Goal: Task Accomplishment & Management: Manage account settings

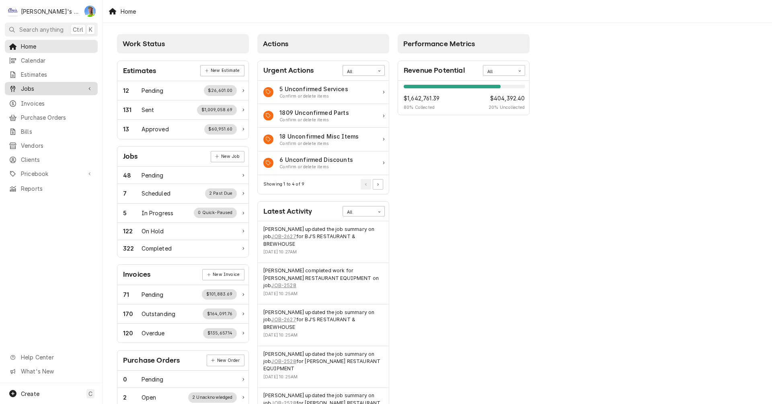
click at [38, 87] on span "Jobs" at bounding box center [51, 88] width 61 height 8
click at [37, 99] on span "Jobs" at bounding box center [57, 103] width 73 height 8
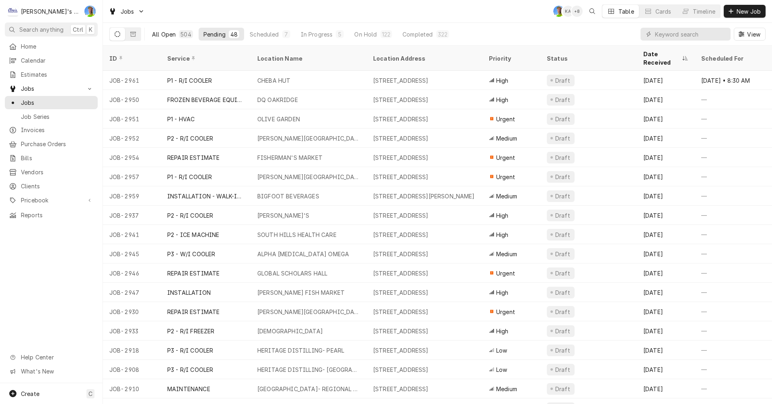
click at [162, 33] on div "All Open" at bounding box center [164, 34] width 24 height 8
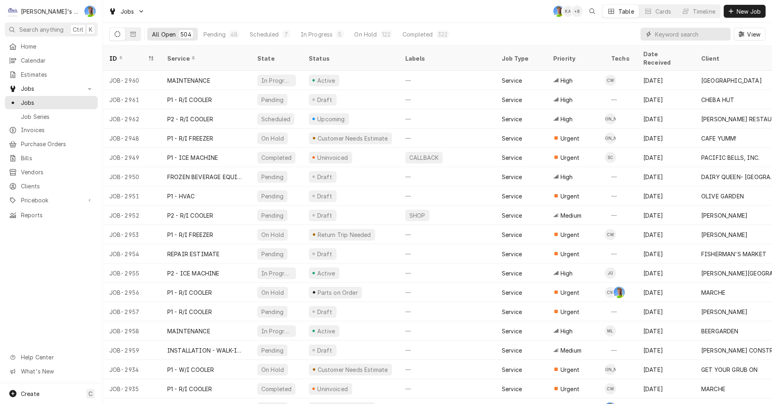
click at [668, 37] on input "Dynamic Content Wrapper" at bounding box center [691, 34] width 72 height 13
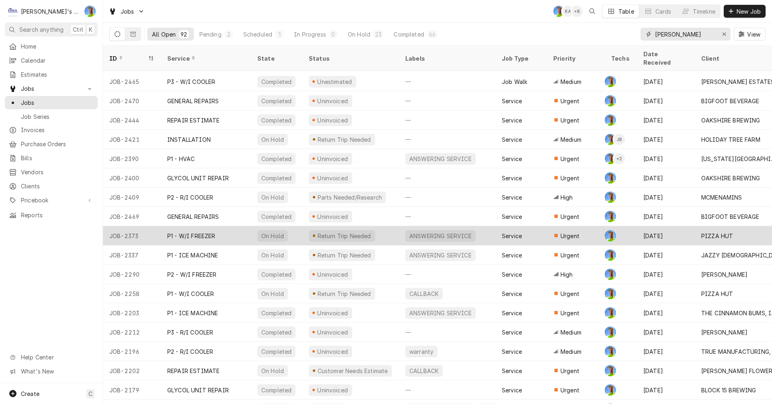
scroll to position [985, 0]
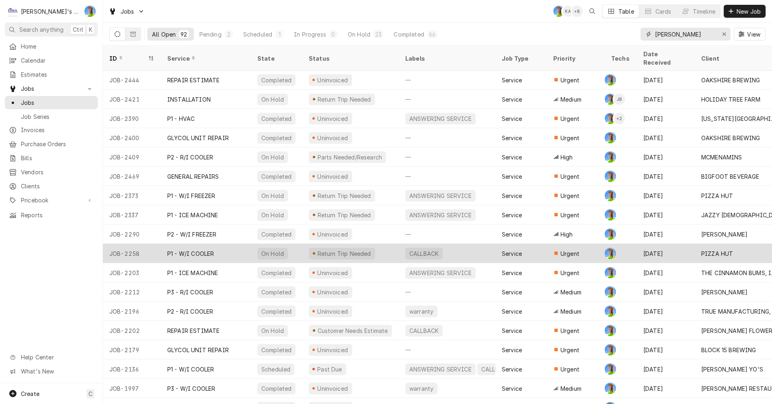
type input "[PERSON_NAME]"
click at [682, 244] on div "Jun 30" at bounding box center [666, 253] width 58 height 19
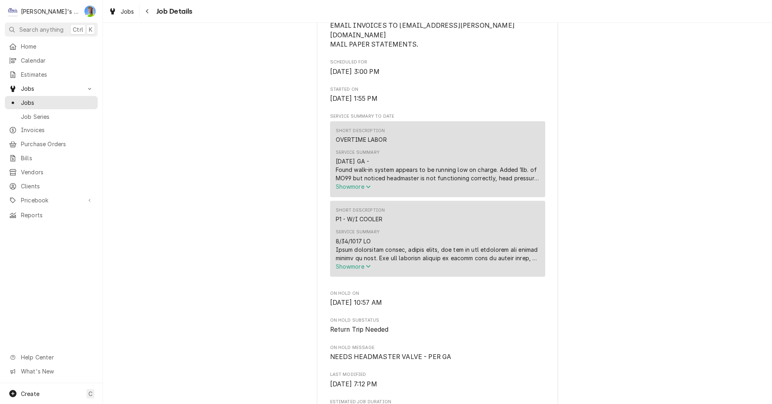
scroll to position [241, 0]
click at [361, 185] on span "Show more" at bounding box center [353, 186] width 35 height 7
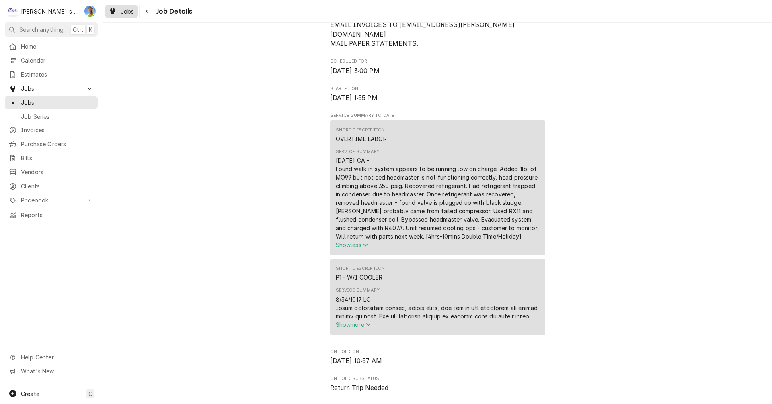
click at [119, 13] on div "Jobs" at bounding box center [121, 11] width 29 height 10
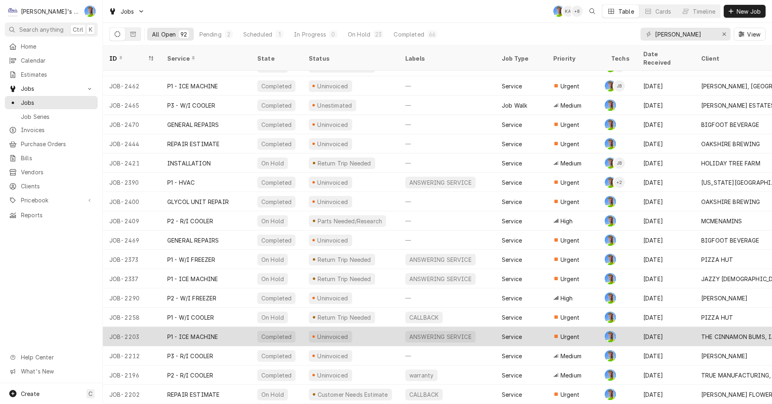
scroll to position [936, 0]
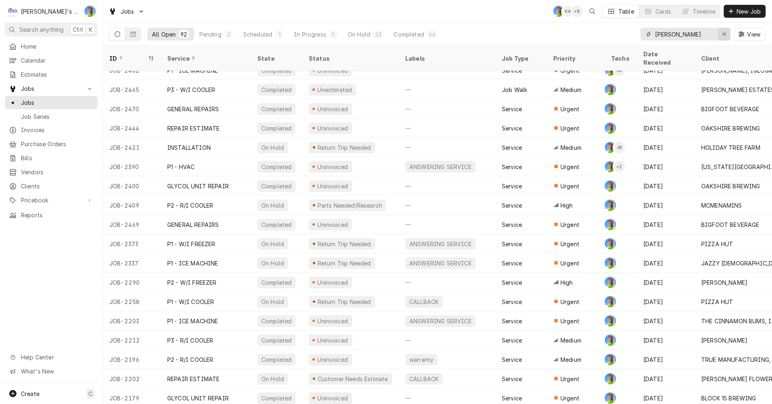
click at [725, 34] on icon "Erase input" at bounding box center [724, 34] width 4 height 6
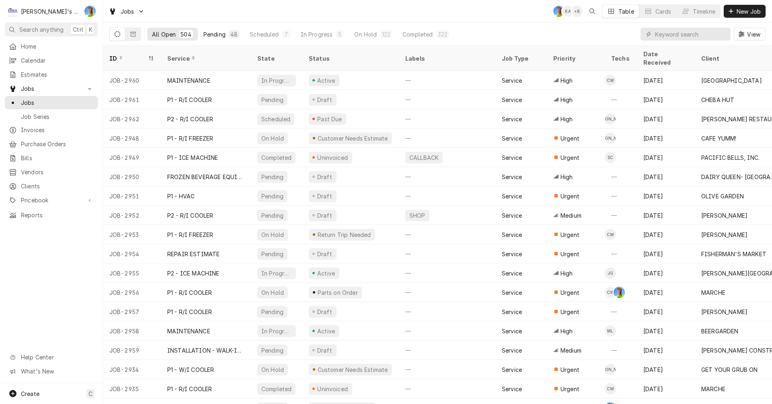
click at [210, 31] on div "Pending" at bounding box center [214, 34] width 22 height 8
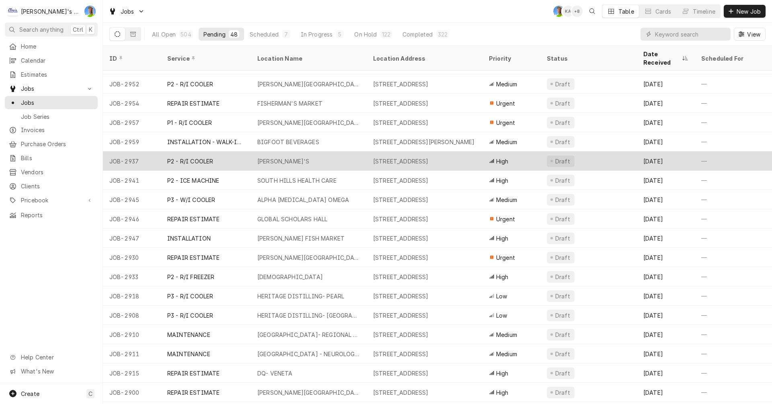
scroll to position [40, 0]
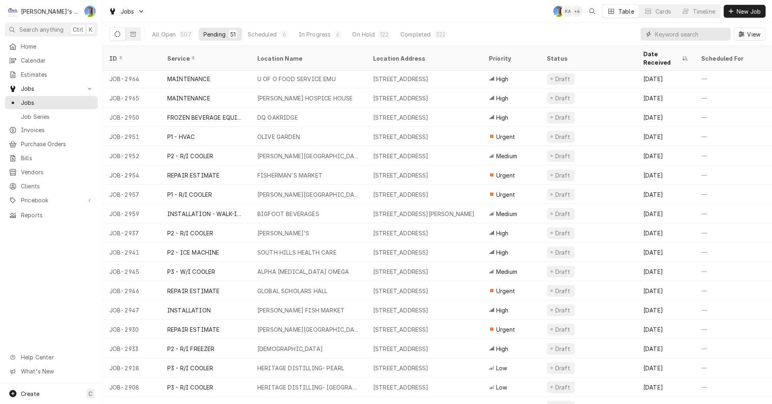
click at [675, 37] on input "Dynamic Content Wrapper" at bounding box center [691, 34] width 72 height 13
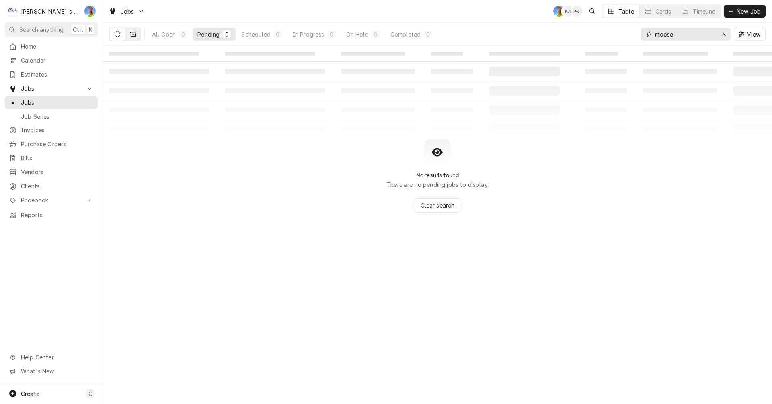
type input "moose"
click at [133, 33] on icon "Dynamic Content Wrapper" at bounding box center [133, 34] width 6 height 6
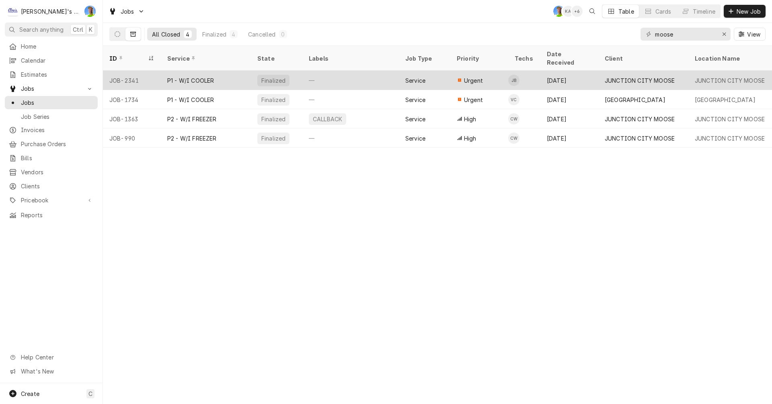
click at [207, 76] on div "P1 - W/I COOLER" at bounding box center [206, 80] width 90 height 19
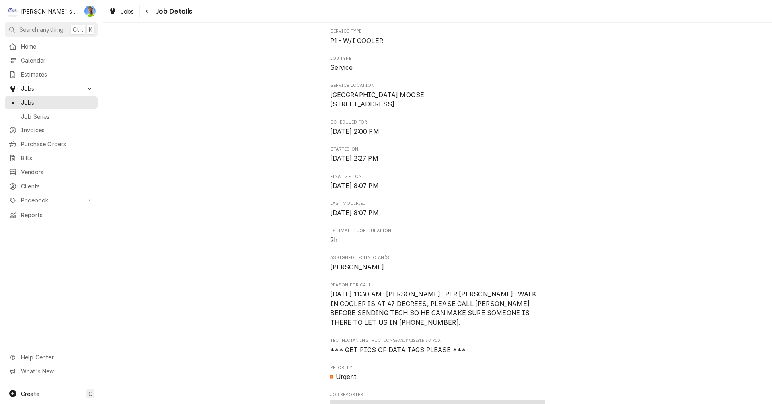
scroll to position [146, 0]
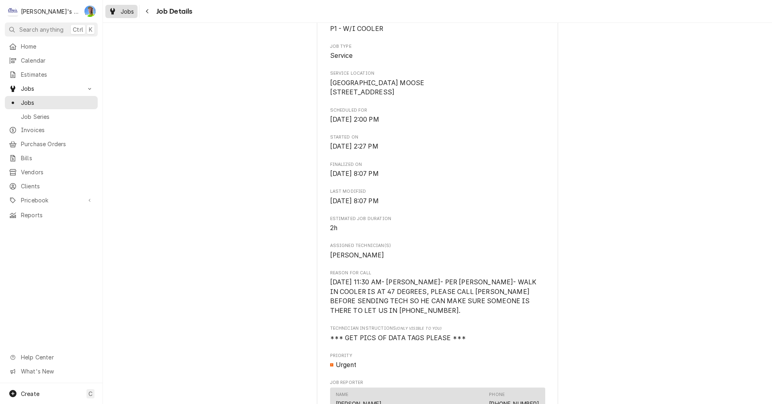
click at [124, 11] on span "Jobs" at bounding box center [128, 11] width 14 height 8
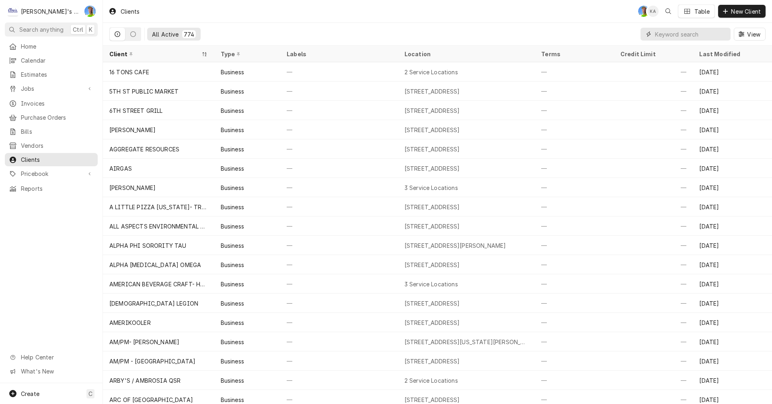
click at [667, 33] on input "Dynamic Content Wrapper" at bounding box center [691, 34] width 72 height 13
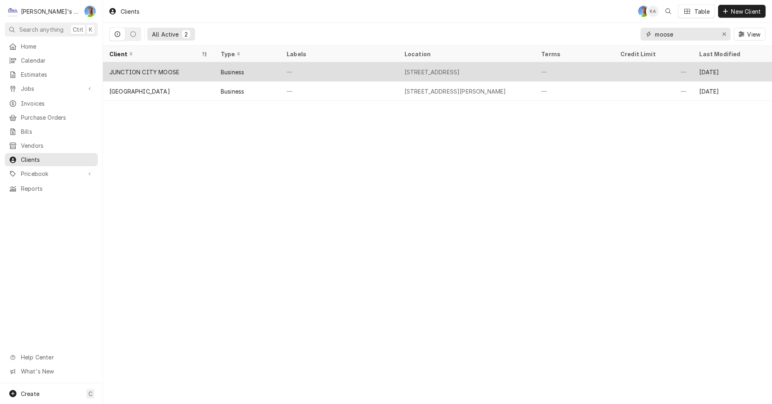
type input "moose"
click at [630, 68] on div "—" at bounding box center [653, 71] width 79 height 19
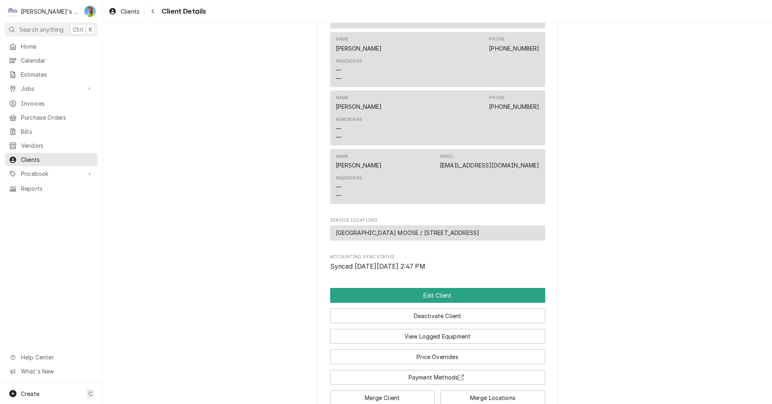
scroll to position [442, 0]
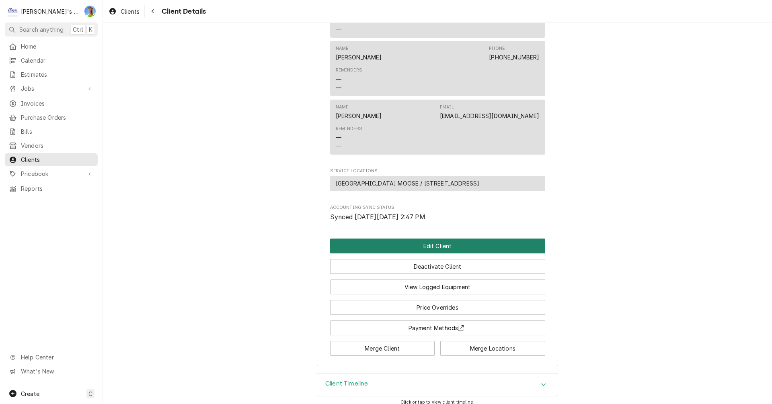
click at [478, 254] on button "Edit Client" at bounding box center [437, 246] width 215 height 15
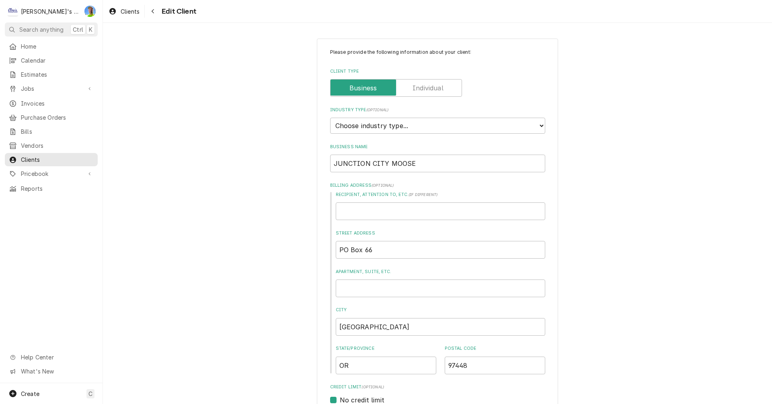
scroll to position [40, 0]
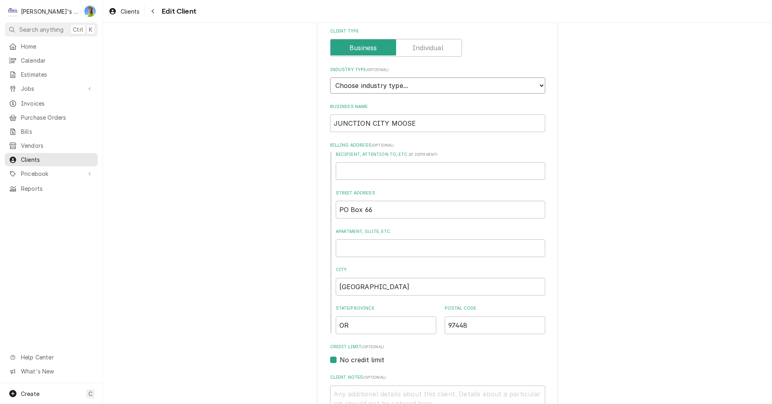
click at [497, 85] on select "Choose industry type... Residential Commercial Industrial Government" at bounding box center [437, 86] width 215 height 16
select select "2"
click at [330, 78] on select "Choose industry type... Residential Commercial Industrial Government" at bounding box center [437, 86] width 215 height 16
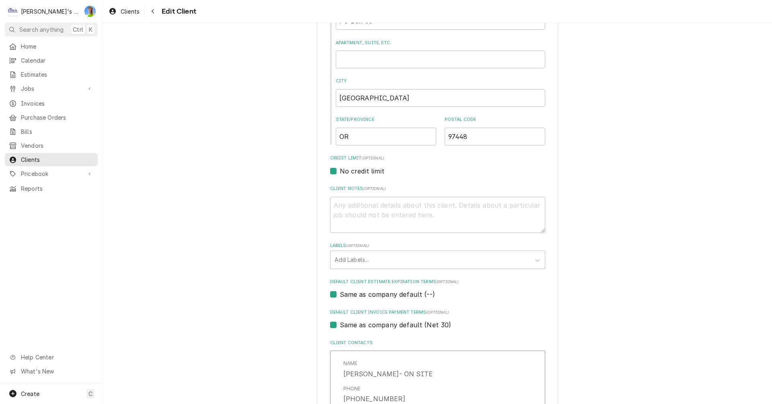
scroll to position [241, 0]
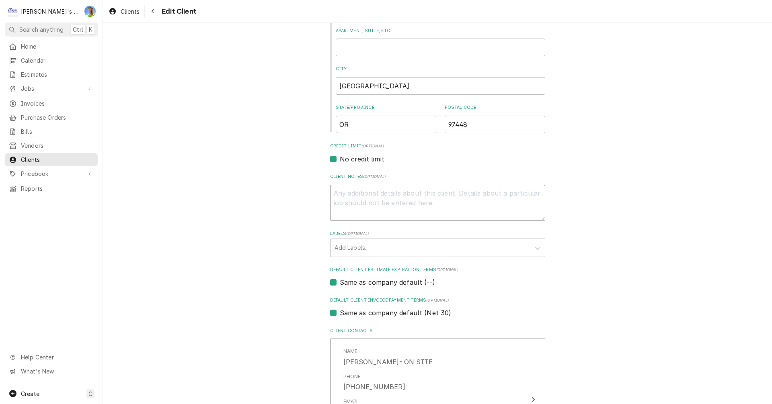
click at [515, 194] on textarea "Client Notes ( optional )" at bounding box center [437, 203] width 215 height 36
type textarea "x"
type textarea "*"
type textarea "x"
type textarea "*W"
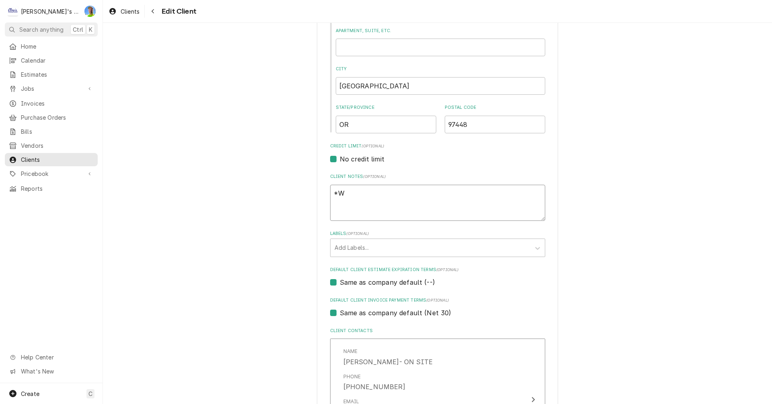
type textarea "x"
type textarea "*WI"
type textarea "x"
type textarea "*WIL"
type textarea "x"
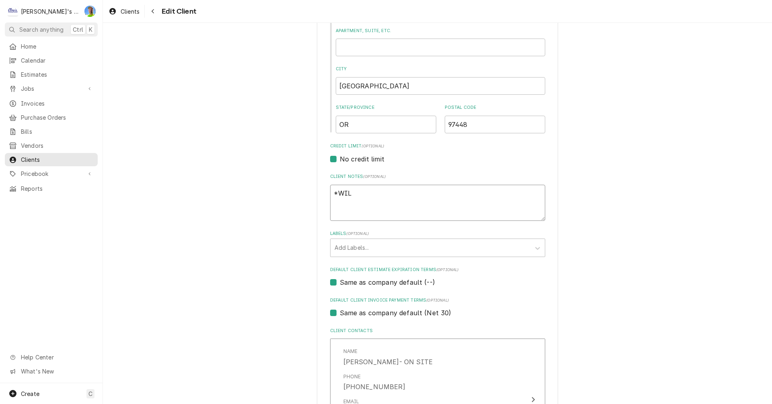
type textarea "*WILL"
type textarea "x"
type textarea "*WILL"
type textarea "x"
type textarea "*WILL N"
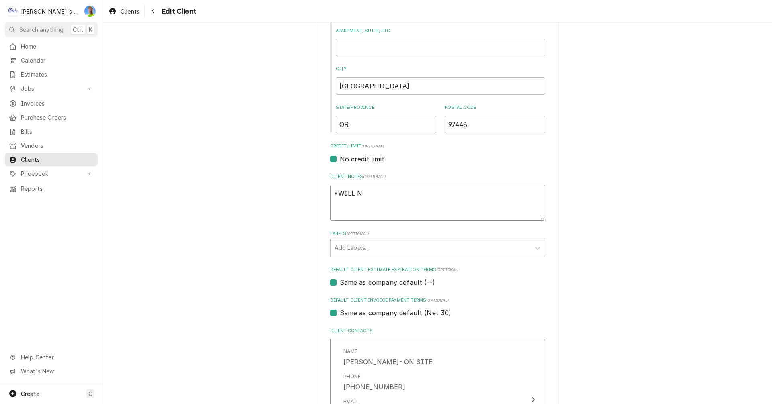
type textarea "x"
type textarea "*WILL NE"
type textarea "x"
type textarea "*WILL NEE"
type textarea "x"
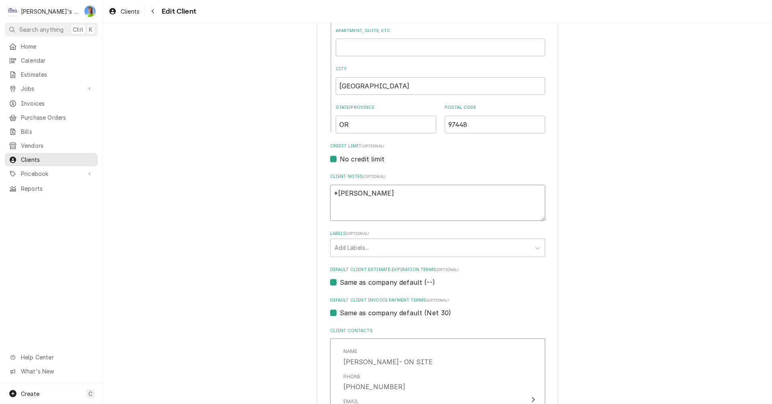
type textarea "*WILL NEED"
type textarea "x"
type textarea "*WILL NEED"
type textarea "x"
type textarea "*WILL NEED 2"
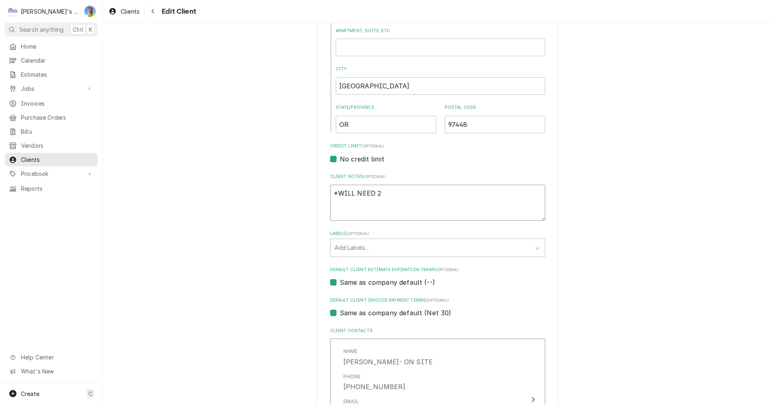
type textarea "x"
type textarea "*WILL NEED 28"
type textarea "x"
type textarea "*WILL NEED 28'"
type textarea "x"
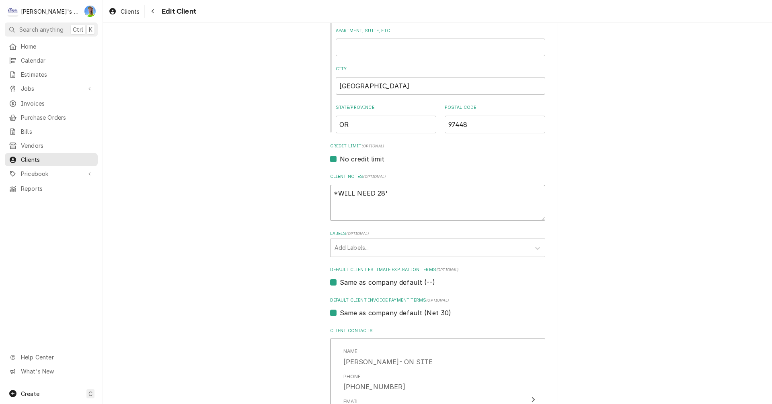
type textarea "*WILL NEED 28'"
type textarea "x"
type textarea "*WILL NEED 28' E"
type textarea "x"
type textarea "*WILL NEED 28' EX"
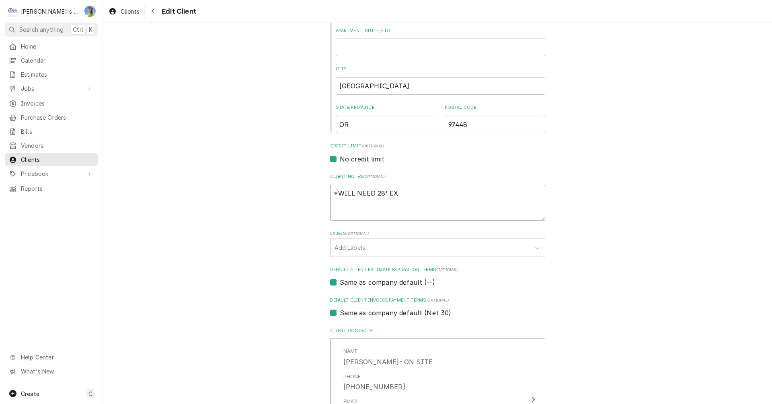
type textarea "x"
type textarea "*WILL NEED 28' EXT"
type textarea "x"
type textarea "*WILL NEED 28' EXTE"
type textarea "x"
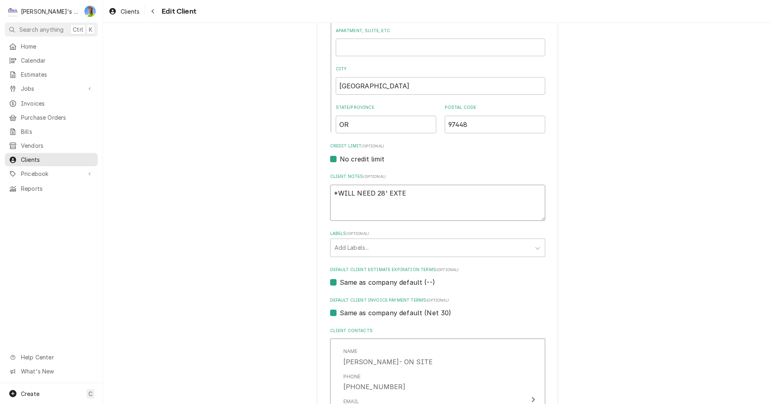
type textarea "*WILL NEED 28' EXTEN"
type textarea "x"
type textarea "*WILL NEED 28' EXTENS"
type textarea "x"
type textarea "*WILL NEED 28' EXTENSI"
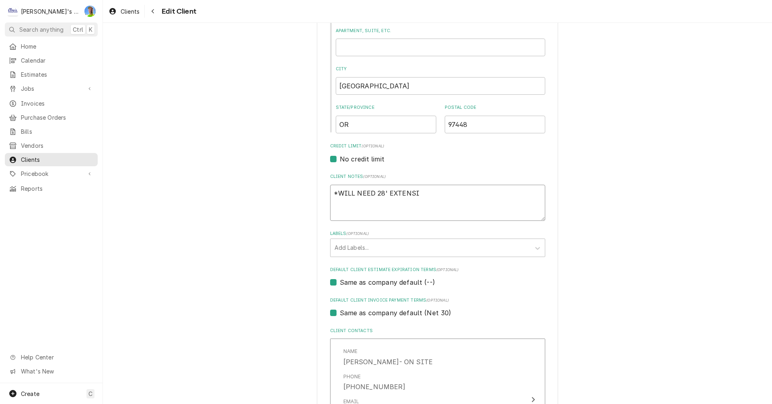
type textarea "x"
type textarea "*WILL NEED 28' EXTENSIO"
type textarea "x"
type textarea "*WILL NEED 28' EXTENSION"
type textarea "x"
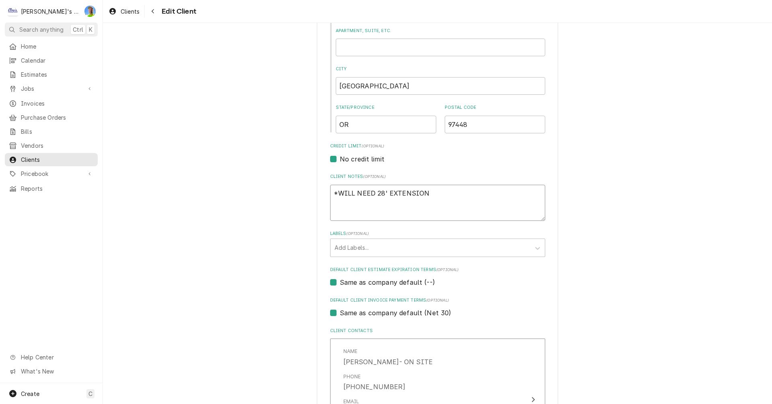
type textarea "*WILL NEED 28' EXTENSION"
type textarea "x"
type textarea "*WILL NEED 28' EXTENSION L"
type textarea "x"
type textarea "*WILL NEED 28' EXTENSION LA"
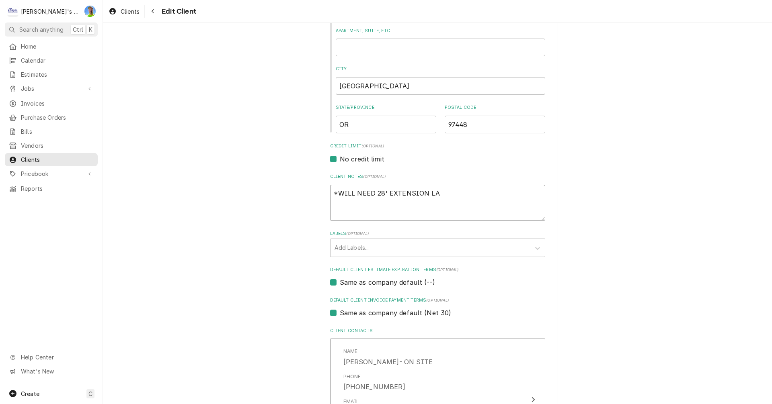
type textarea "x"
type textarea "*WILL NEED 28' EXTENSION LAD"
type textarea "x"
type textarea "*WILL NEED 28' EXTENSION LADD"
type textarea "x"
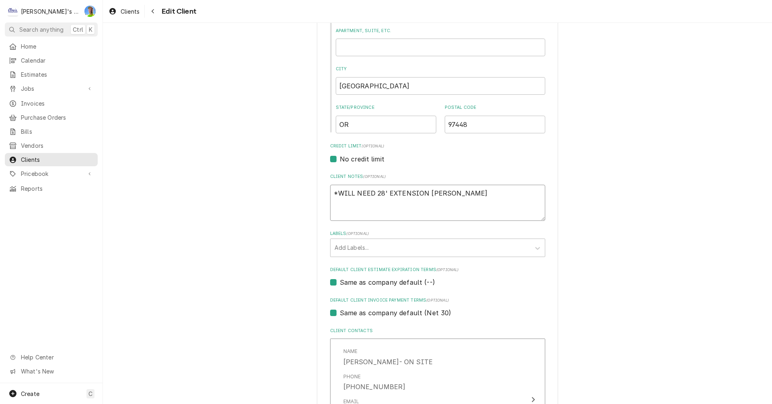
type textarea "*WILL NEED 28' EXTENSION LADDE"
type textarea "x"
type textarea "*WILL NEED 28' EXTENSION LADDER"
type textarea "x"
type textarea "*WILL NEED 28' EXTENSION LADDER"
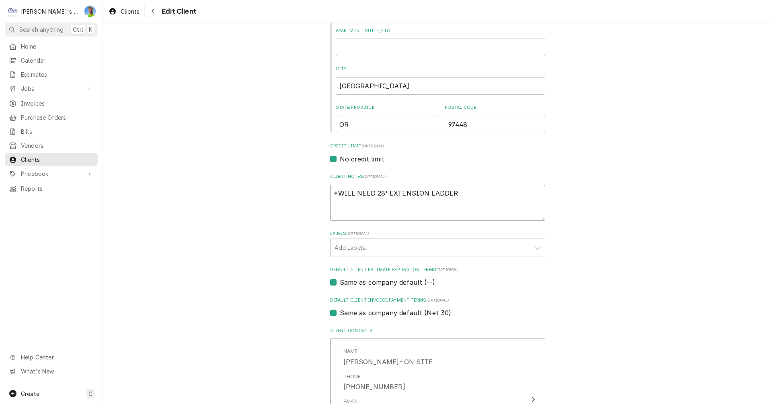
type textarea "x"
type textarea "*WILL NEED 28' EXTENSION LADDER F"
type textarea "x"
type textarea "*WILL NEED 28' EXTENSION LADDER FR"
type textarea "x"
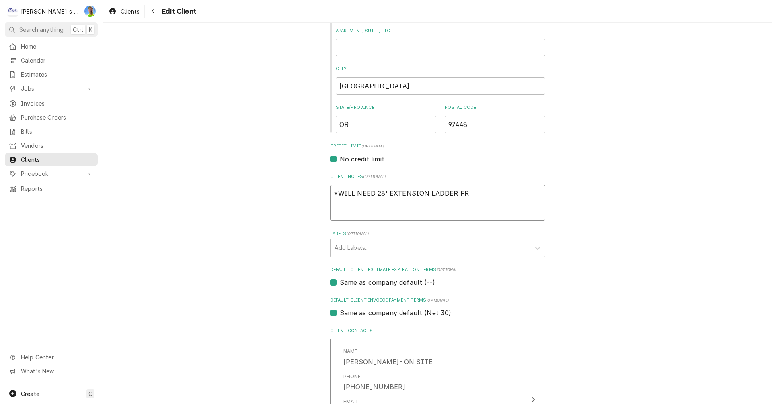
type textarea "*WILL NEED 28' EXTENSION LADDER FRO"
type textarea "x"
type textarea "*WILL NEED 28' EXTENSION LADDER FROM"
type textarea "x"
type textarea "*WILL NEED 28' EXTENSION LADDER FROM"
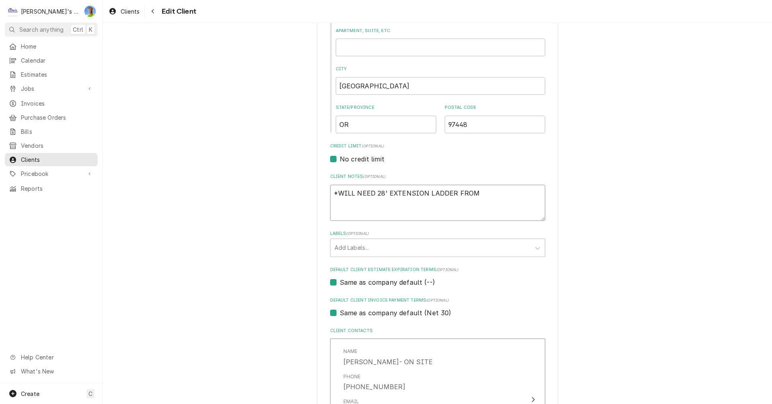
type textarea "x"
type textarea "*WILL NEED 28' EXTENSION LADDER FROM S"
type textarea "x"
type textarea "*WILL NEED 28' EXTENSION LADDER FROM SH"
type textarea "x"
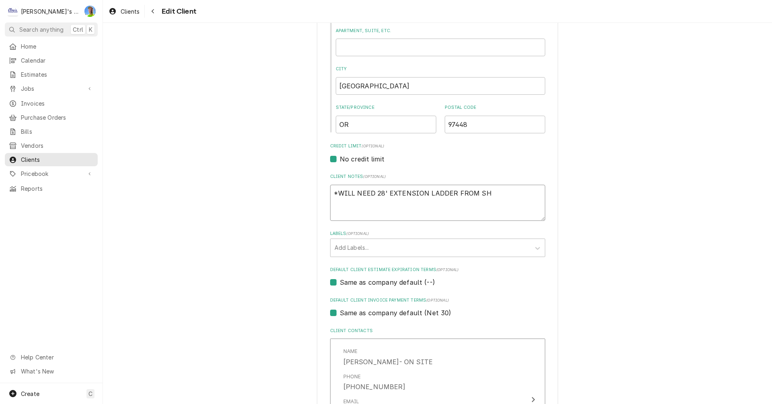
type textarea "*WILL NEED 28' EXTENSION LADDER FROM SHO"
type textarea "x"
type textarea "*WILL NEED 28' EXTENSION LADDER FROM SHO"
type textarea "x"
type textarea "*WILL NEED 28' EXTENSION LADDER FROM SHO T"
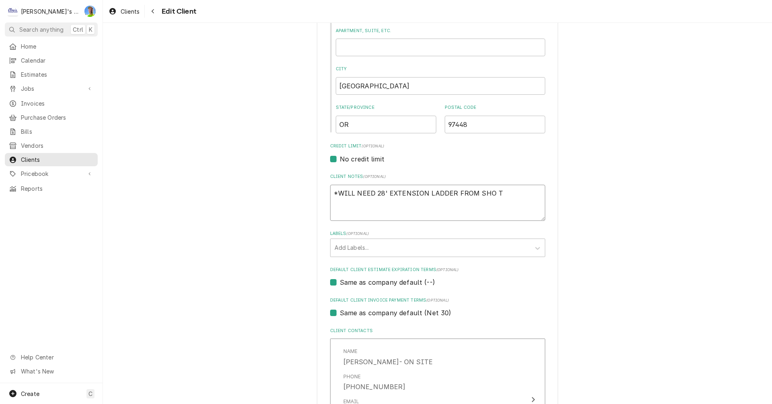
type textarea "x"
type textarea "*WILL NEED 28' EXTENSION LADDER FROM SHO"
type textarea "x"
type textarea "*WILL NEED 28' EXTENSION LADDER FROM SHO"
type textarea "x"
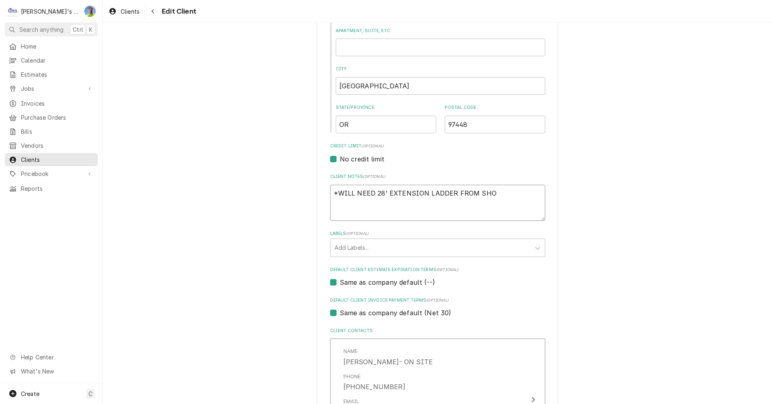
type textarea "*WILL NEED 28' EXTENSION LADDER FROM SHOP"
type textarea "x"
type textarea "*WILL NEED 28' EXTENSION LADDER FROM SHOP"
type textarea "x"
type textarea "*WILL NEED 28' EXTENSION LADDER FROM SHOP T"
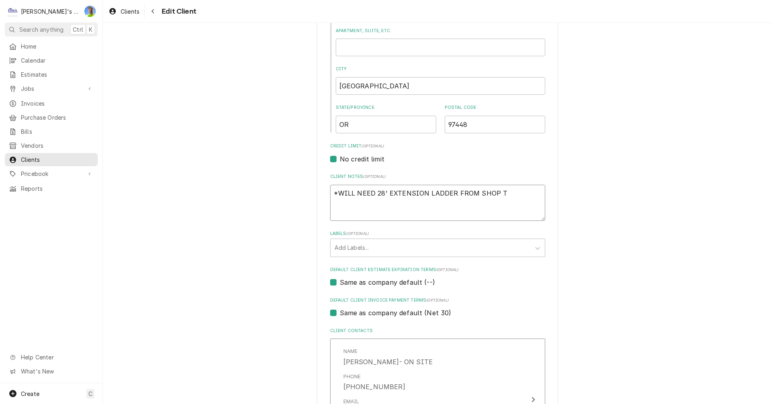
type textarea "x"
type textarea "*WILL NEED 28' EXTENSION LADDER FROM SHOP TO"
type textarea "x"
type textarea "*WILL NEED 28' EXTENSION LADDER FROM SHOP TO"
type textarea "x"
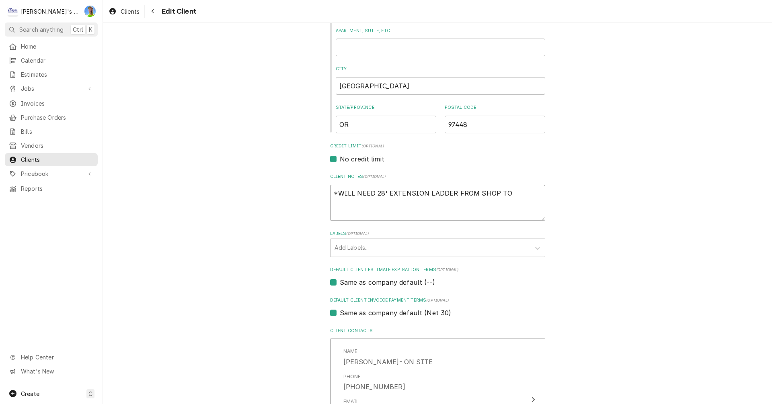
type textarea "*WILL NEED 28' EXTENSION LADDER FROM SHOP TO A"
type textarea "x"
type textarea "*WILL NEED 28' EXTENSION LADDER FROM SHOP TO AC"
type textarea "x"
type textarea "*WILL NEED 28' EXTENSION LADDER FROM SHOP TO ACC"
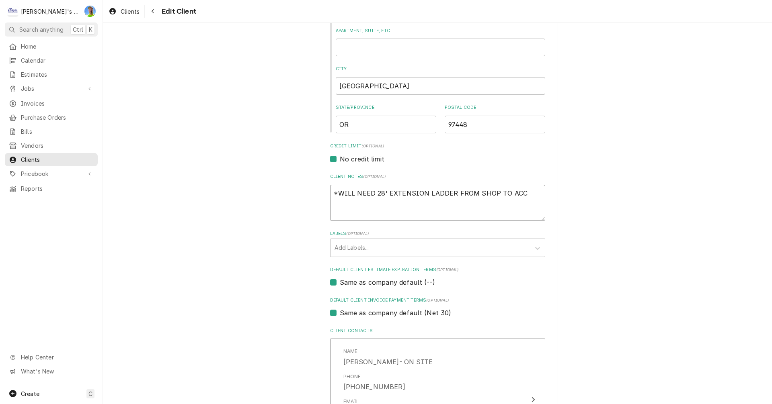
type textarea "x"
type textarea "*WILL NEED 28' EXTENSION LADDER FROM SHOP TO ACCE"
type textarea "x"
type textarea "*WILL NEED 28' EXTENSION LADDER FROM SHOP TO ACCES"
type textarea "x"
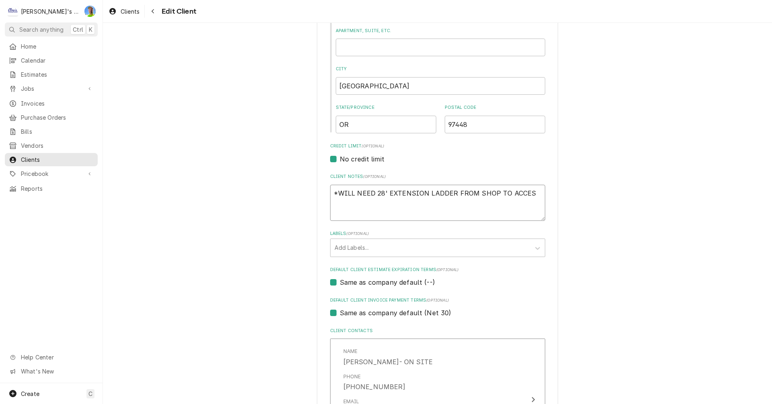
type textarea "*WILL NEED 28' EXTENSION LADDER FROM SHOP TO ACCESS"
type textarea "x"
type textarea "*WILL NEED 28' EXTENSION LADDER FROM SHOP TO ACCESS"
type textarea "x"
type textarea "*WILL NEED 28' EXTENSION LADDER FROM SHOP TO ACCESS R"
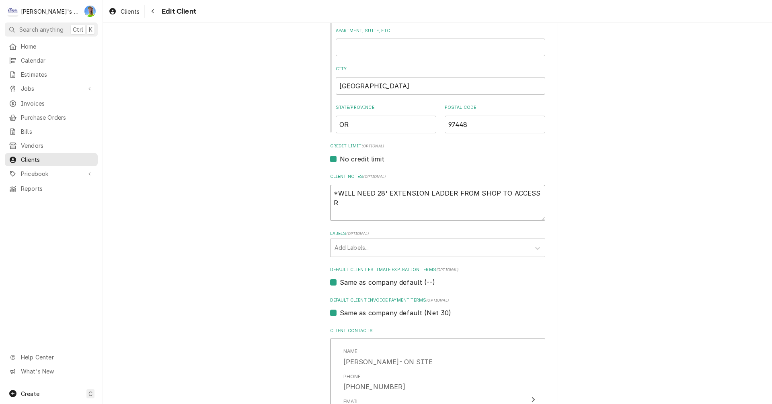
type textarea "x"
type textarea "*WILL NEED 28' EXTENSION LADDER FROM SHOP TO ACCESS RO"
type textarea "x"
type textarea "*WILL NEED 28' EXTENSION LADDER FROM SHOP TO ACCESS ROO"
type textarea "x"
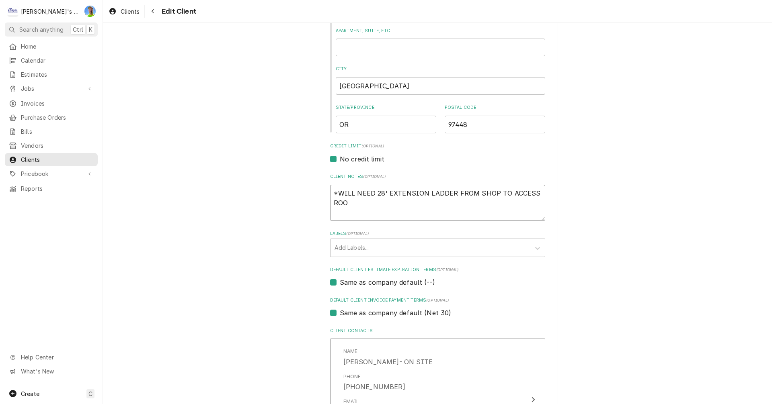
type textarea "*WILL NEED 28' EXTENSION LADDER FROM SHOP TO ACCESS ROOF"
type textarea "x"
type textarea "*WILL NEED 28' EXTENSION LADDER FROM SHOP TO ACCESS ROOF,"
type textarea "x"
type textarea "*WILL NEED 28' EXTENSION LADDER FROM SHOP TO ACCESS ROOF,"
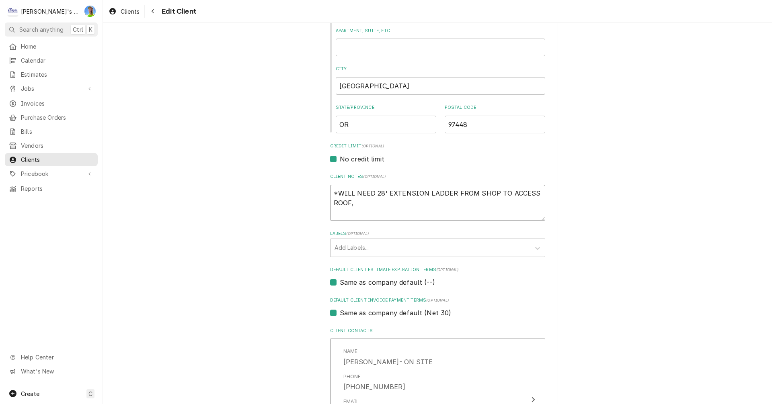
type textarea "x"
type textarea "*WILL NEED 28' EXTENSION LADDER FROM SHOP TO ACCESS ROOF, I"
type textarea "x"
type textarea "*WILL NEED 28' EXTENSION LADDER FROM SHOP TO ACCESS ROOF, IF"
type textarea "x"
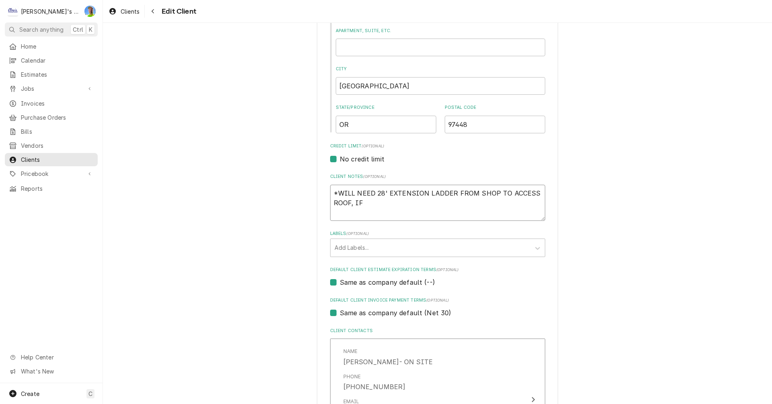
type textarea "*WILL NEED 28' EXTENSION LADDER FROM SHOP TO ACCESS ROOF, IF"
type textarea "x"
type textarea "*WILL NEED 28' EXTENSION LADDER FROM SHOP TO ACCESS ROOF, IF W"
type textarea "x"
type textarea "*WILL NEED 28' EXTENSION LADDER FROM SHOP TO ACCESS ROOF, IF WO"
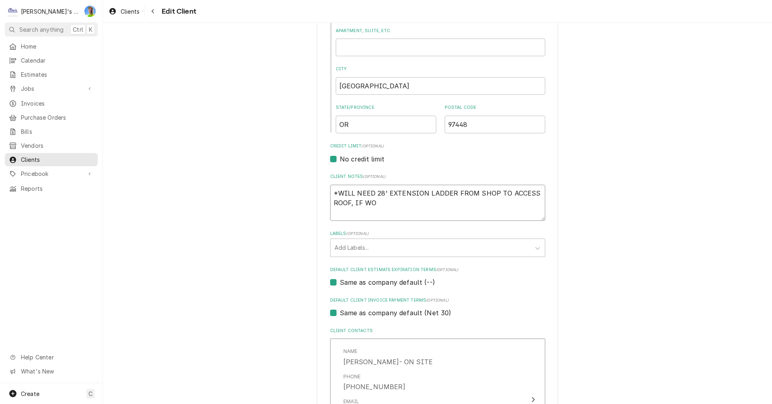
type textarea "x"
type textarea "*WILL NEED 28' EXTENSION LADDER FROM SHOP TO ACCESS ROOF, IF WOR"
type textarea "x"
type textarea "*WILL NEED 28' EXTENSION LADDER FROM SHOP TO ACCESS ROOF, IF WORK"
type textarea "x"
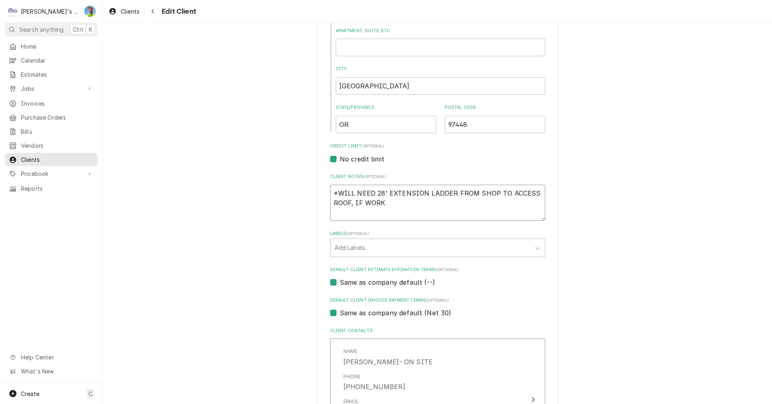
type textarea "*WILL NEED 28' EXTENSION LADDER FROM SHOP TO ACCESS ROOF, IF WORKI"
type textarea "x"
type textarea "*WILL NEED 28' EXTENSION LADDER FROM SHOP TO ACCESS ROOF, IF WORKIN"
type textarea "x"
type textarea "*WILL NEED 28' EXTENSION LADDER FROM SHOP TO ACCESS ROOF, IF WORKING"
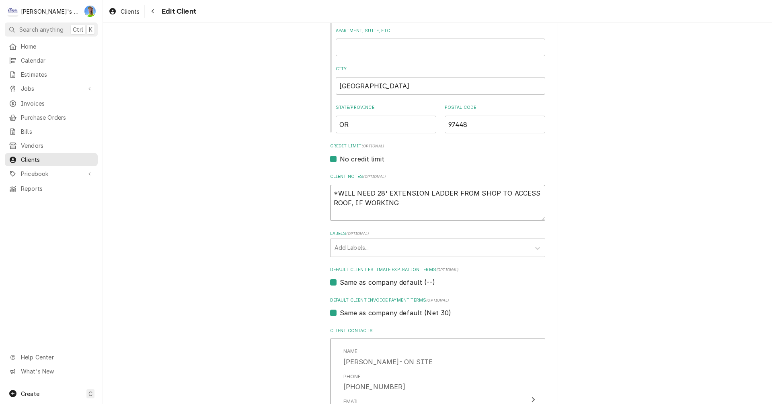
type textarea "x"
type textarea "*WILL NEED 28' EXTENSION LADDER FROM SHOP TO ACCESS ROOF, IF WORKING"
type textarea "x"
type textarea "*WILL NEED 28' EXTENSION LADDER FROM SHOP TO ACCESS ROOF, IF WORKING O"
type textarea "x"
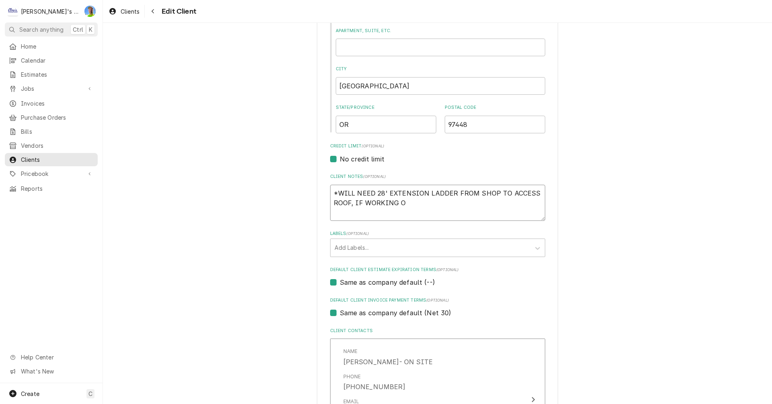
type textarea "*WILL NEED 28' EXTENSION LADDER FROM SHOP TO ACCESS ROOF, IF WORKING ON"
type textarea "x"
type textarea "*WILL NEED 28' EXTENSION LADDER FROM SHOP TO ACCESS ROOF, IF WORKING ON"
type textarea "x"
type textarea "*WILL NEED 28' EXTENSION LADDER FROM SHOP TO ACCESS ROOF, IF WORKING ON E"
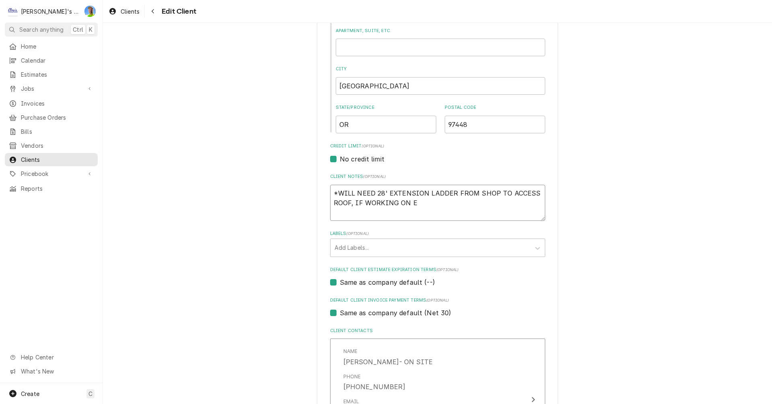
type textarea "x"
type textarea "*WILL NEED 28' EXTENSION LADDER FROM SHOP TO ACCESS ROOF, IF WORKING ON EI"
type textarea "x"
type textarea "*WILL NEED 28' EXTENSION LADDER FROM SHOP TO ACCESS ROOF, IF WORKING ON EIT"
type textarea "x"
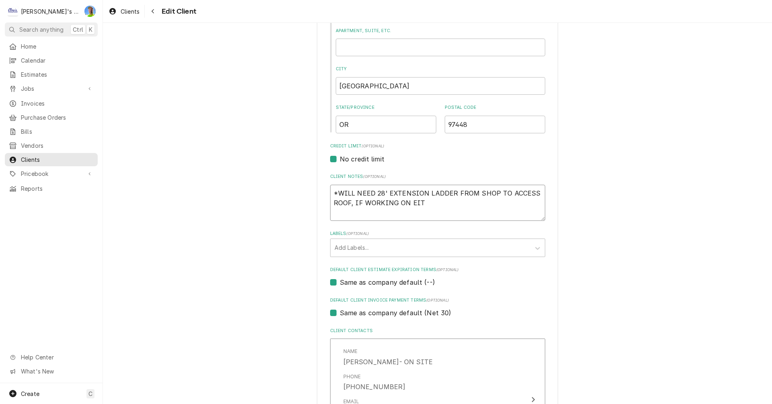
type textarea "*WILL NEED 28' EXTENSION LADDER FROM SHOP TO ACCESS ROOF, IF WORKING ON EITH"
type textarea "x"
type textarea "*WILL NEED 28' EXTENSION LADDER FROM SHOP TO ACCESS ROOF, IF WORKING ON EITHE"
type textarea "x"
type textarea "*WILL NEED 28' EXTENSION LADDER FROM SHOP TO ACCESS ROOF, IF WORKING ON EITHER"
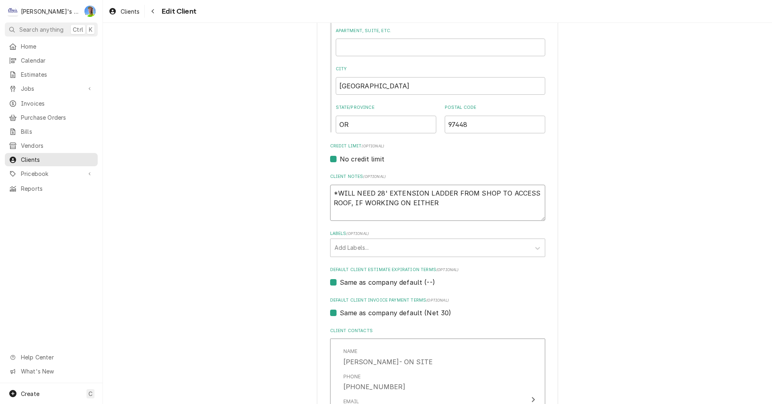
type textarea "x"
type textarea "*WILL NEED 28' EXTENSION LADDER FROM SHOP TO ACCESS ROOF, IF WORKING ON EITHER"
type textarea "x"
type textarea "*WILL NEED 28' EXTENSION LADDER FROM SHOP TO ACCESS ROOF, IF WORKING ON EITHER O"
type textarea "x"
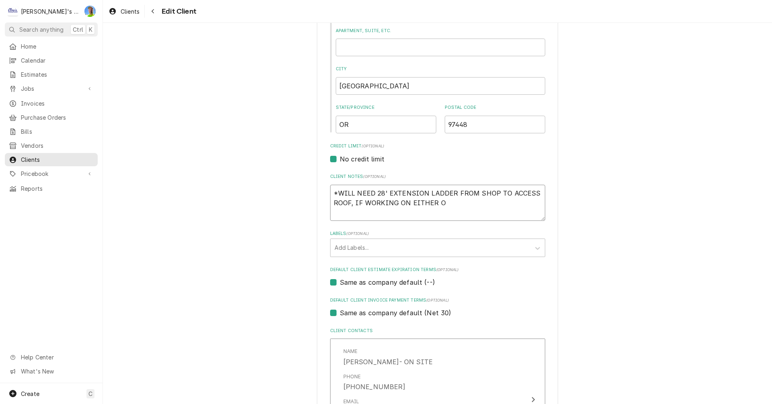
type textarea "*WILL NEED 28' EXTENSION LADDER FROM SHOP TO ACCESS ROOF, IF WORKING ON EITHER …"
type textarea "x"
type textarea "*WILL NEED 28' EXTENSION LADDER FROM SHOP TO ACCESS ROOF, IF WORKING ON EITHER …"
type textarea "x"
type textarea "*WILL NEED 28' EXTENSION LADDER FROM SHOP TO ACCESS ROOF, IF WORKING ON EITHER …"
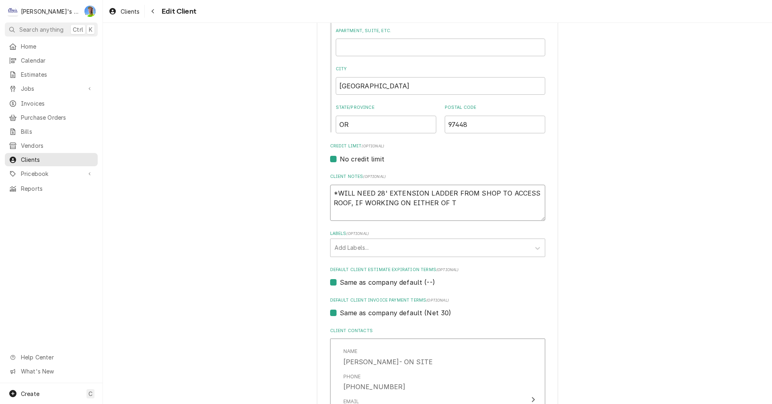
type textarea "x"
type textarea "*WILL NEED 28' EXTENSION LADDER FROM SHOP TO ACCESS ROOF, IF WORKING ON EITHER …"
type textarea "x"
type textarea "*WILL NEED 28' EXTENSION LADDER FROM SHOP TO ACCESS ROOF, IF WORKING ON EITHER …"
type textarea "x"
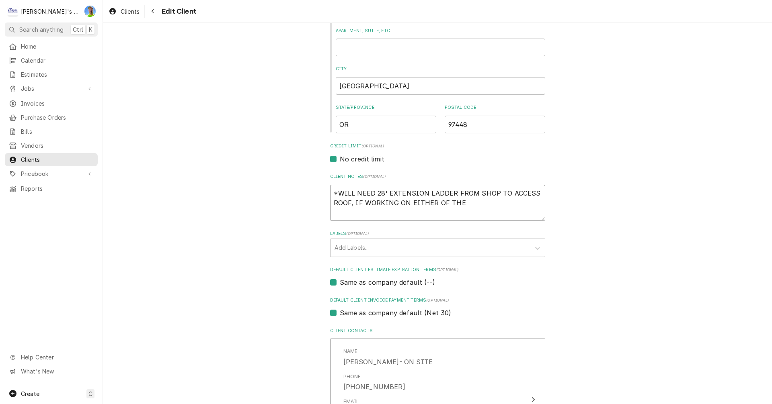
type textarea "*WILL NEED 28' EXTENSION LADDER FROM SHOP TO ACCESS ROOF, IF WORKING ON EITHER …"
type textarea "x"
type textarea "*WILL NEED 28' EXTENSION LADDER FROM SHOP TO ACCESS ROOF, IF WORKING ON EITHER …"
type textarea "x"
type textarea "*WILL NEED 28' EXTENSION LADDER FROM SHOP TO ACCESS ROOF, IF WORKING ON EITHER …"
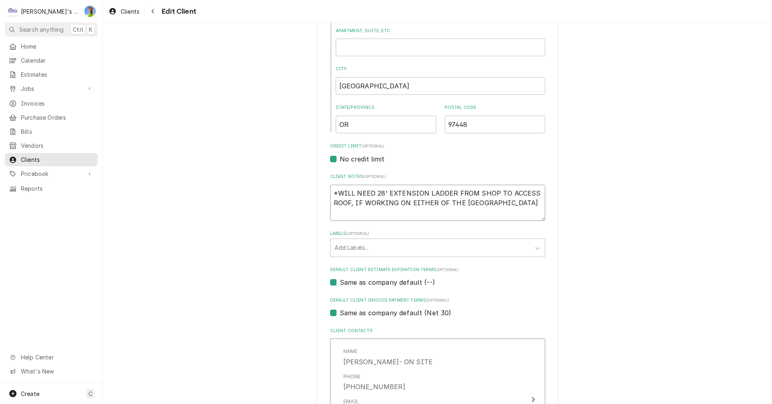
type textarea "x"
type textarea "*WILL NEED 28' EXTENSION LADDER FROM SHOP TO ACCESS ROOF, IF WORKING ON EITHER …"
type textarea "x"
type textarea "*WILL NEED 28' EXTENSION LADDER FROM SHOP TO ACCESS ROOF, IF WORKING ON EITHER …"
type textarea "x"
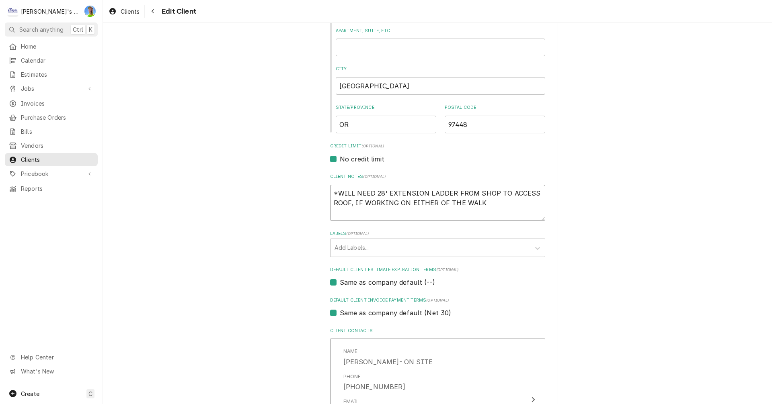
type textarea "*WILL NEED 28' EXTENSION LADDER FROM SHOP TO ACCESS ROOF, IF WORKING ON EITHER …"
type textarea "x"
type textarea "*WILL NEED 28' EXTENSION LADDER FROM SHOP TO ACCESS ROOF, IF WORKING ON EITHER …"
type textarea "x"
type textarea "*WILL NEED 28' EXTENSION LADDER FROM SHOP TO ACCESS ROOF, IF WORKING ON EITHER …"
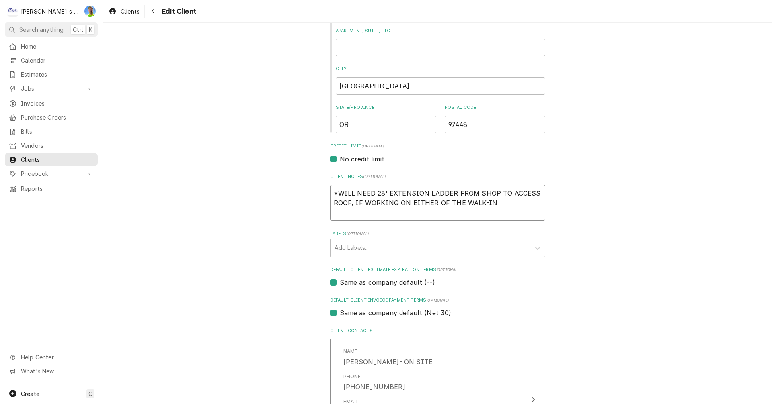
type textarea "x"
type textarea "*WILL NEED 28' EXTENSION LADDER FROM SHOP TO ACCESS ROOF, IF WORKING ON EITHER …"
type textarea "x"
type textarea "*WILL NEED 28' EXTENSION LADDER FROM SHOP TO ACCESS ROOF, IF WORKING ON EITHER …"
type textarea "x"
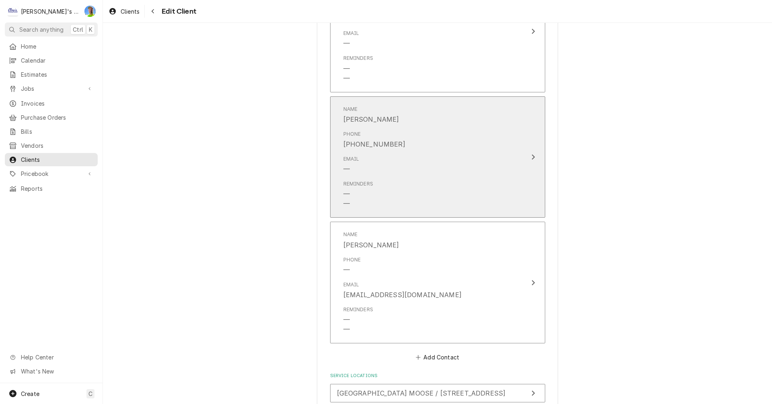
scroll to position [945, 0]
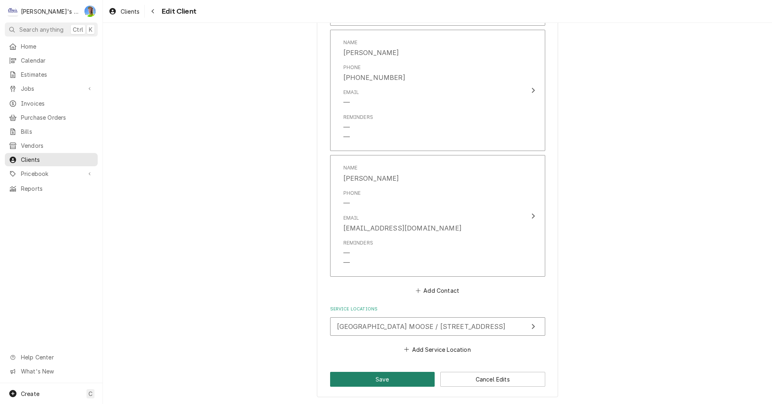
click at [376, 379] on button "Save" at bounding box center [382, 379] width 105 height 15
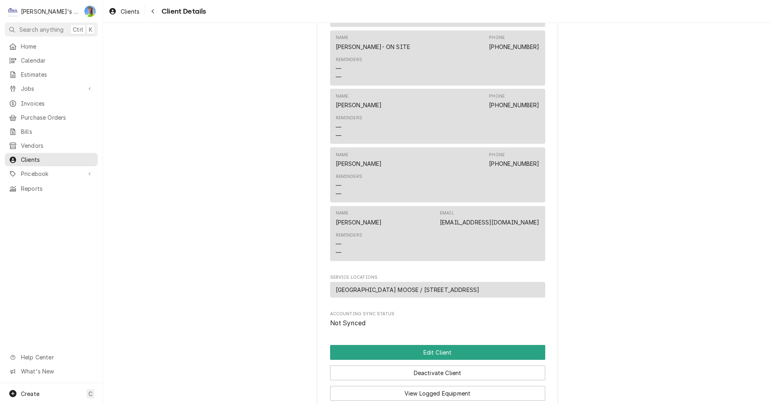
scroll to position [468, 0]
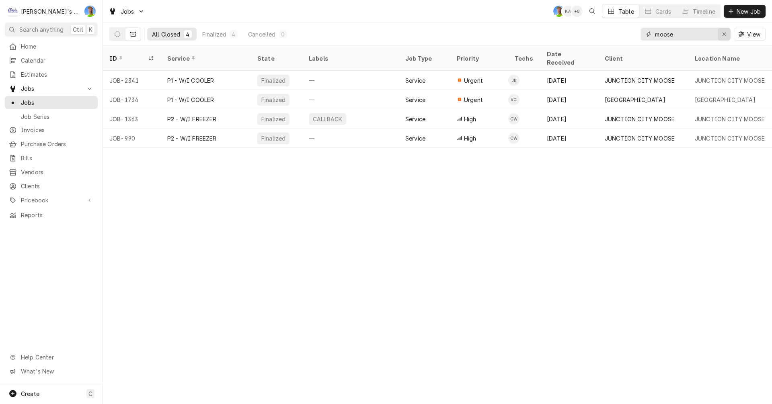
click at [722, 34] on icon "Erase input" at bounding box center [724, 34] width 4 height 6
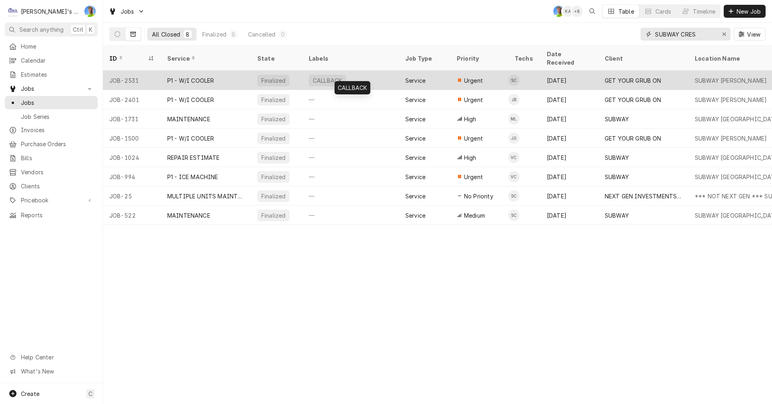
type input "SUBWAY CRES"
click at [362, 71] on div "CALLBACK" at bounding box center [350, 80] width 96 height 19
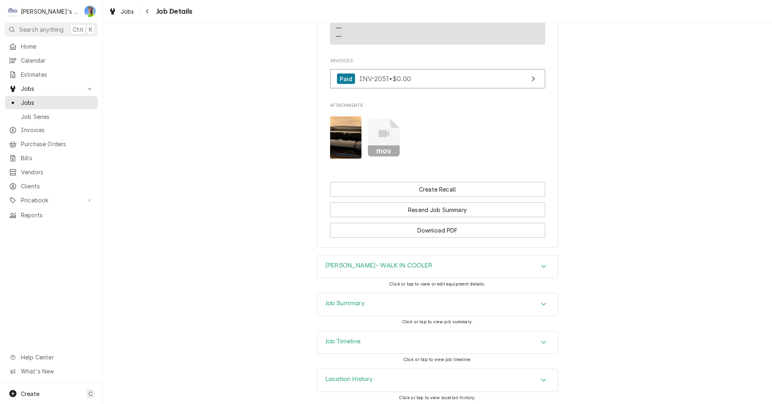
scroll to position [844, 0]
click at [378, 301] on div "Job Summary" at bounding box center [437, 302] width 240 height 23
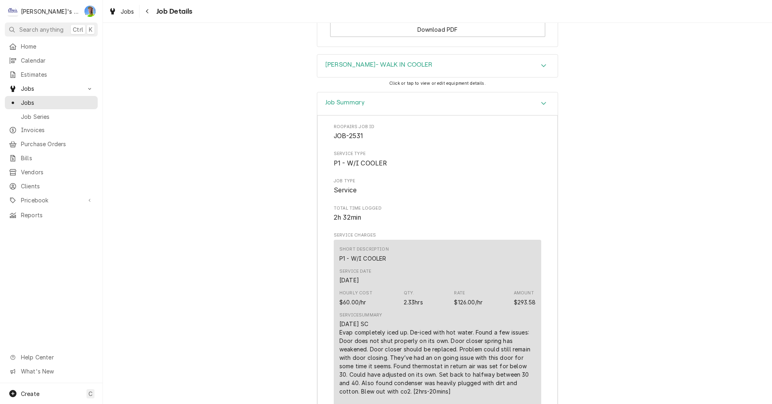
scroll to position [1125, 0]
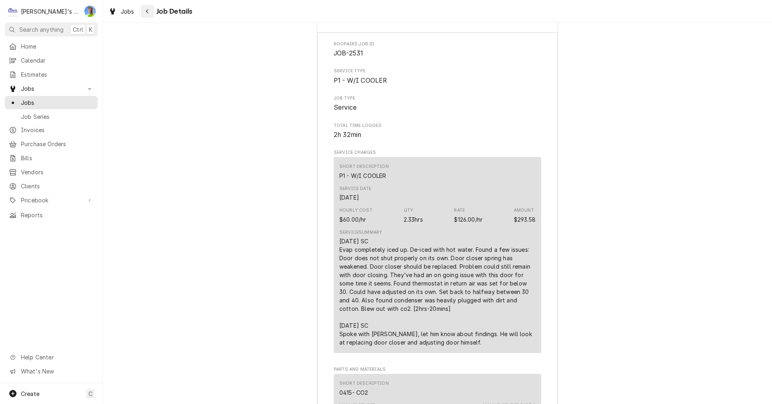
click at [143, 9] on button "Navigate back" at bounding box center [147, 11] width 13 height 13
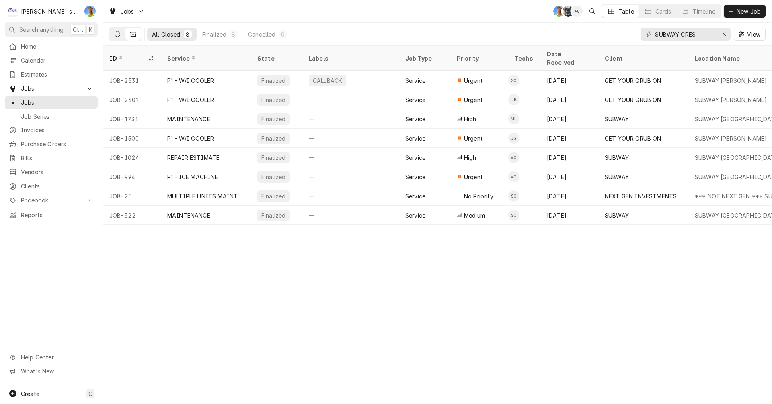
click at [118, 31] on icon "Dynamic Content Wrapper" at bounding box center [118, 34] width 6 height 6
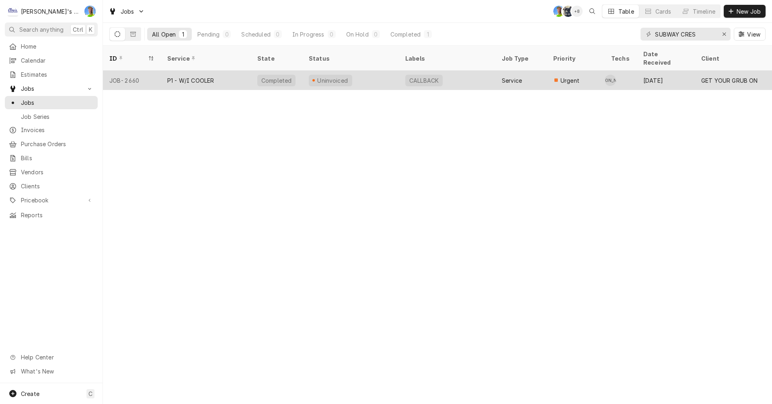
click at [361, 71] on div "Uninvoiced" at bounding box center [350, 80] width 96 height 19
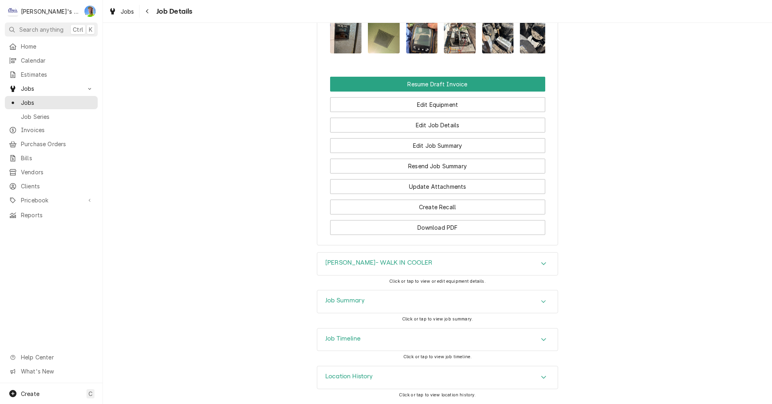
scroll to position [1126, 0]
click at [338, 305] on h3 "Job Summary" at bounding box center [344, 301] width 39 height 8
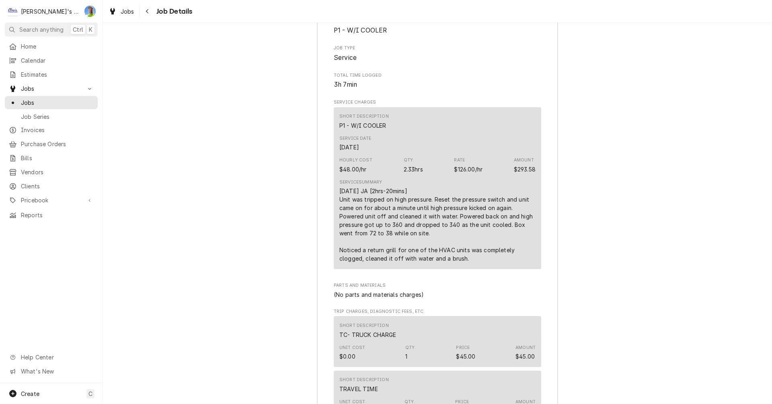
scroll to position [1488, 0]
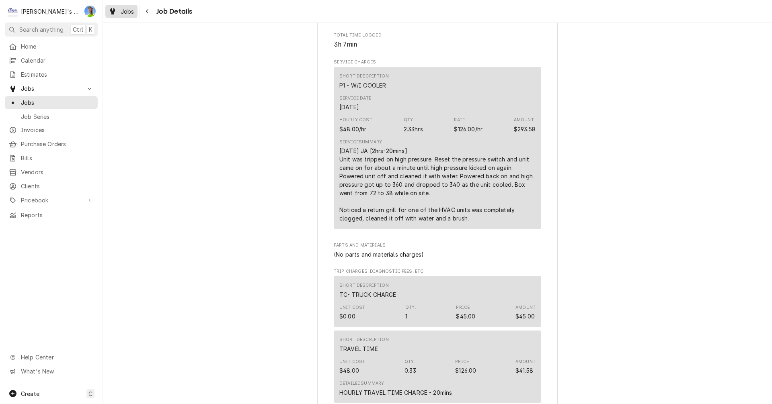
click at [122, 12] on span "Jobs" at bounding box center [128, 11] width 14 height 8
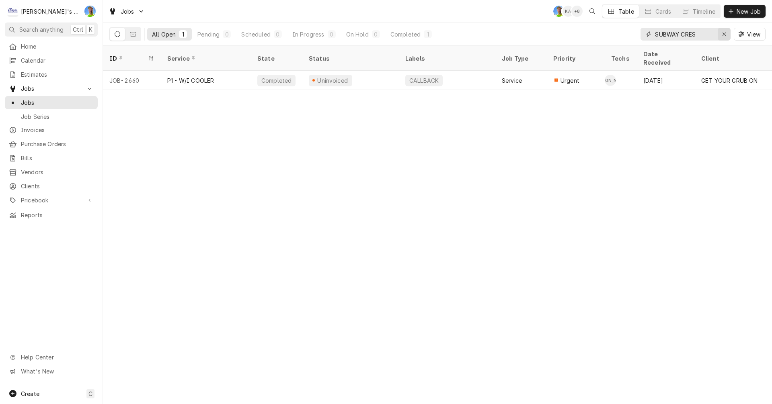
click at [723, 36] on icon "Erase input" at bounding box center [724, 34] width 4 height 6
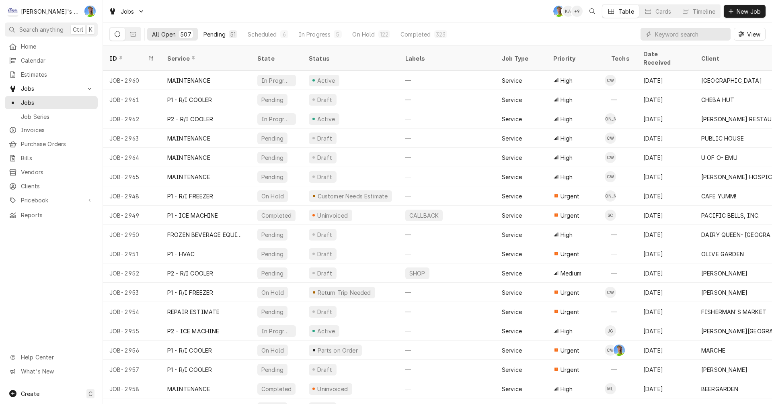
click at [211, 34] on div "Pending" at bounding box center [214, 34] width 22 height 8
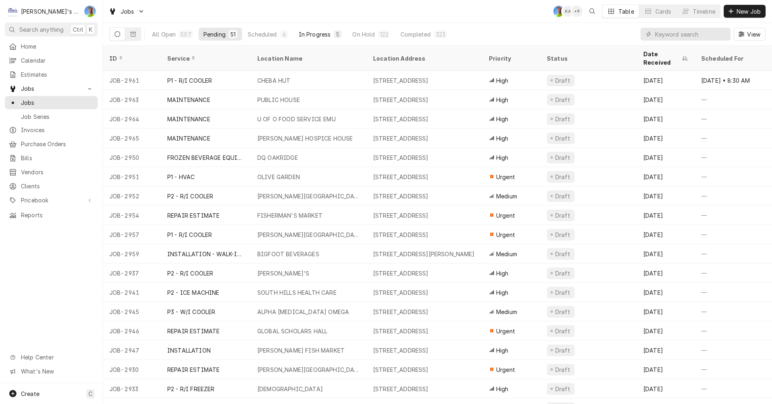
click at [305, 32] on div "In Progress" at bounding box center [315, 34] width 32 height 8
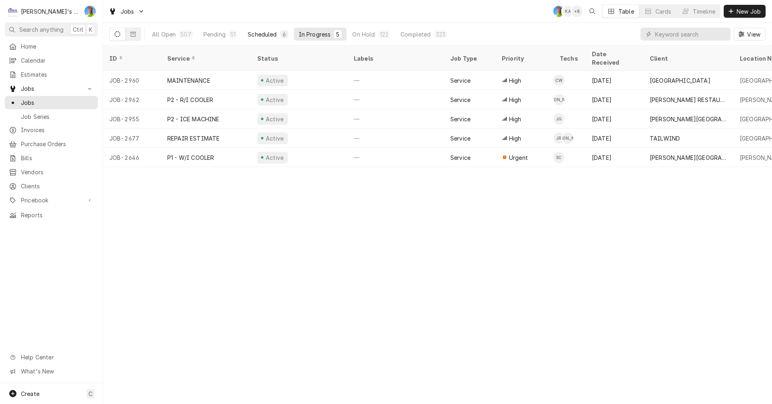
click at [260, 34] on div "Scheduled" at bounding box center [262, 34] width 29 height 8
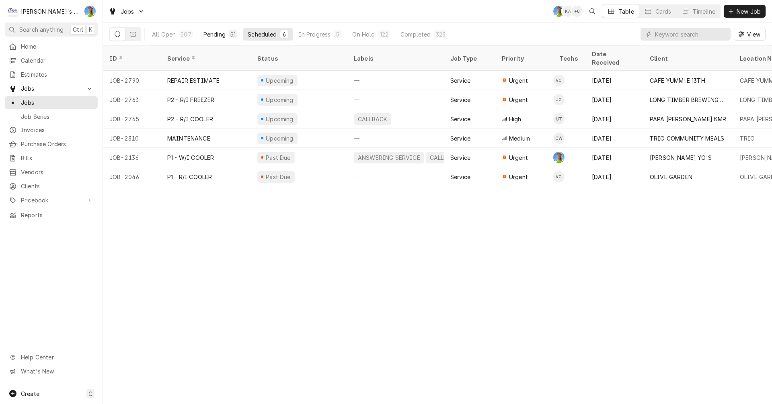
click at [209, 31] on div "Pending" at bounding box center [214, 34] width 22 height 8
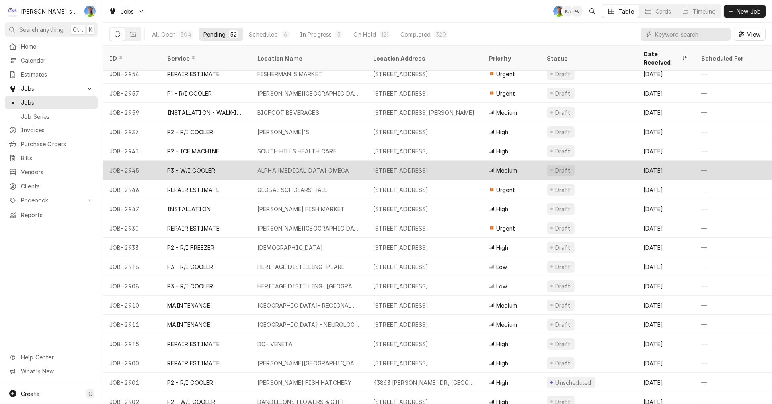
scroll to position [201, 0]
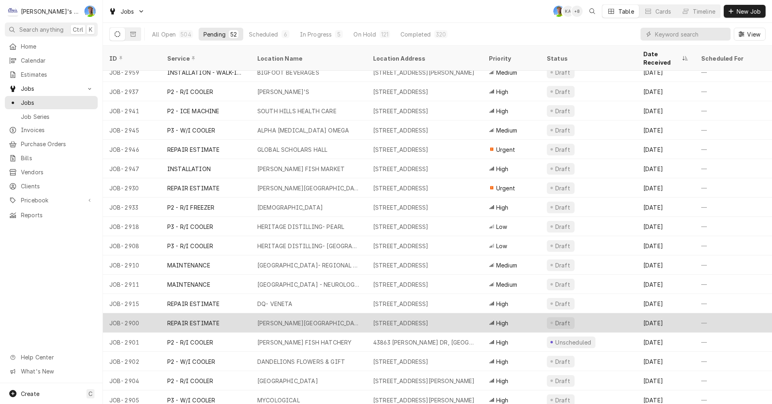
click at [382, 319] on div "2500 MLK JR BLVD, EUGENE, OR 97401" at bounding box center [400, 323] width 55 height 8
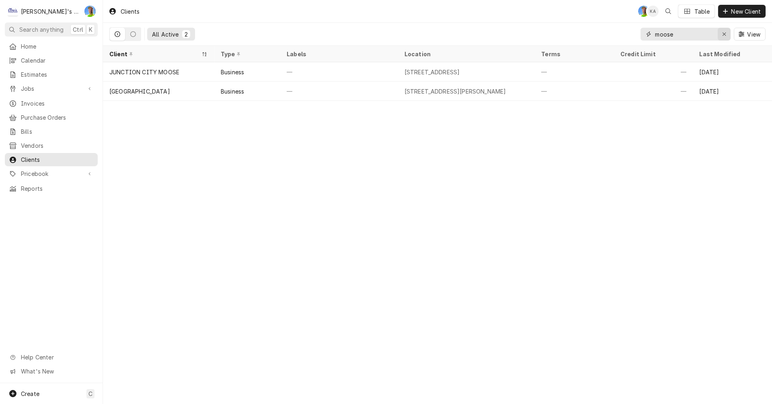
click at [725, 33] on icon "Erase input" at bounding box center [724, 34] width 4 height 6
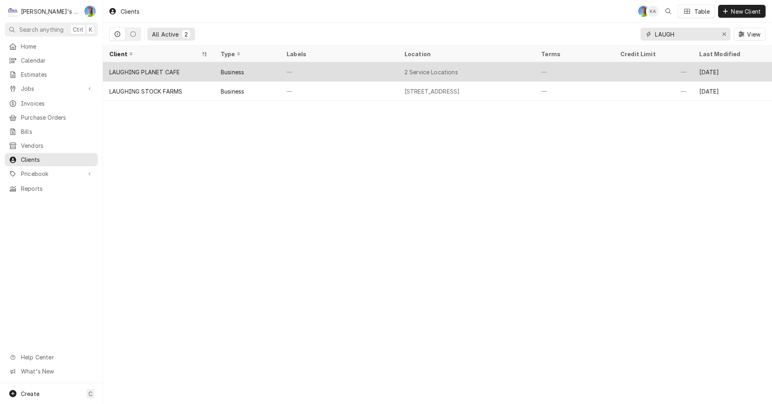
type input "LAUGH"
click at [613, 74] on div "—" at bounding box center [574, 71] width 79 height 19
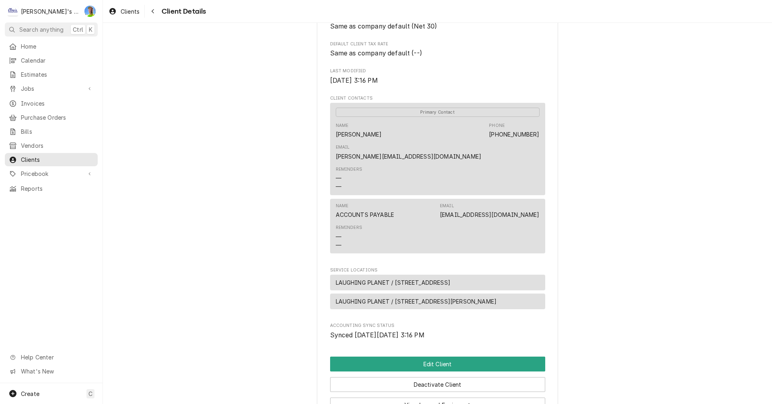
scroll to position [241, 0]
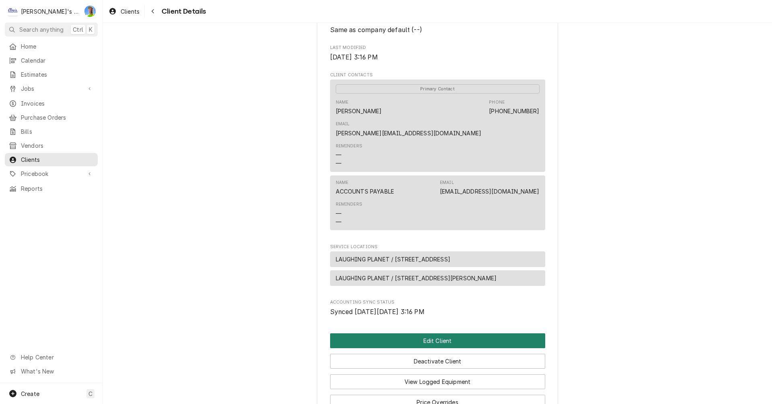
click at [464, 334] on button "Edit Client" at bounding box center [437, 341] width 215 height 15
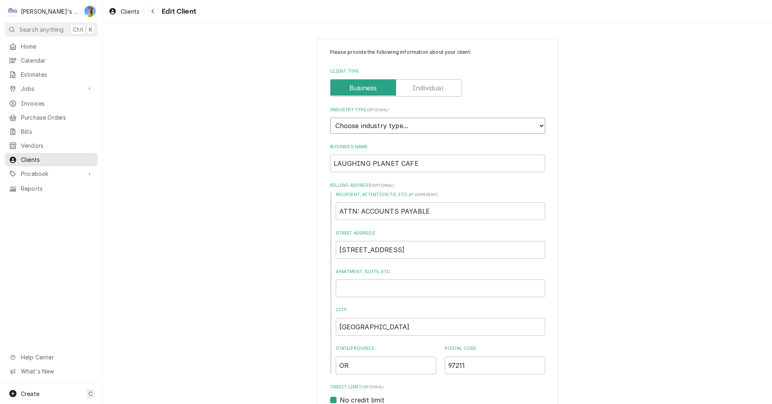
click at [521, 128] on select "Choose industry type... Residential Commercial Industrial Government" at bounding box center [437, 126] width 215 height 16
select select "2"
click at [330, 118] on select "Choose industry type... Residential Commercial Industrial Government" at bounding box center [437, 126] width 215 height 16
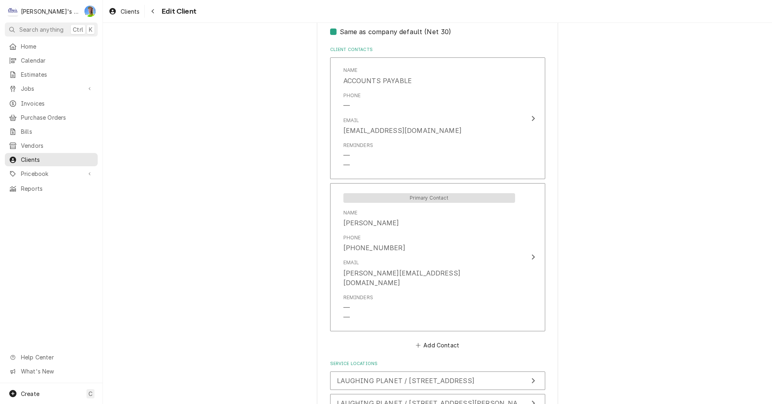
scroll to position [590, 0]
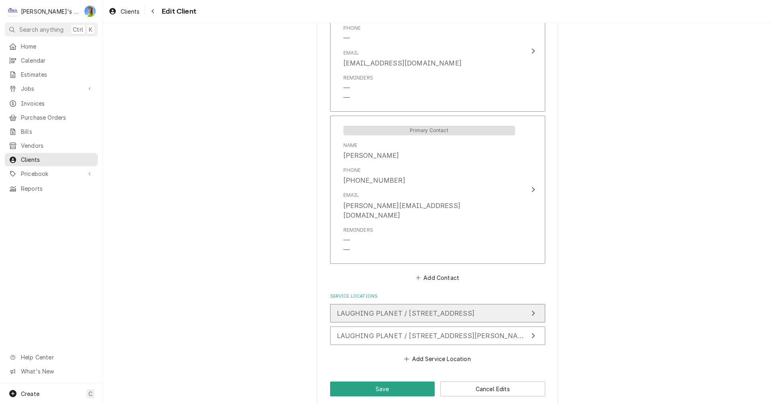
click at [474, 310] on span "LAUGHING PLANET / [STREET_ADDRESS]" at bounding box center [406, 314] width 138 height 8
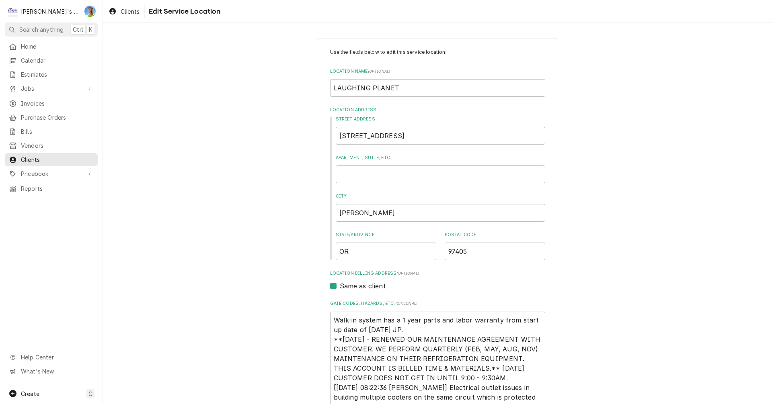
scroll to position [40, 0]
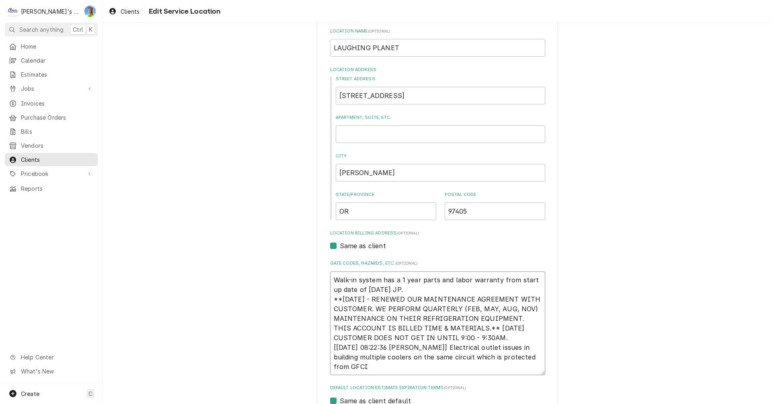
drag, startPoint x: 329, startPoint y: 279, endPoint x: 391, endPoint y: 288, distance: 62.3
click at [391, 288] on textarea "Walk-in system has a 1 year parts and labor warranty from start up date of 2-11…" at bounding box center [437, 324] width 215 height 104
type textarea "x"
type textarea "**7/31/15 - RENEWED OUR MAINTENANCE AGREEMENT WITH CUSTOMER. WE PERFORM QUARTER…"
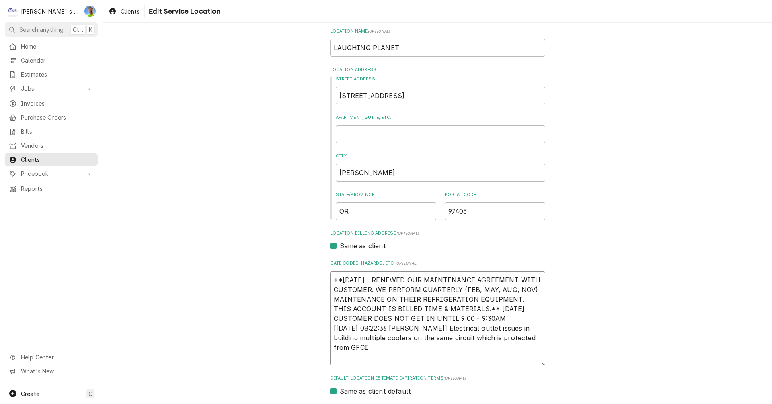
drag, startPoint x: 329, startPoint y: 290, endPoint x: 463, endPoint y: 329, distance: 139.7
click at [463, 329] on textarea "**7/31/15 - RENEWED OUR MAINTENANCE AGREEMENT WITH CUSTOMER. WE PERFORM QUARTER…" at bounding box center [437, 319] width 215 height 94
type textarea "x"
type textarea "[2022-Jan-10 08:22:36 Brennan Sevey] Electrical outlet issues in building multi…"
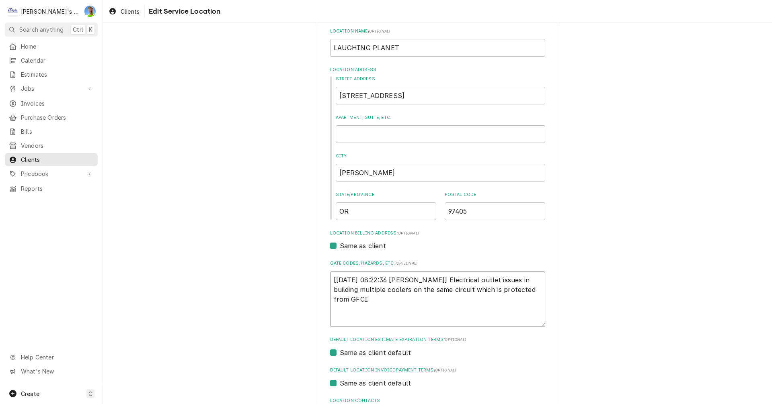
type textarea "x"
type textarea "[2022-Jan-10 08:22:36 Brennan Sevey] Electrical outlet issues in building multi…"
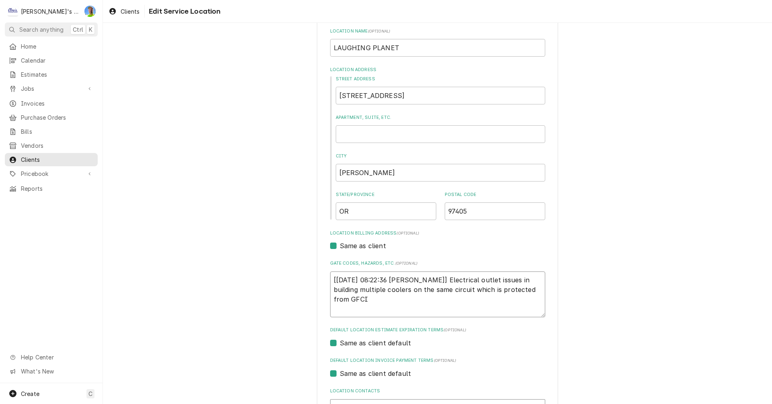
type textarea "x"
type textarea "[2022-Jan-10 08:22:36 Brennan Sevey] Electrical outlet issues in building multi…"
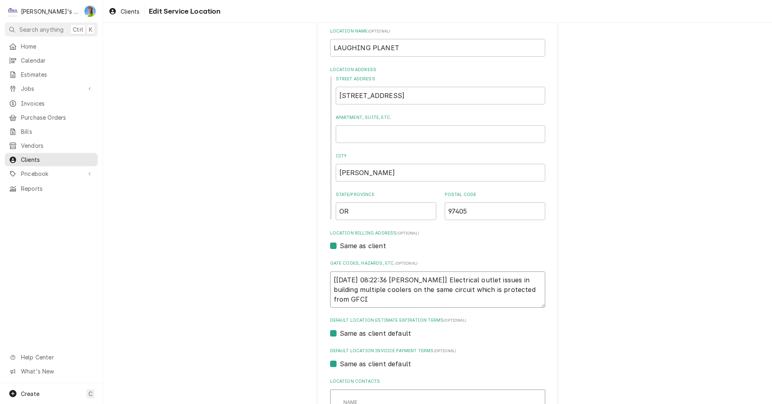
click at [394, 304] on textarea "[2022-Jan-10 08:22:36 Brennan Sevey] Electrical outlet issues in building multi…" at bounding box center [437, 290] width 215 height 36
type textarea "x"
type textarea "[2022-Jan-10 08:22:36 Brennan Sevey] Electrical outlet issues in building multi…"
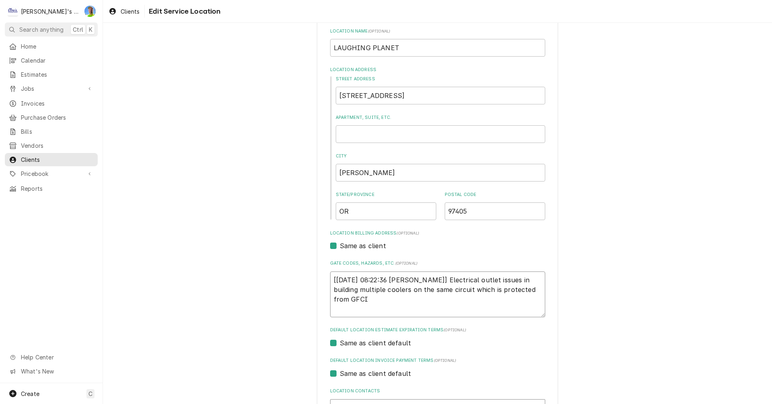
type textarea "x"
type textarea "[2022-Jan-10 08:22:36 Brennan Sevey] Electrical outlet issues in building multi…"
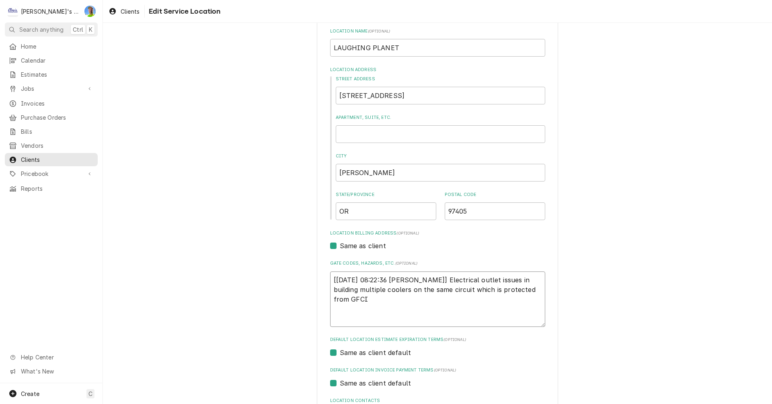
type textarea "x"
type textarea "[2022-Jan-10 08:22:36 Brennan Sevey] Electrical outlet issues in building multi…"
type textarea "x"
type textarea "[2022-Jan-10 08:22:36 Brennan Sevey] Electrical outlet issues in building multi…"
type textarea "x"
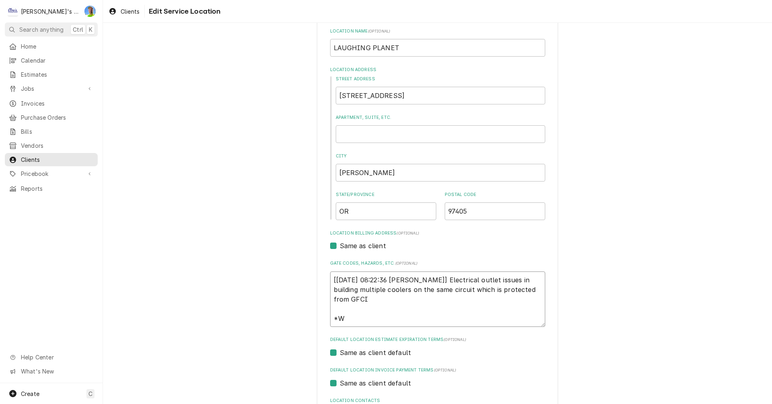
type textarea "[2022-Jan-10 08:22:36 Brennan Sevey] Electrical outlet issues in building multi…"
type textarea "x"
type textarea "[2022-Jan-10 08:22:36 Brennan Sevey] Electrical outlet issues in building multi…"
type textarea "x"
type textarea "[2022-Jan-10 08:22:36 Brennan Sevey] Electrical outlet issues in building multi…"
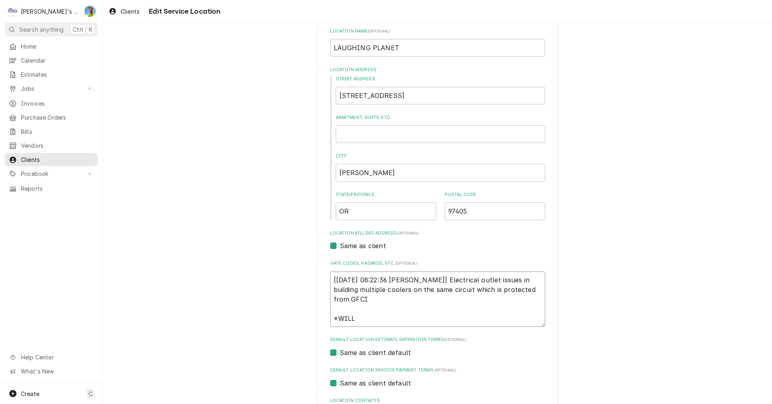
type textarea "x"
type textarea "[2022-Jan-10 08:22:36 Brennan Sevey] Electrical outlet issues in building multi…"
type textarea "x"
type textarea "[2022-Jan-10 08:22:36 Brennan Sevey] Electrical outlet issues in building multi…"
type textarea "x"
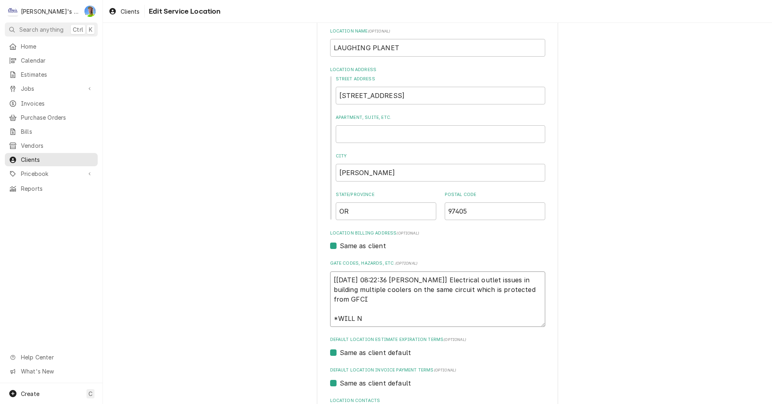
type textarea "[2022-Jan-10 08:22:36 Brennan Sevey] Electrical outlet issues in building multi…"
type textarea "x"
type textarea "[2022-Jan-10 08:22:36 Brennan Sevey] Electrical outlet issues in building multi…"
type textarea "x"
type textarea "[2022-Jan-10 08:22:36 Brennan Sevey] Electrical outlet issues in building multi…"
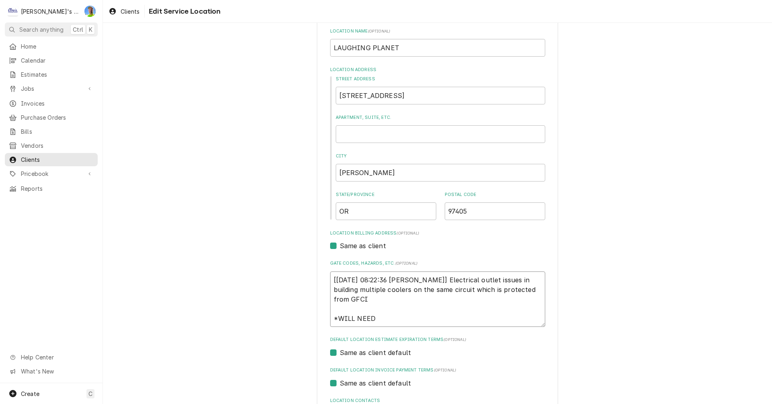
type textarea "x"
type textarea "[2022-Jan-10 08:22:36 Brennan Sevey] Electrical outlet issues in building multi…"
type textarea "x"
type textarea "[2022-Jan-10 08:22:36 Brennan Sevey] Electrical outlet issues in building multi…"
type textarea "x"
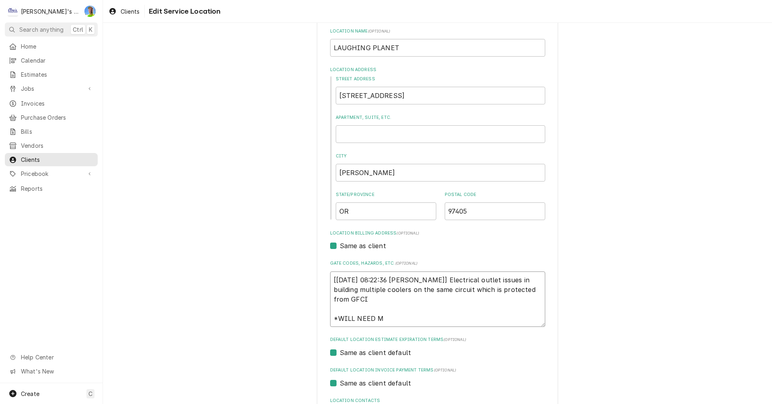
type textarea "[2022-Jan-10 08:22:36 Brennan Sevey] Electrical outlet issues in building multi…"
type textarea "x"
type textarea "[2022-Jan-10 08:22:36 Brennan Sevey] Electrical outlet issues in building multi…"
type textarea "x"
type textarea "[2022-Jan-10 08:22:36 Brennan Sevey] Electrical outlet issues in building multi…"
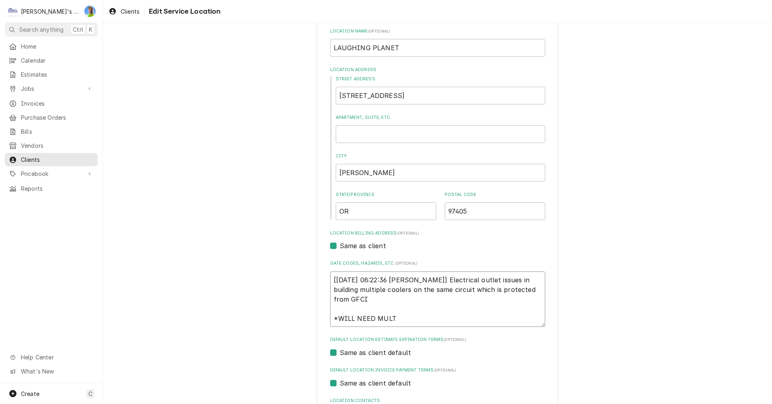
type textarea "x"
type textarea "[2022-Jan-10 08:22:36 Brennan Sevey] Electrical outlet issues in building multi…"
type textarea "x"
type textarea "[2022-Jan-10 08:22:36 Brennan Sevey] Electrical outlet issues in building multi…"
type textarea "x"
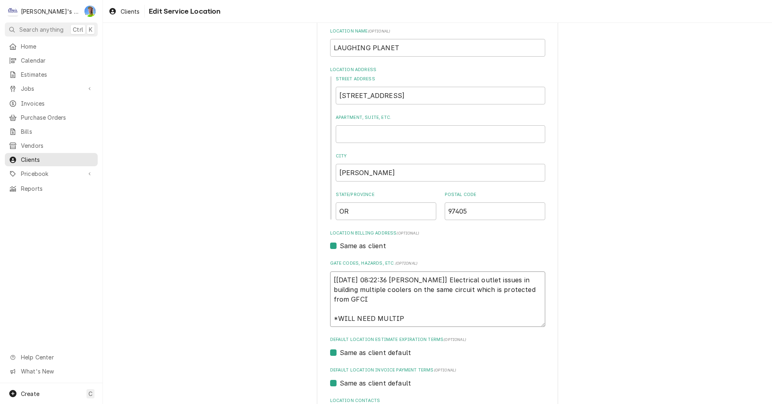
type textarea "[2022-Jan-10 08:22:36 Brennan Sevey] Electrical outlet issues in building multi…"
type textarea "x"
type textarea "[2022-Jan-10 08:22:36 Brennan Sevey] Electrical outlet issues in building multi…"
type textarea "x"
type textarea "[2022-Jan-10 08:22:36 Brennan Sevey] Electrical outlet issues in building multi…"
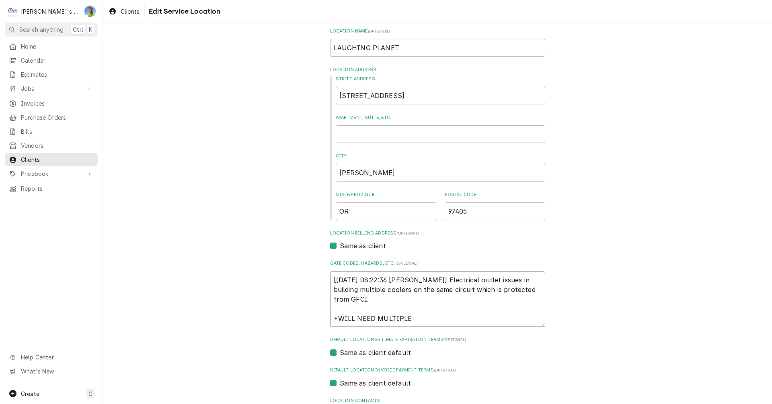
type textarea "x"
type textarea "[2022-Jan-10 08:22:36 Brennan Sevey] Electrical outlet issues in building multi…"
type textarea "x"
type textarea "[2022-Jan-10 08:22:36 Brennan Sevey] Electrical outlet issues in building multi…"
type textarea "x"
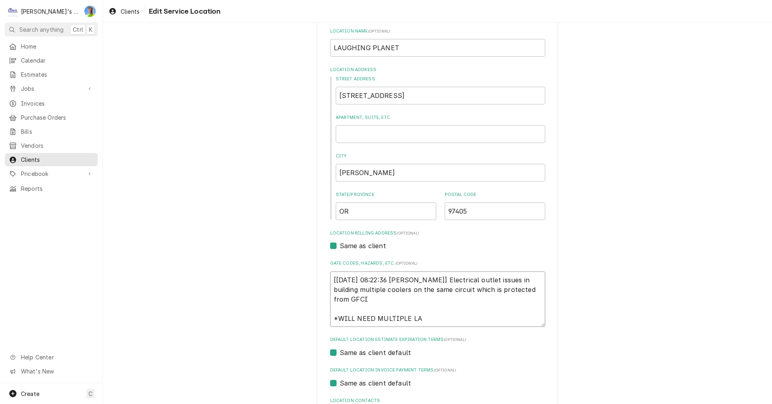
type textarea "[2022-Jan-10 08:22:36 Brennan Sevey] Electrical outlet issues in building multi…"
type textarea "x"
type textarea "[2022-Jan-10 08:22:36 Brennan Sevey] Electrical outlet issues in building multi…"
type textarea "x"
type textarea "[2022-Jan-10 08:22:36 Brennan Sevey] Electrical outlet issues in building multi…"
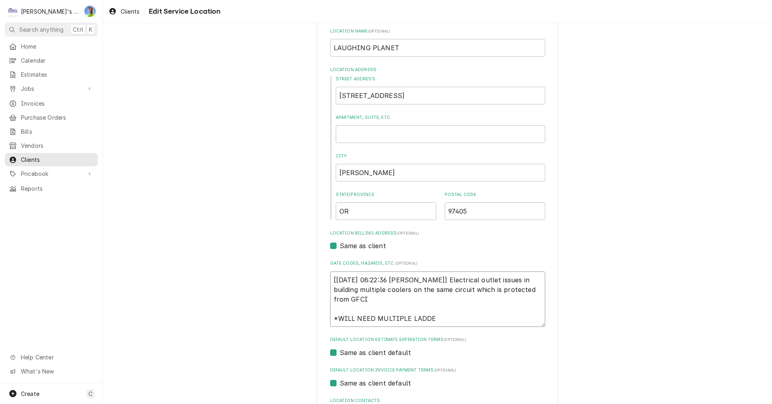
type textarea "x"
type textarea "[2022-Jan-10 08:22:36 Brennan Sevey] Electrical outlet issues in building multi…"
type textarea "x"
type textarea "[2022-Jan-10 08:22:36 Brennan Sevey] Electrical outlet issues in building multi…"
type textarea "x"
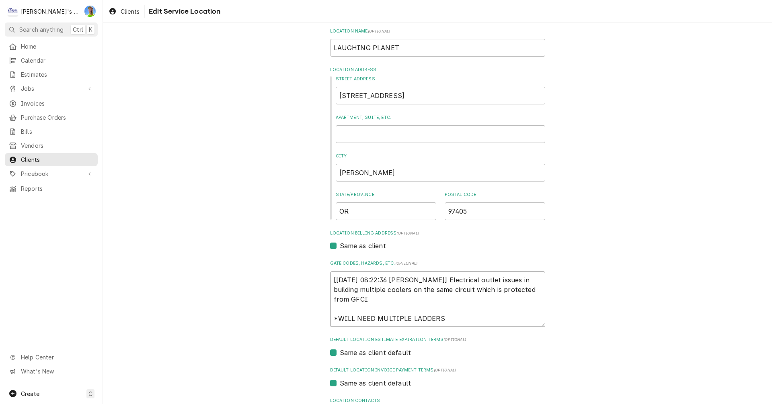
type textarea "[2022-Jan-10 08:22:36 Brennan Sevey] Electrical outlet issues in building multi…"
type textarea "x"
type textarea "[2022-Jan-10 08:22:36 Brennan Sevey] Electrical outlet issues in building multi…"
type textarea "x"
type textarea "[2022-Jan-10 08:22:36 Brennan Sevey] Electrical outlet issues in building multi…"
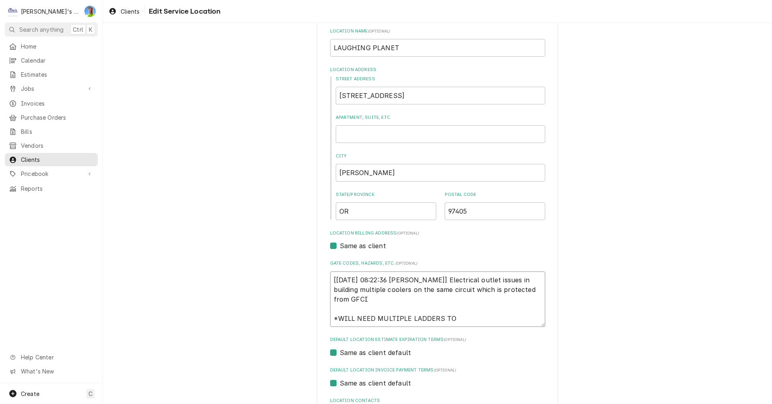
type textarea "x"
type textarea "[2022-Jan-10 08:22:36 Brennan Sevey] Electrical outlet issues in building multi…"
type textarea "x"
type textarea "[2022-Jan-10 08:22:36 Brennan Sevey] Electrical outlet issues in building multi…"
type textarea "x"
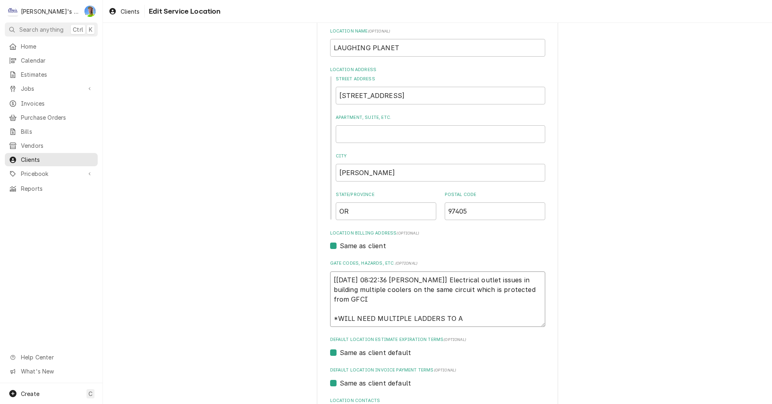
type textarea "[2022-Jan-10 08:22:36 Brennan Sevey] Electrical outlet issues in building multi…"
type textarea "x"
type textarea "[2022-Jan-10 08:22:36 Brennan Sevey] Electrical outlet issues in building multi…"
type textarea "x"
type textarea "[2022-Jan-10 08:22:36 Brennan Sevey] Electrical outlet issues in building multi…"
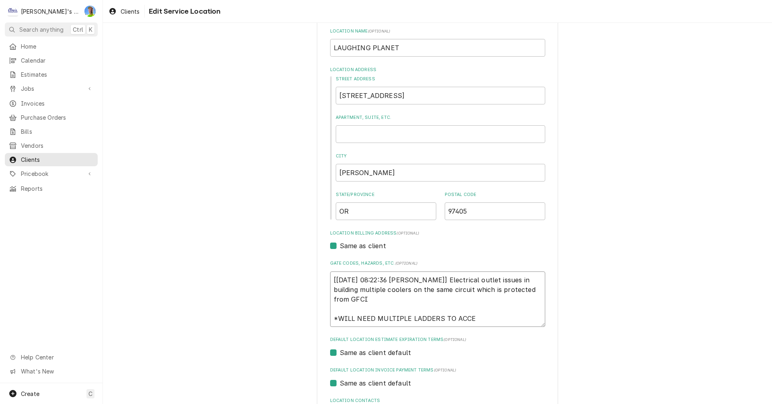
type textarea "x"
type textarea "[2022-Jan-10 08:22:36 Brennan Sevey] Electrical outlet issues in building multi…"
type textarea "x"
type textarea "[2022-Jan-10 08:22:36 Brennan Sevey] Electrical outlet issues in building multi…"
type textarea "x"
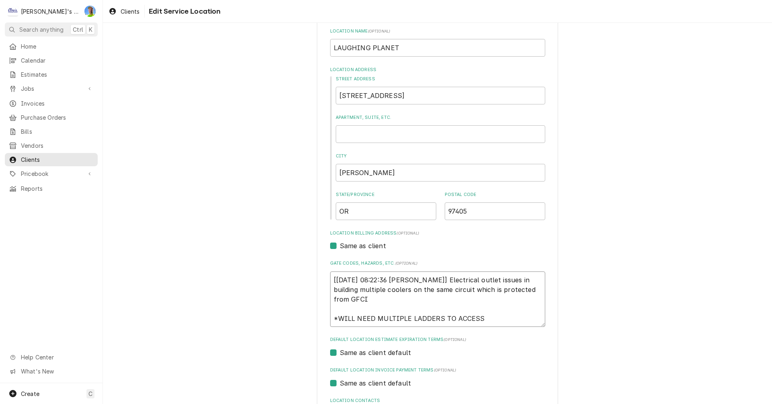
type textarea "[2022-Jan-10 08:22:36 Brennan Sevey] Electrical outlet issues in building multi…"
type textarea "x"
type textarea "[2022-Jan-10 08:22:36 Brennan Sevey] Electrical outlet issues in building multi…"
type textarea "x"
type textarea "[2022-Jan-10 08:22:36 Brennan Sevey] Electrical outlet issues in building multi…"
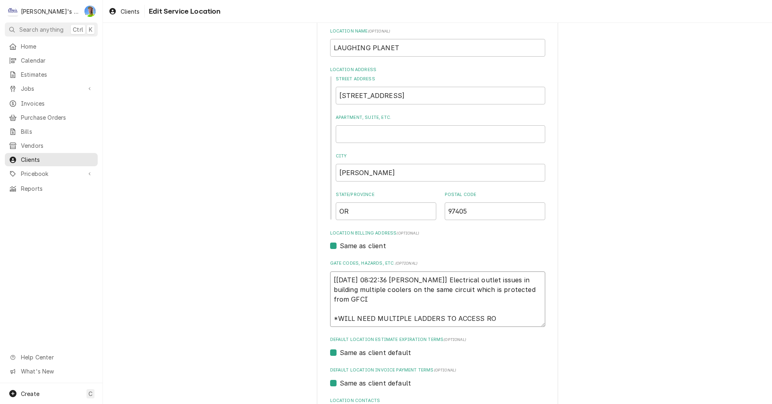
type textarea "x"
type textarea "[2022-Jan-10 08:22:36 Brennan Sevey] Electrical outlet issues in building multi…"
type textarea "x"
type textarea "[2022-Jan-10 08:22:36 Brennan Sevey] Electrical outlet issues in building multi…"
type textarea "x"
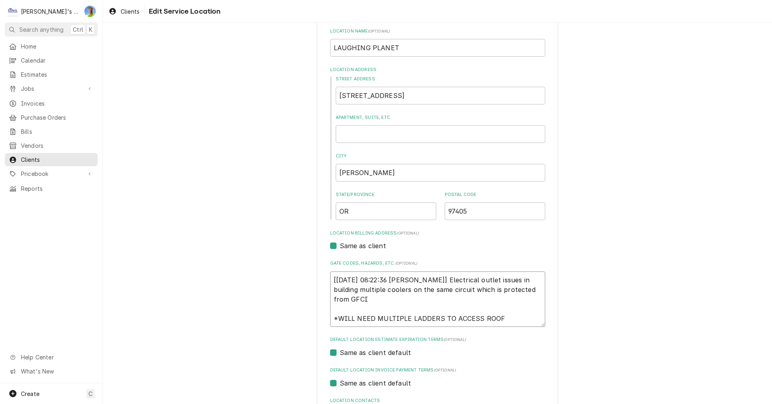
type textarea "[2022-Jan-10 08:22:36 Brennan Sevey] Electrical outlet issues in building multi…"
type textarea "x"
type textarea "[2022-Jan-10 08:22:36 Brennan Sevey] Electrical outlet issues in building multi…"
type textarea "x"
type textarea "[2022-Jan-10 08:22:36 Brennan Sevey] Electrical outlet issues in building multi…"
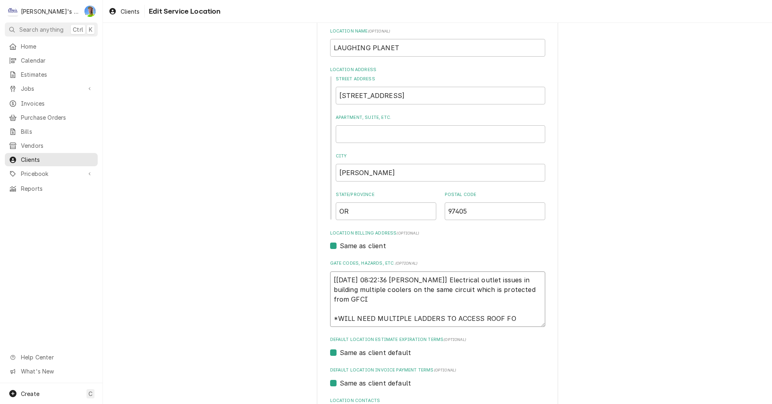
type textarea "x"
type textarea "[2022-Jan-10 08:22:36 Brennan Sevey] Electrical outlet issues in building multi…"
type textarea "x"
type textarea "[2022-Jan-10 08:22:36 Brennan Sevey] Electrical outlet issues in building multi…"
type textarea "x"
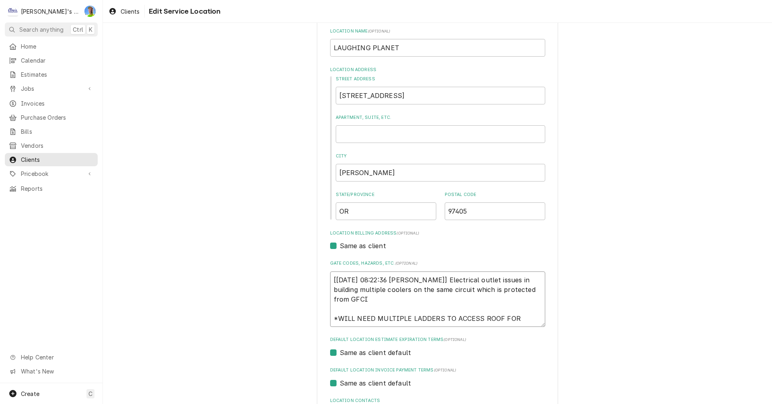
type textarea "[2022-Jan-10 08:22:36 Brennan Sevey] Electrical outlet issues in building multi…"
type textarea "x"
type textarea "[2022-Jan-10 08:22:36 Brennan Sevey] Electrical outlet issues in building multi…"
type textarea "x"
type textarea "[2022-Jan-10 08:22:36 Brennan Sevey] Electrical outlet issues in building multi…"
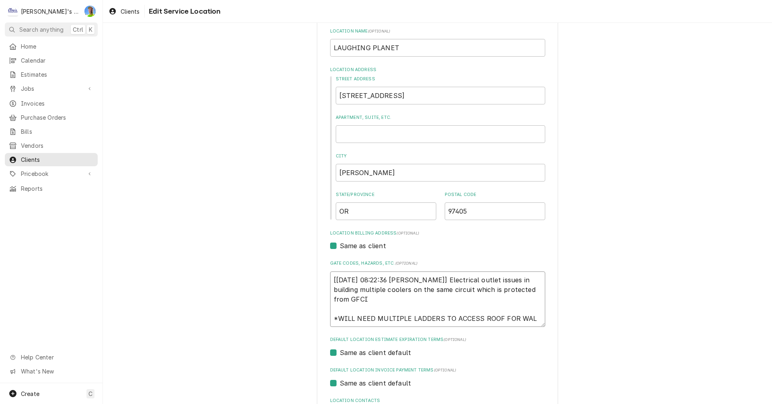
type textarea "x"
type textarea "[2022-Jan-10 08:22:36 Brennan Sevey] Electrical outlet issues in building multi…"
type textarea "x"
type textarea "[2022-Jan-10 08:22:36 Brennan Sevey] Electrical outlet issues in building multi…"
type textarea "x"
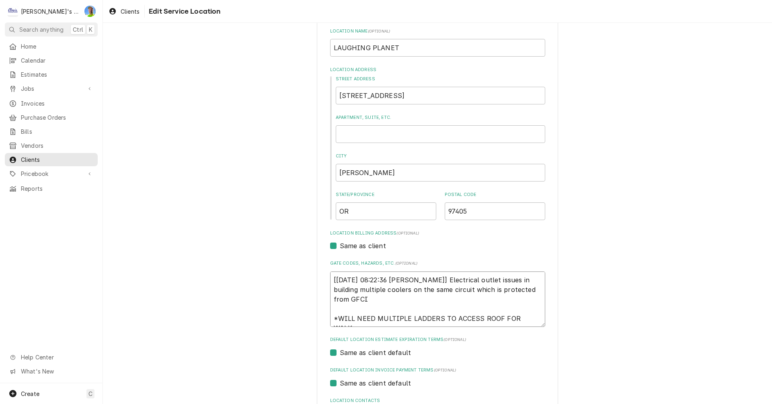
type textarea "[2022-Jan-10 08:22:36 Brennan Sevey] Electrical outlet issues in building multi…"
type textarea "x"
type textarea "[2022-Jan-10 08:22:36 Brennan Sevey] Electrical outlet issues in building multi…"
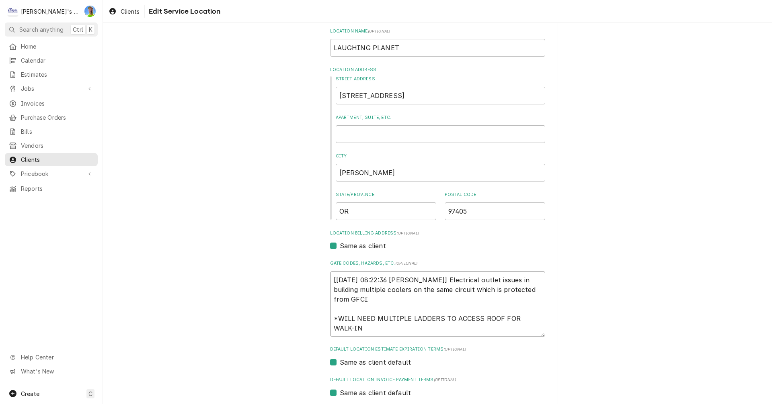
type textarea "x"
type textarea "[2022-Jan-10 08:22:36 Brennan Sevey] Electrical outlet issues in building multi…"
type textarea "x"
type textarea "[2022-Jan-10 08:22:36 Brennan Sevey] Electrical outlet issues in building multi…"
type textarea "x"
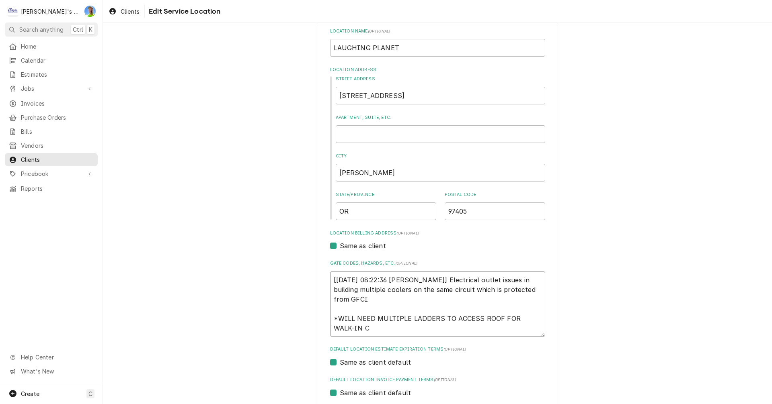
type textarea "[2022-Jan-10 08:22:36 Brennan Sevey] Electrical outlet issues in building multi…"
type textarea "x"
type textarea "[2022-Jan-10 08:22:36 Brennan Sevey] Electrical outlet issues in building multi…"
type textarea "x"
type textarea "[2022-Jan-10 08:22:36 Brennan Sevey] Electrical outlet issues in building multi…"
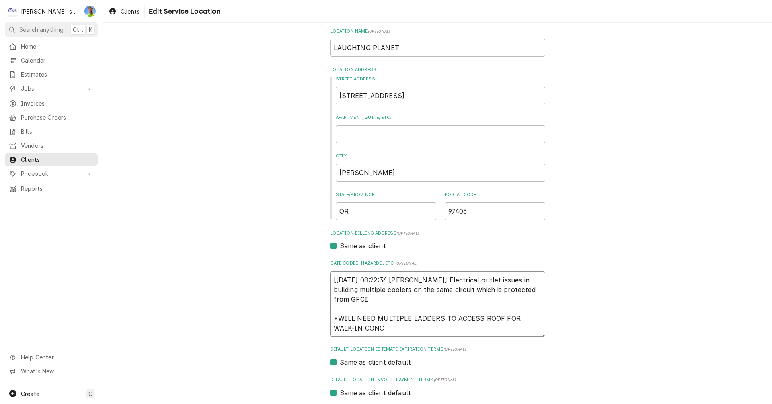
type textarea "x"
type textarea "[2022-Jan-10 08:22:36 Brennan Sevey] Electrical outlet issues in building multi…"
type textarea "x"
type textarea "[2022-Jan-10 08:22:36 Brennan Sevey] Electrical outlet issues in building multi…"
type textarea "x"
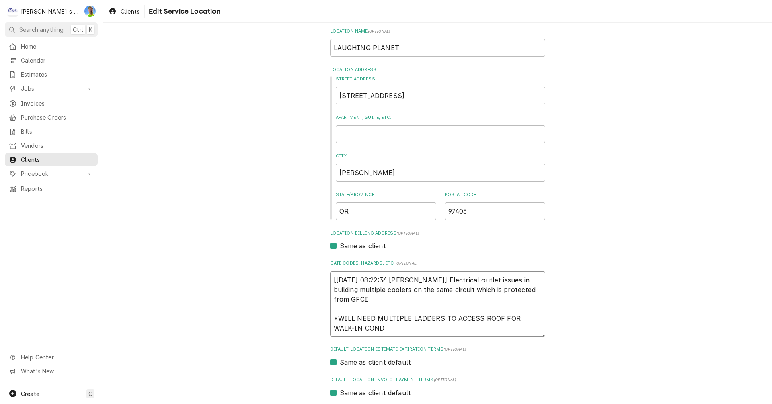
type textarea "[2022-Jan-10 08:22:36 Brennan Sevey] Electrical outlet issues in building multi…"
type textarea "x"
type textarea "[2022-Jan-10 08:22:36 Brennan Sevey] Electrical outlet issues in building multi…"
type textarea "x"
type textarea "[2022-Jan-10 08:22:36 Brennan Sevey] Electrical outlet issues in building multi…"
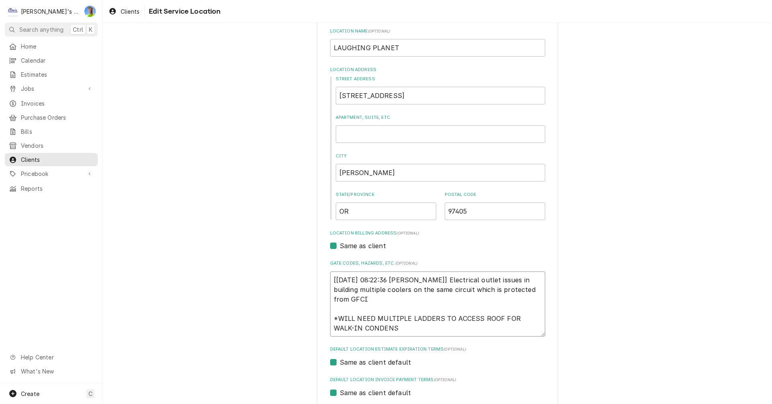
type textarea "x"
type textarea "[2022-Jan-10 08:22:36 Brennan Sevey] Electrical outlet issues in building multi…"
type textarea "x"
type textarea "[2022-Jan-10 08:22:36 Brennan Sevey] Electrical outlet issues in building multi…"
type textarea "x"
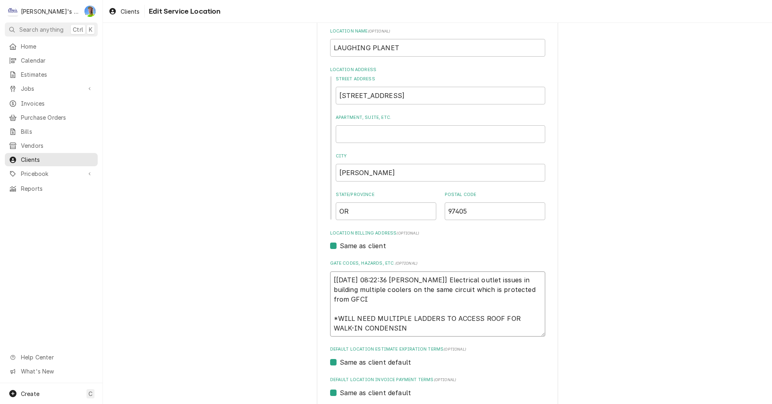
type textarea "[2022-Jan-10 08:22:36 Brennan Sevey] Electrical outlet issues in building multi…"
type textarea "x"
type textarea "[2022-Jan-10 08:22:36 Brennan Sevey] Electrical outlet issues in building multi…"
type textarea "x"
type textarea "[2022-Jan-10 08:22:36 Brennan Sevey] Electrical outlet issues in building multi…"
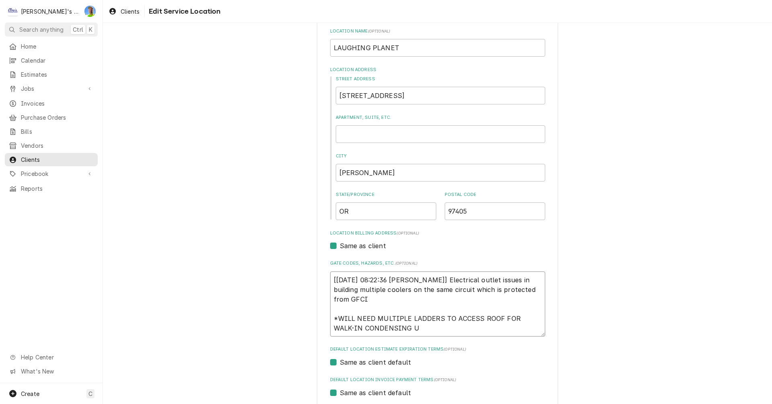
type textarea "x"
type textarea "[2022-Jan-10 08:22:36 Brennan Sevey] Electrical outlet issues in building multi…"
type textarea "x"
type textarea "[2022-Jan-10 08:22:36 Brennan Sevey] Electrical outlet issues in building multi…"
type textarea "x"
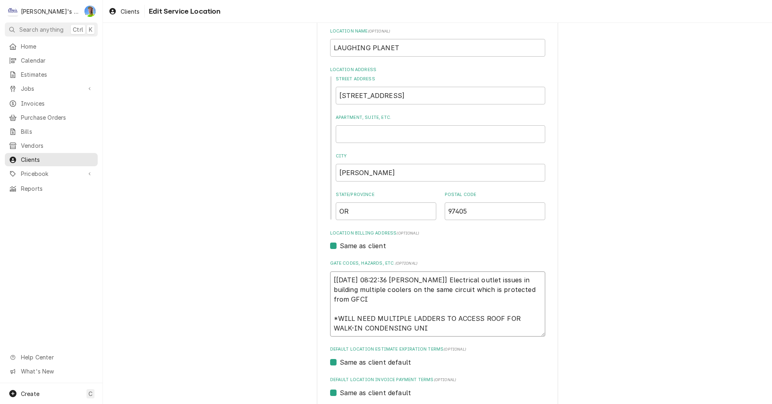
type textarea "[2022-Jan-10 08:22:36 Brennan Sevey] Electrical outlet issues in building multi…"
type textarea "x"
type textarea "[2022-Jan-10 08:22:36 Brennan Sevey] Electrical outlet issues in building multi…"
type textarea "x"
type textarea "[2022-Jan-10 08:22:36 Brennan Sevey] Electrical outlet issues in building multi…"
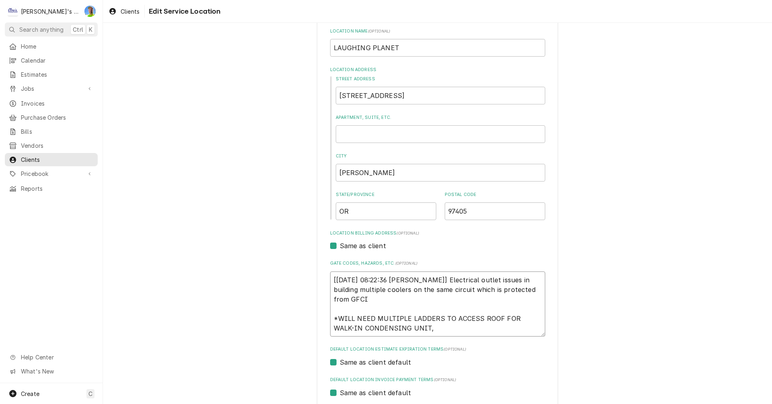
type textarea "x"
type textarea "[2022-Jan-10 08:22:36 Brennan Sevey] Electrical outlet issues in building multi…"
type textarea "x"
type textarea "[2022-Jan-10 08:22:36 Brennan Sevey] Electrical outlet issues in building multi…"
type textarea "x"
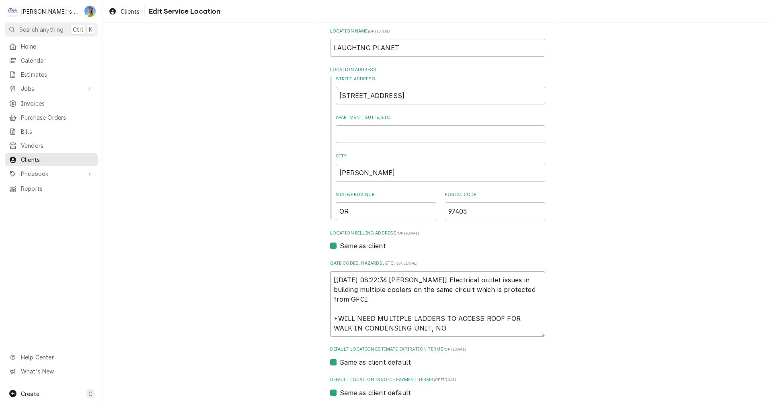
type textarea "[2022-Jan-10 08:22:36 Brennan Sevey] Electrical outlet issues in building multi…"
type textarea "x"
type textarea "[2022-Jan-10 08:22:36 Brennan Sevey] Electrical outlet issues in building multi…"
type textarea "x"
type textarea "[2022-Jan-10 08:22:36 Brennan Sevey] Electrical outlet issues in building multi…"
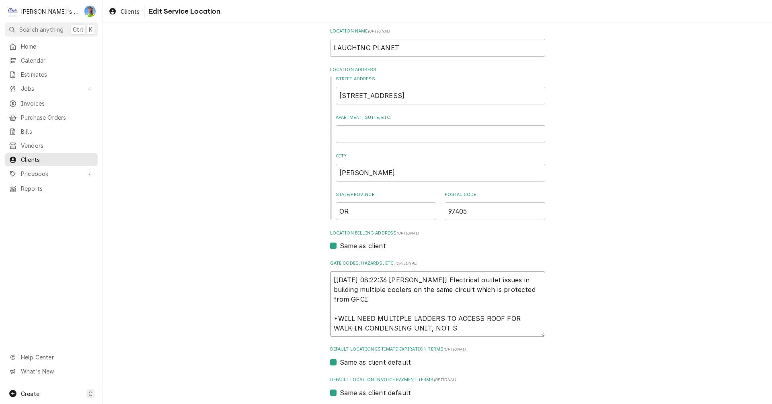
type textarea "x"
type textarea "[2022-Jan-10 08:22:36 Brennan Sevey] Electrical outlet issues in building multi…"
type textarea "x"
type textarea "[2022-Jan-10 08:22:36 Brennan Sevey] Electrical outlet issues in building multi…"
type textarea "x"
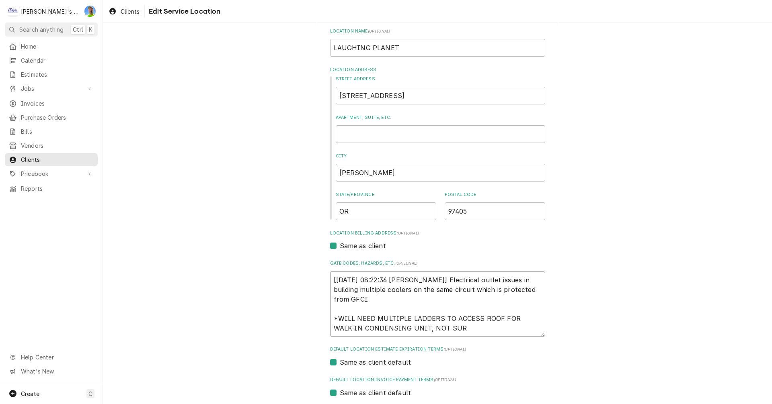
type textarea "[2022-Jan-10 08:22:36 Brennan Sevey] Electrical outlet issues in building multi…"
type textarea "x"
type textarea "[2022-Jan-10 08:22:36 Brennan Sevey] Electrical outlet issues in building multi…"
type textarea "x"
type textarea "[2022-Jan-10 08:22:36 Brennan Sevey] Electrical outlet issues in building multi…"
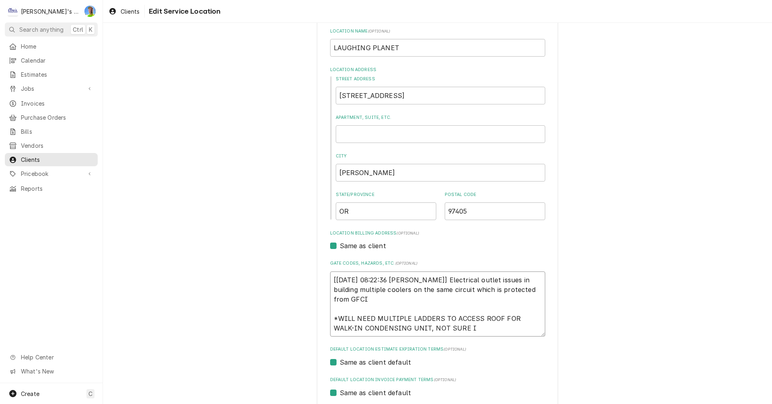
type textarea "x"
type textarea "[2022-Jan-10 08:22:36 Brennan Sevey] Electrical outlet issues in building multi…"
type textarea "x"
type textarea "[2022-Jan-10 08:22:36 Brennan Sevey] Electrical outlet issues in building multi…"
type textarea "x"
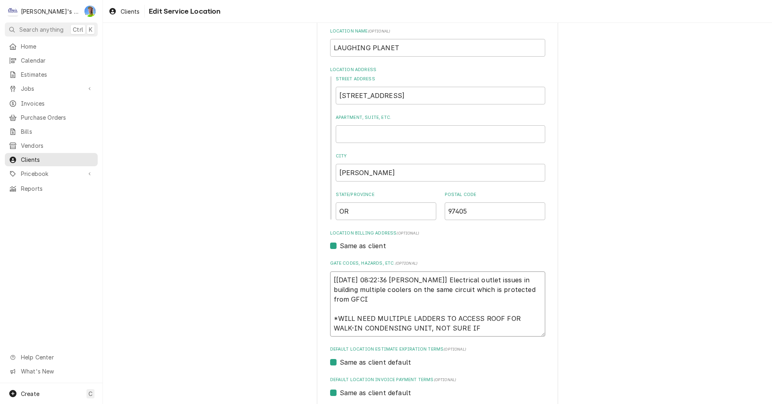
type textarea "[2022-Jan-10 08:22:36 Brennan Sevey] Electrical outlet issues in building multi…"
type textarea "x"
type textarea "[2022-Jan-10 08:22:36 Brennan Sevey] Electrical outlet issues in building multi…"
type textarea "x"
type textarea "[2022-Jan-10 08:22:36 Brennan Sevey] Electrical outlet issues in building multi…"
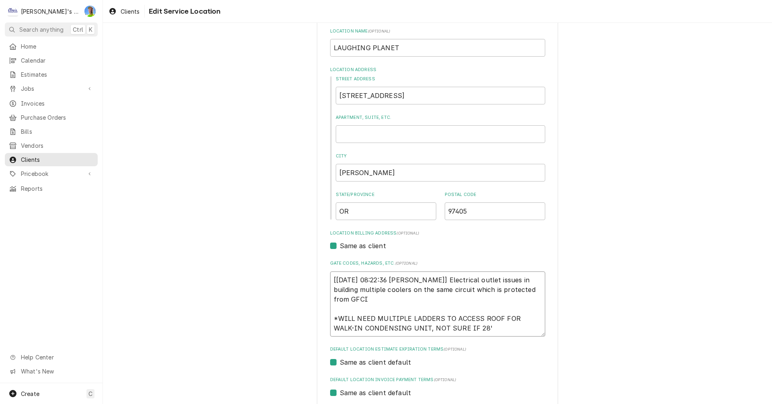
type textarea "x"
type textarea "[2022-Jan-10 08:22:36 Brennan Sevey] Electrical outlet issues in building multi…"
type textarea "x"
type textarea "[2022-Jan-10 08:22:36 Brennan Sevey] Electrical outlet issues in building multi…"
type textarea "x"
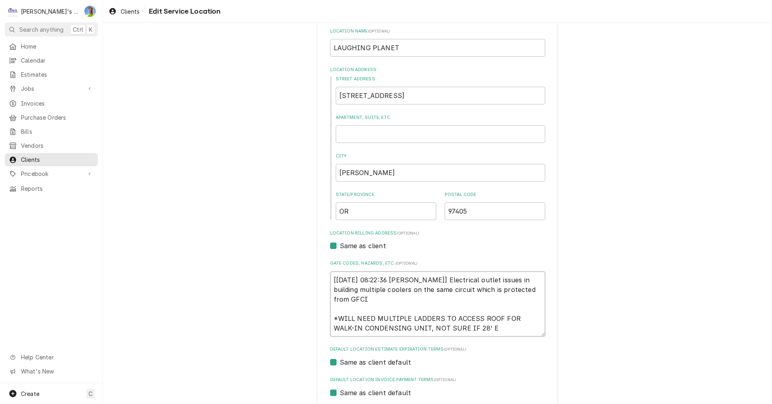
type textarea "[2022-Jan-10 08:22:36 Brennan Sevey] Electrical outlet issues in building multi…"
type textarea "x"
type textarea "[2022-Jan-10 08:22:36 Brennan Sevey] Electrical outlet issues in building multi…"
type textarea "x"
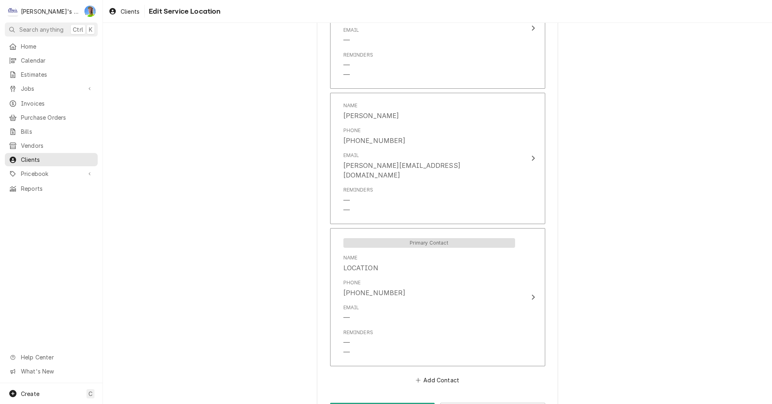
scroll to position [774, 0]
click at [390, 401] on button "Save" at bounding box center [382, 408] width 105 height 15
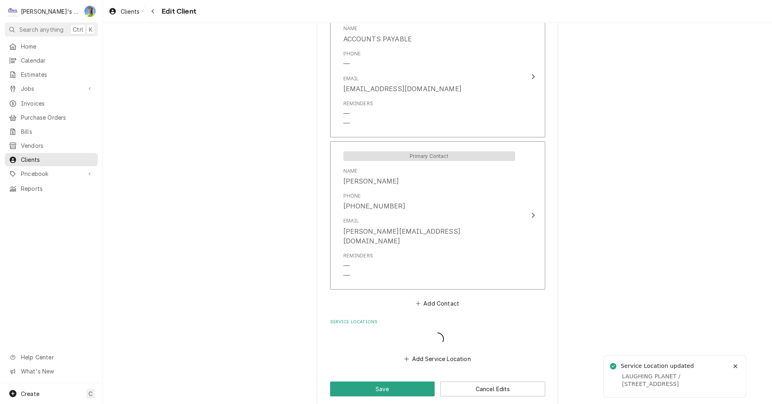
scroll to position [590, 0]
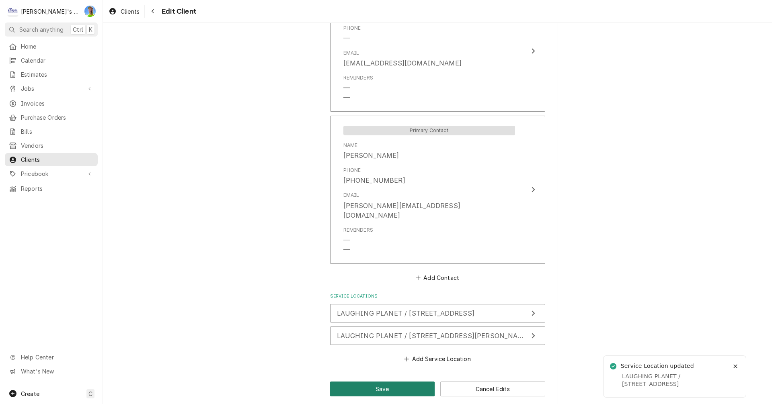
click at [408, 382] on button "Save" at bounding box center [382, 389] width 105 height 15
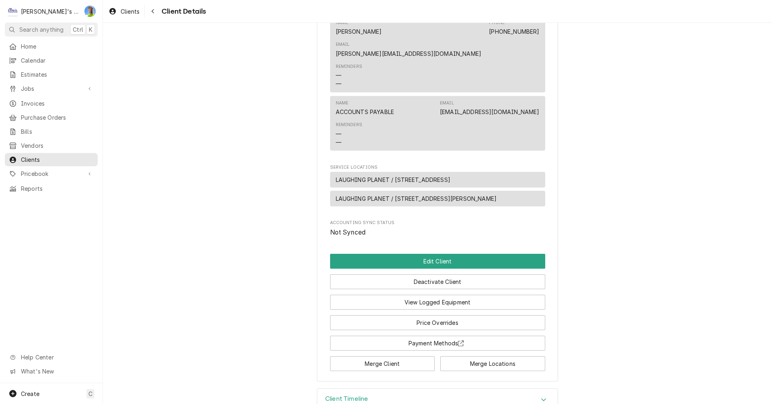
scroll to position [321, 0]
click at [119, 8] on div "Clients" at bounding box center [124, 11] width 34 height 10
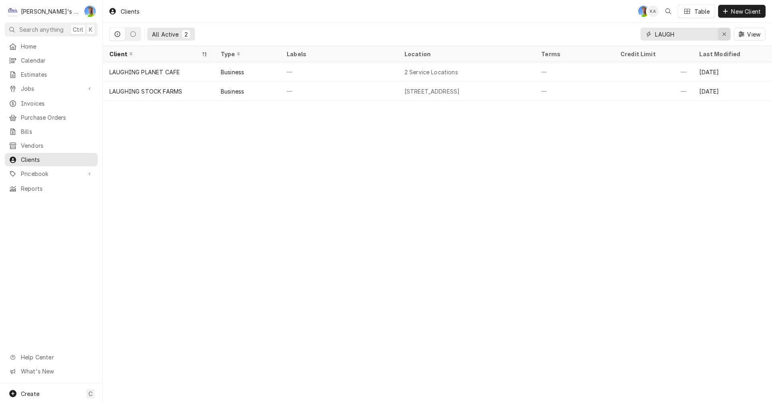
click at [726, 34] on icon "Erase input" at bounding box center [724, 34] width 4 height 6
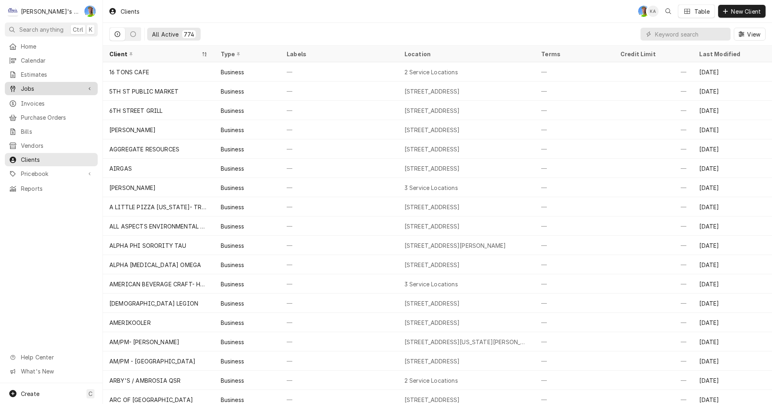
click at [27, 84] on span "Jobs" at bounding box center [51, 88] width 61 height 8
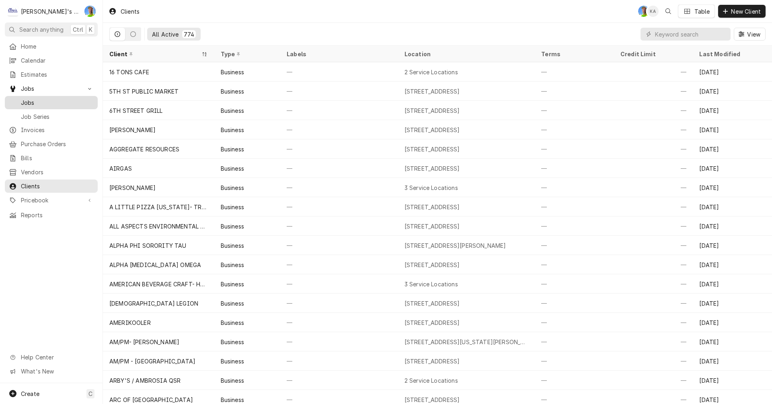
click at [31, 99] on span "Jobs" at bounding box center [57, 103] width 73 height 8
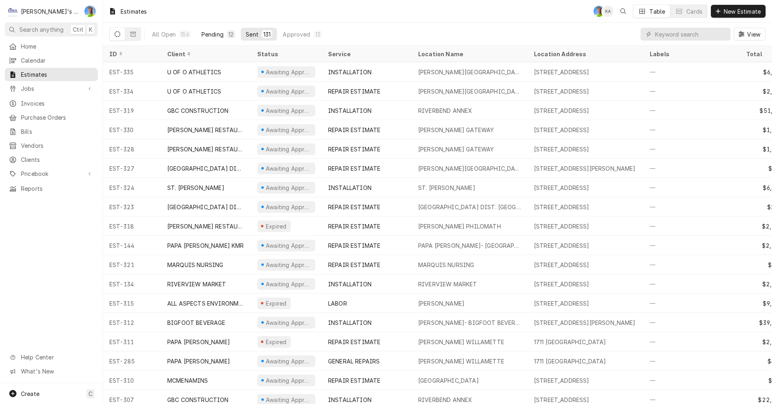
click at [209, 35] on div "Pending" at bounding box center [212, 34] width 22 height 8
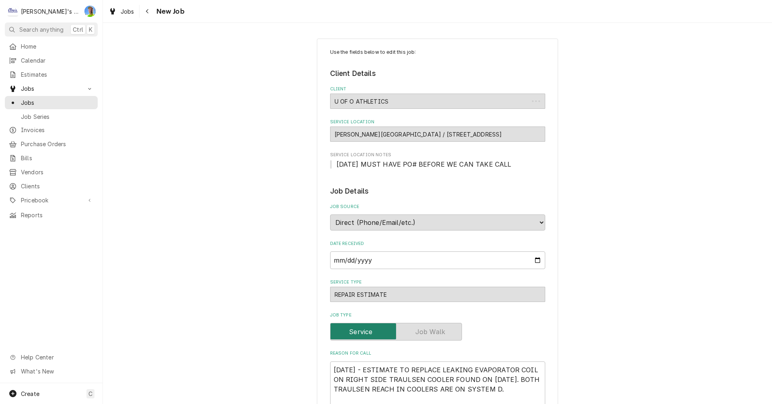
type textarea "x"
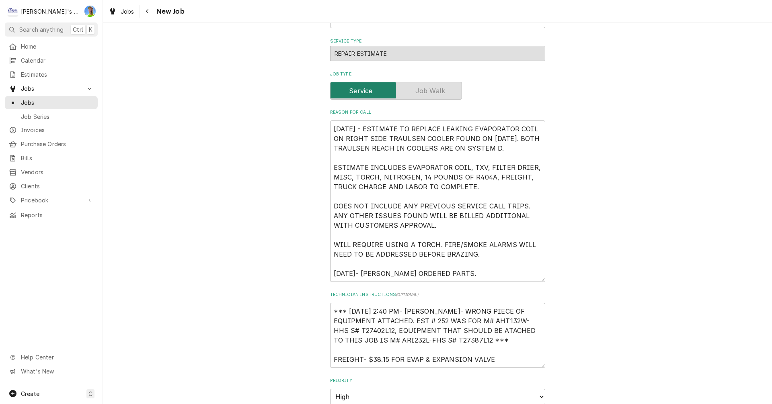
scroll to position [281, 0]
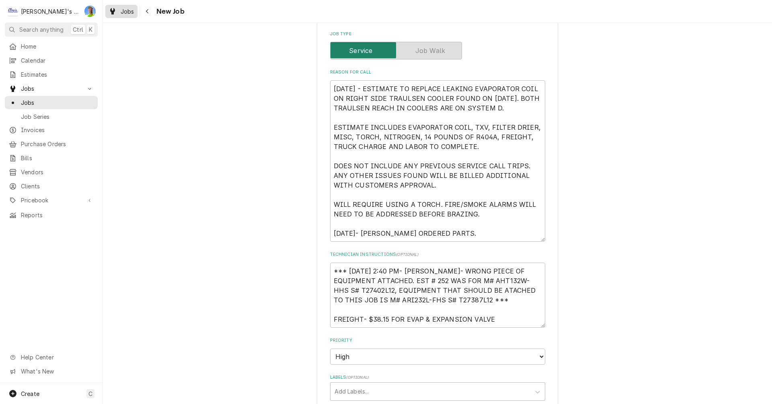
click at [125, 10] on span "Jobs" at bounding box center [128, 11] width 14 height 8
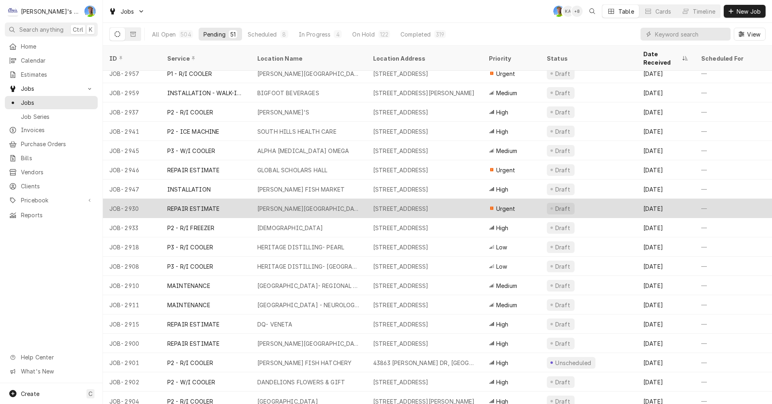
scroll to position [121, 0]
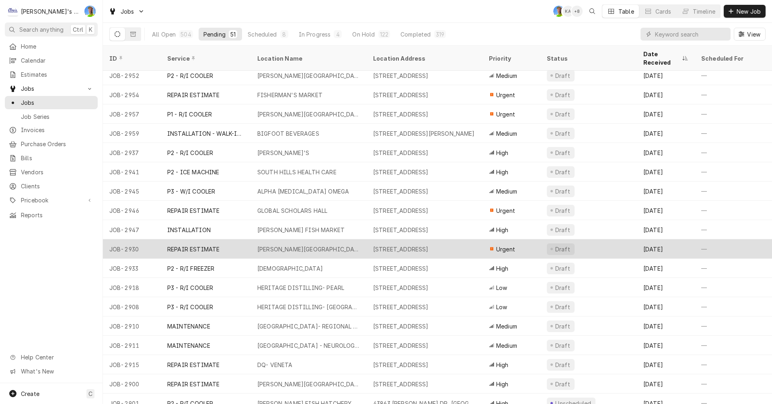
click at [350, 242] on div "[PERSON_NAME][GEOGRAPHIC_DATA]" at bounding box center [309, 249] width 116 height 19
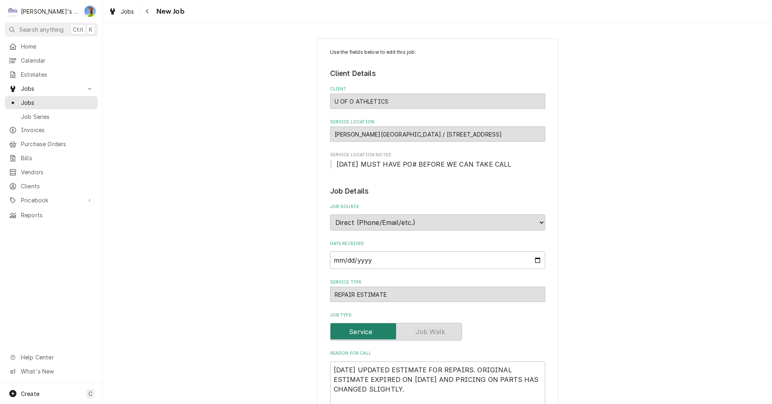
type textarea "x"
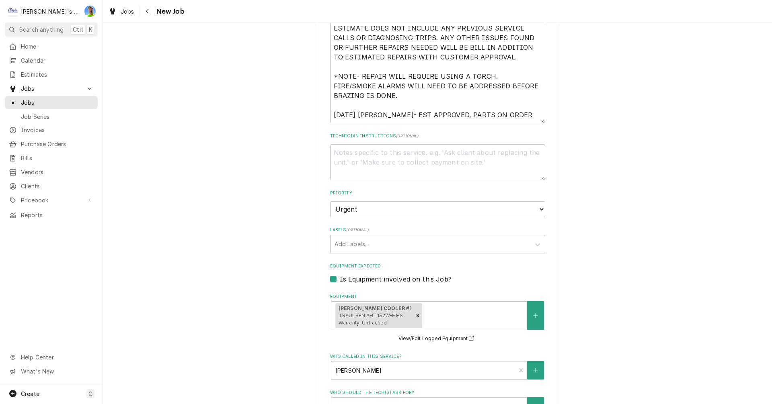
scroll to position [442, 0]
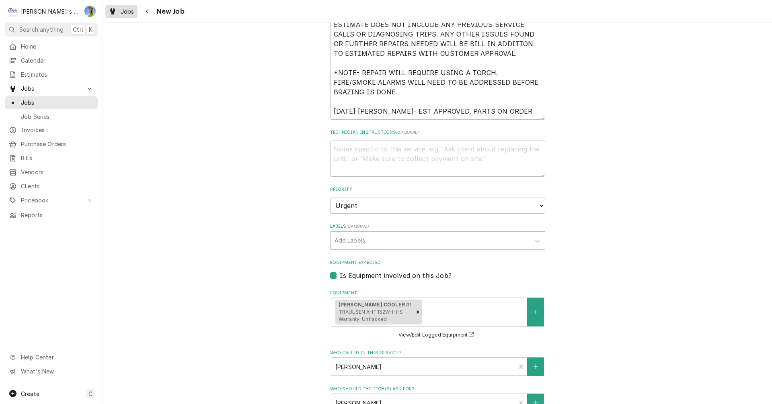
click at [114, 10] on icon "Dynamic Content Wrapper" at bounding box center [112, 11] width 5 height 6
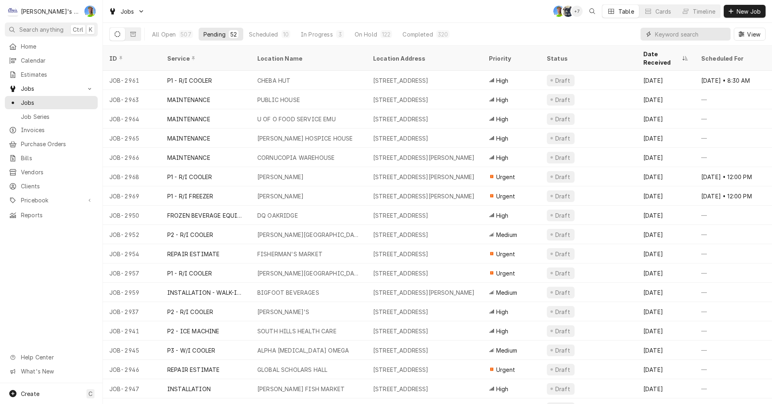
click at [671, 33] on input "Dynamic Content Wrapper" at bounding box center [691, 34] width 72 height 13
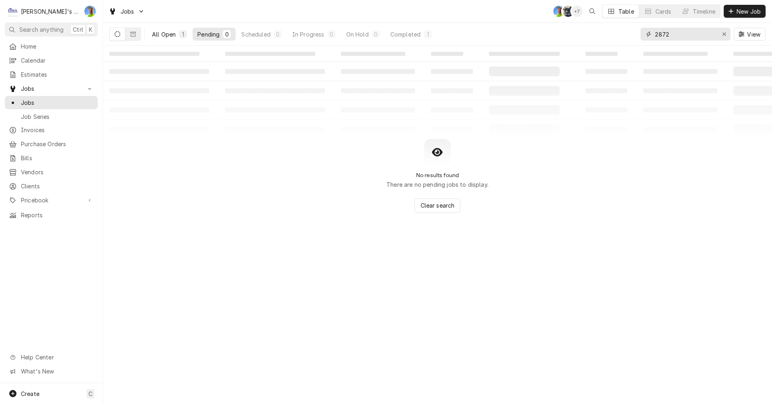
type input "2872"
click at [157, 33] on div "All Open" at bounding box center [164, 34] width 24 height 8
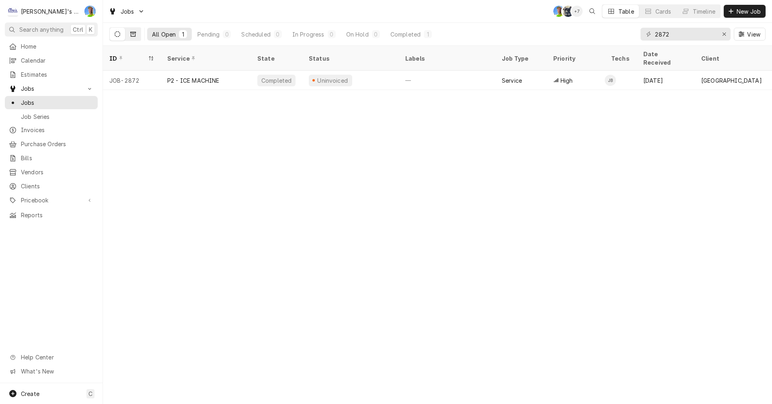
click at [134, 33] on icon "Dynamic Content Wrapper" at bounding box center [133, 34] width 6 height 6
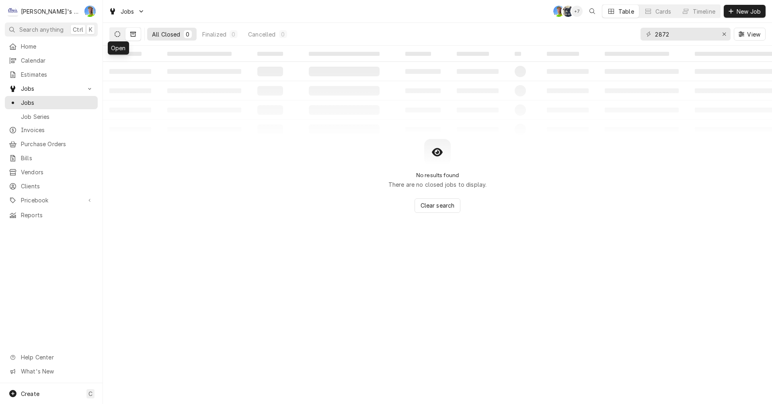
click at [119, 34] on icon "Dynamic Content Wrapper" at bounding box center [118, 34] width 6 height 6
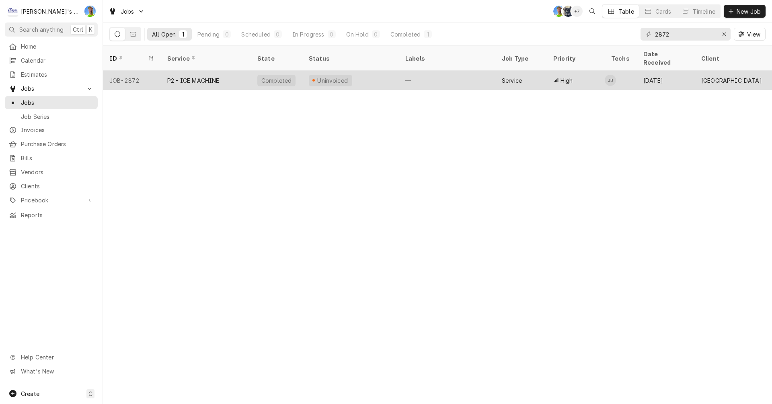
click at [192, 76] on div "P2 - ICE MACHINE" at bounding box center [193, 80] width 52 height 8
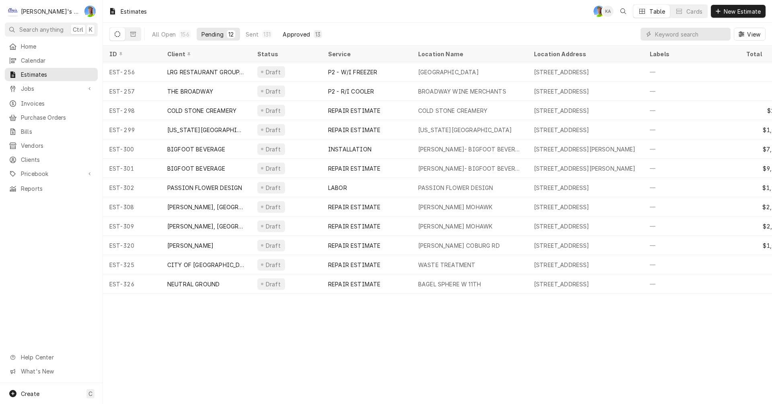
click at [294, 33] on div "Approved" at bounding box center [296, 34] width 27 height 8
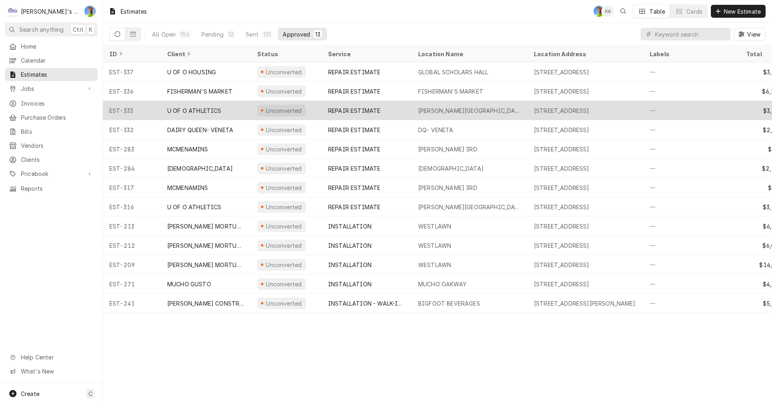
click at [368, 107] on div "REPAIR ESTIMATE" at bounding box center [354, 111] width 52 height 8
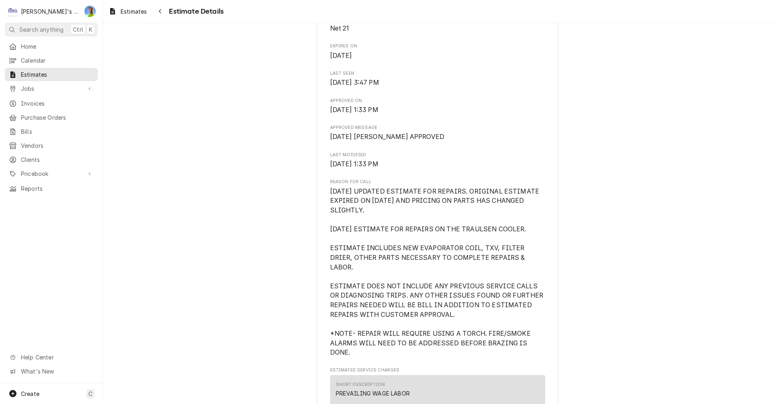
scroll to position [322, 0]
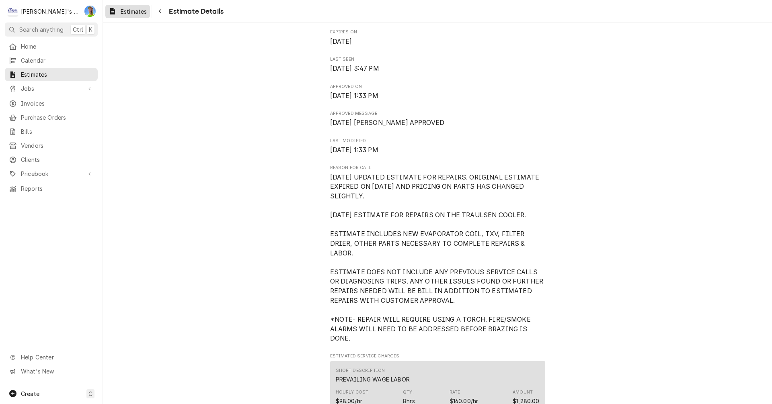
click at [135, 11] on span "Estimates" at bounding box center [134, 11] width 26 height 8
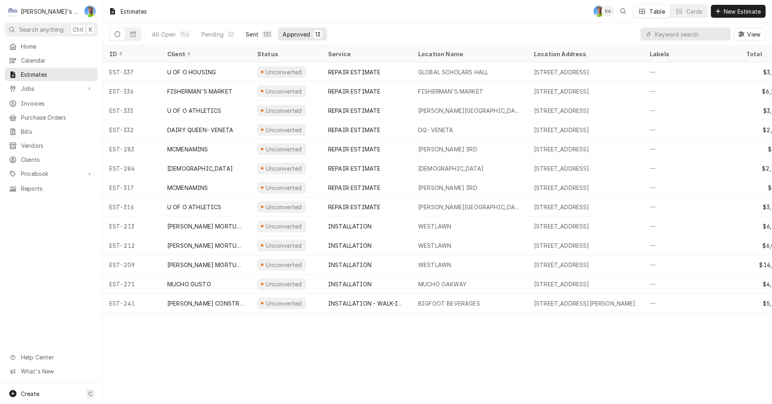
click at [252, 35] on div "Sent" at bounding box center [252, 34] width 13 height 8
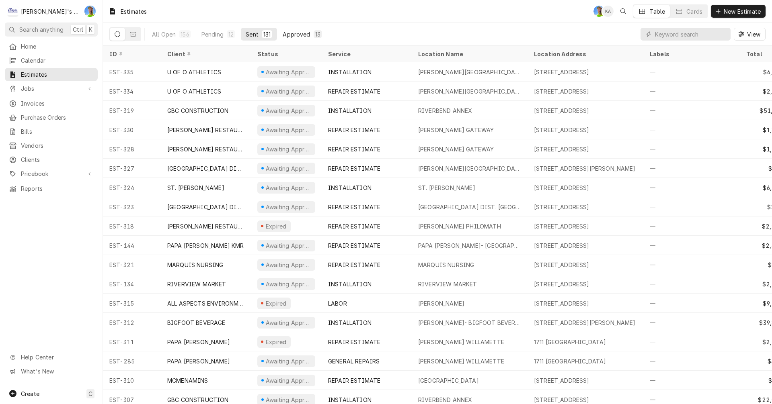
click at [303, 36] on div "Approved" at bounding box center [296, 34] width 27 height 8
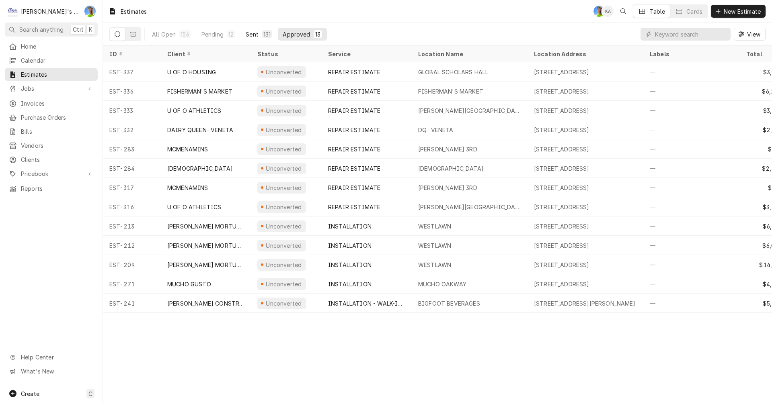
click at [255, 32] on div "Sent" at bounding box center [252, 34] width 13 height 8
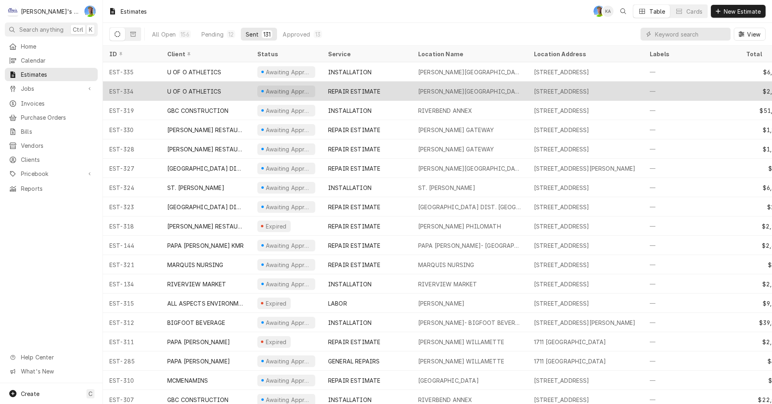
click at [380, 86] on div "REPAIR ESTIMATE" at bounding box center [367, 91] width 90 height 19
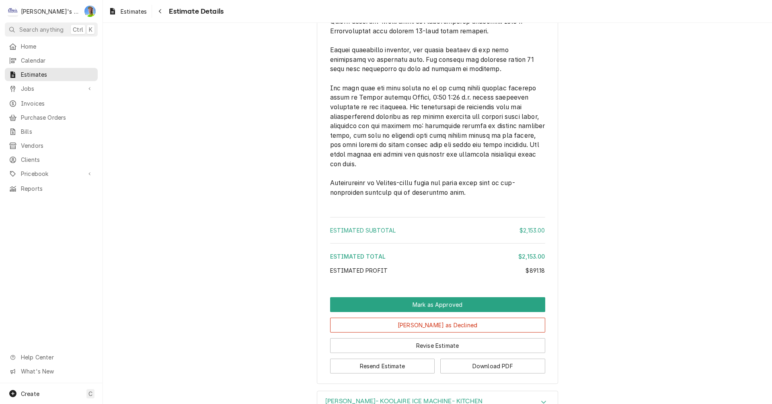
scroll to position [1977, 0]
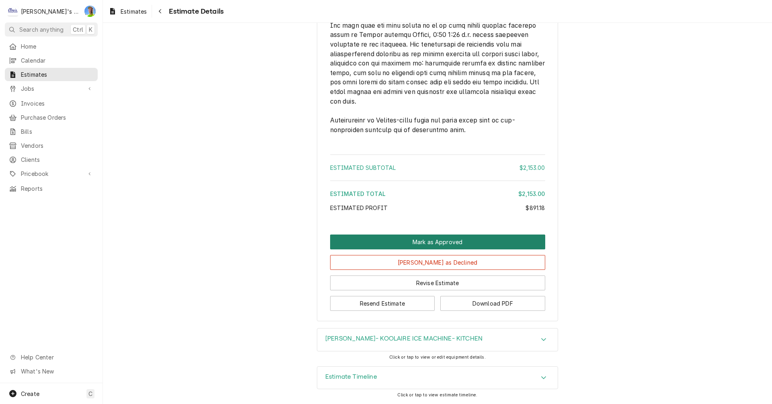
click at [462, 238] on button "Mark as Approved" at bounding box center [437, 242] width 215 height 15
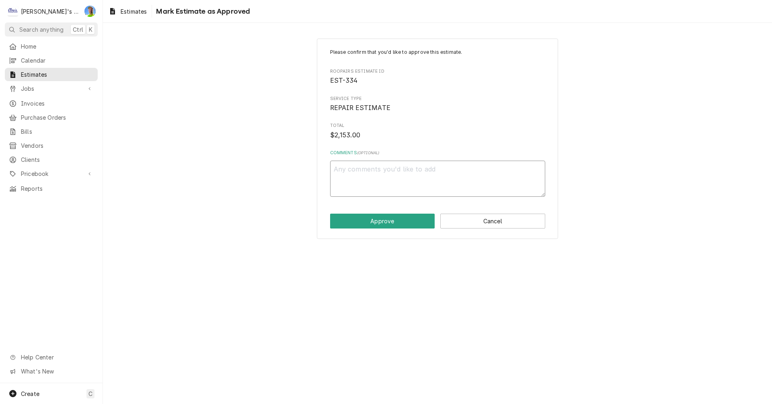
click at [368, 169] on textarea "Comments ( optional )" at bounding box center [437, 179] width 215 height 36
type textarea "x"
type textarea "C"
type textarea "x"
type textarea "CA"
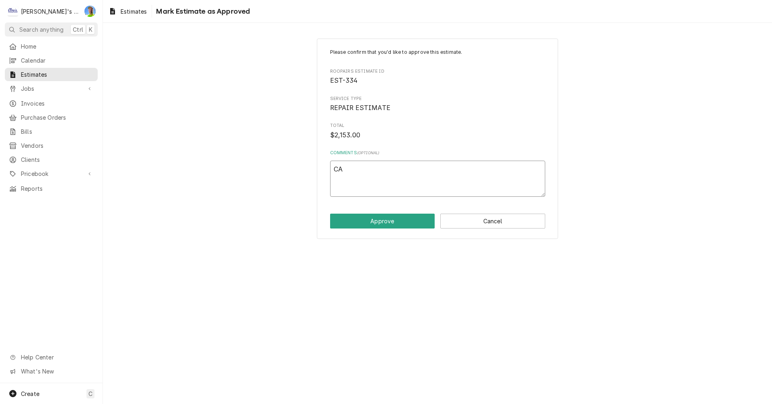
type textarea "x"
type textarea "CAL"
type textarea "x"
type textarea "CALV"
type textarea "x"
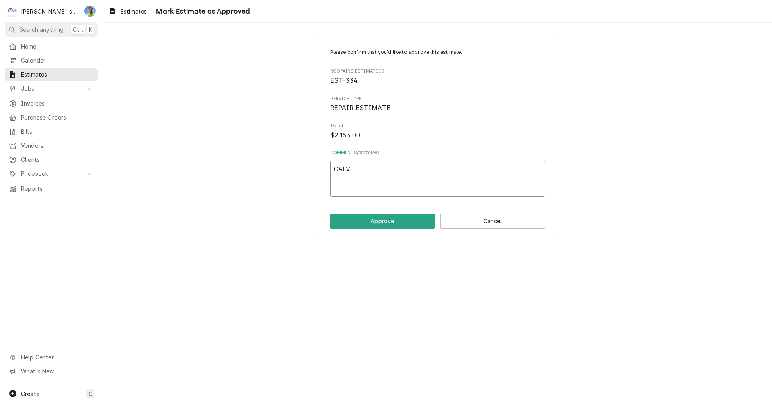
type textarea "CALVI"
type textarea "x"
type textarea "[PERSON_NAME]"
type textarea "x"
type textarea "[PERSON_NAME]"
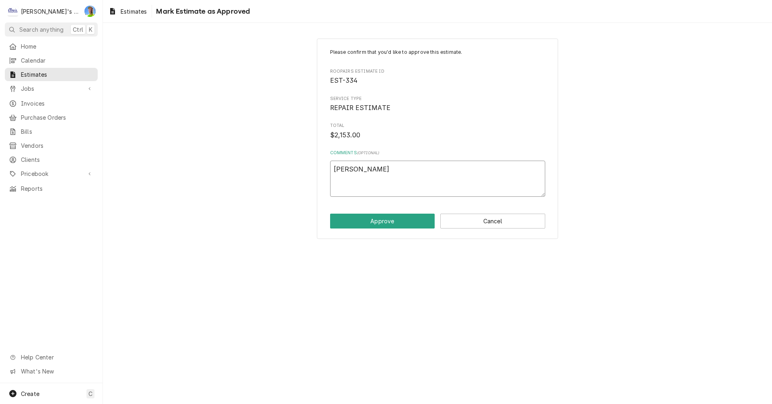
type textarea "x"
type textarea "[PERSON_NAME] A"
type textarea "x"
type textarea "[PERSON_NAME] AP"
type textarea "x"
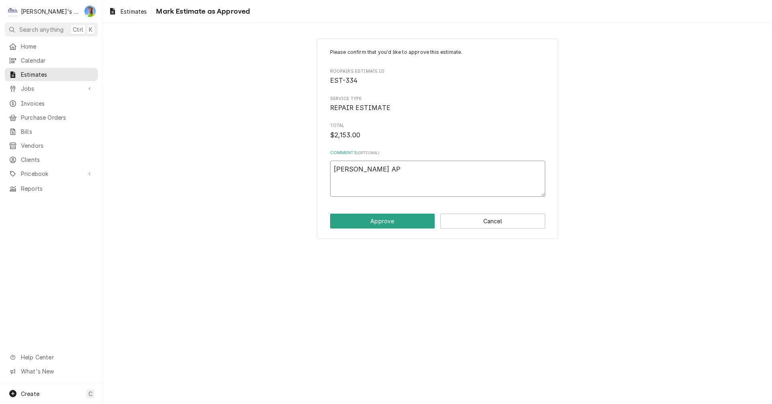
type textarea "[PERSON_NAME] APP"
type textarea "x"
type textarea "[PERSON_NAME] APPR"
type textarea "x"
type textarea "[PERSON_NAME] APPRO"
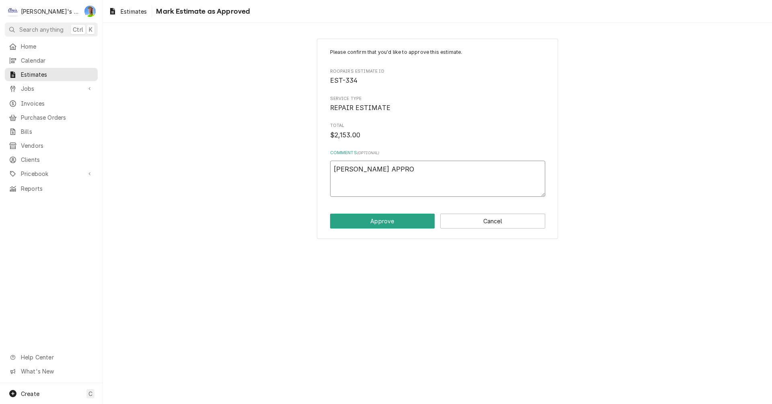
type textarea "x"
type textarea "[PERSON_NAME]"
type textarea "x"
type textarea "[PERSON_NAME] APPROVE"
type textarea "x"
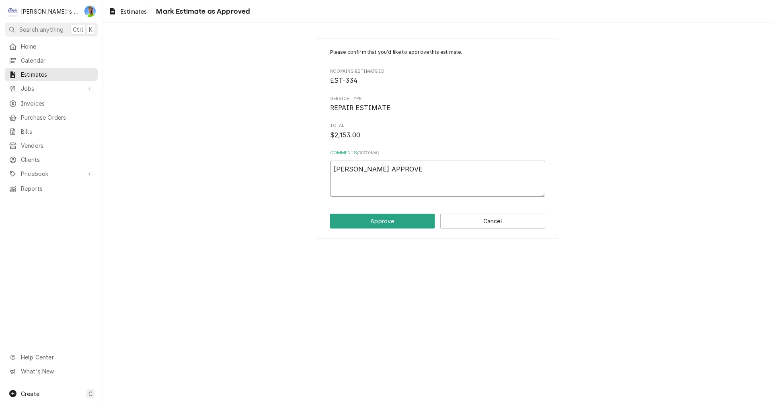
type textarea "[PERSON_NAME] APPROVED"
type textarea "x"
type textarea "[PERSON_NAME] APPROVED"
type textarea "x"
type textarea "[PERSON_NAME] APPROVED R"
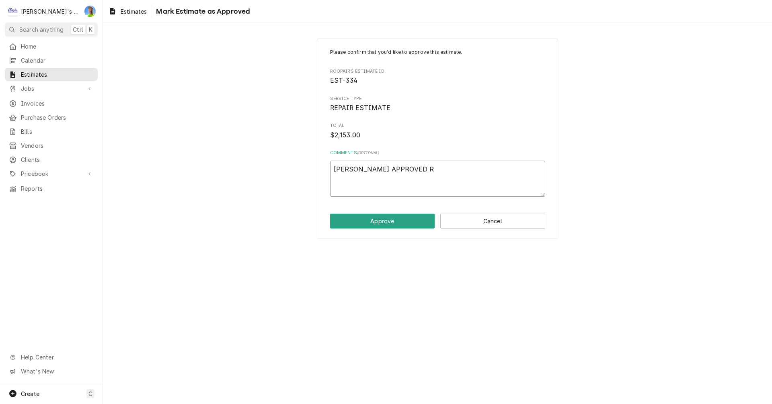
type textarea "x"
type textarea "[PERSON_NAME] APPROVED RE"
type textarea "x"
type textarea "[PERSON_NAME] APPROVED REP"
type textarea "x"
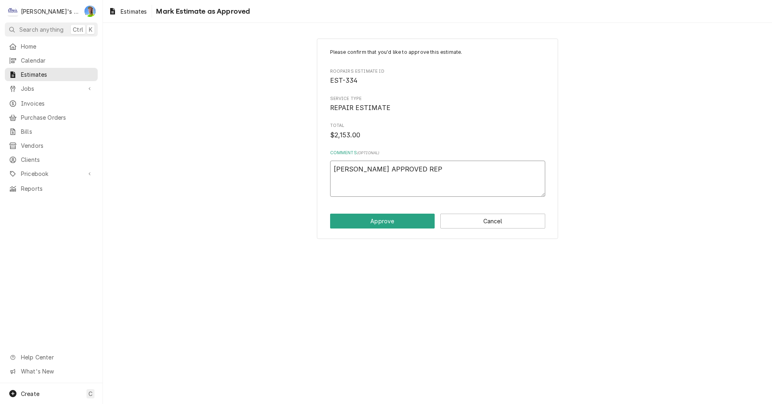
type textarea "CALVIN APPROVED REPA"
type textarea "x"
type textarea "CALVIN APPROVED REPAI"
type textarea "x"
type textarea "CALVIN APPROVED REPAIR"
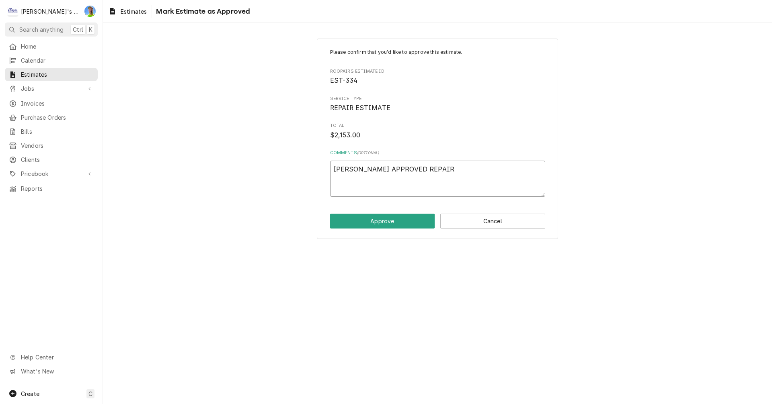
type textarea "x"
type textarea "[PERSON_NAME] APPROVED REPAIRS"
click at [379, 225] on button "Approve" at bounding box center [382, 221] width 105 height 15
type textarea "x"
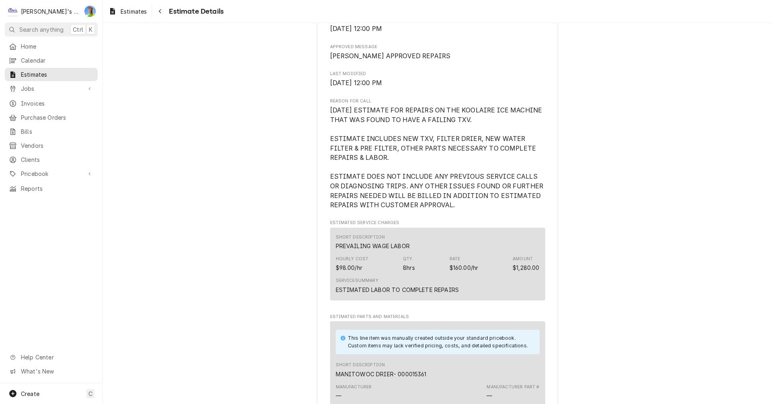
scroll to position [362, 0]
click at [136, 15] on div "Estimates" at bounding box center [127, 11] width 41 height 10
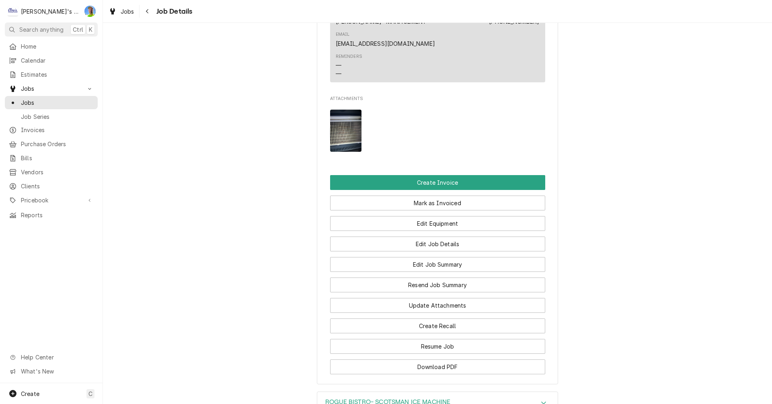
scroll to position [879, 0]
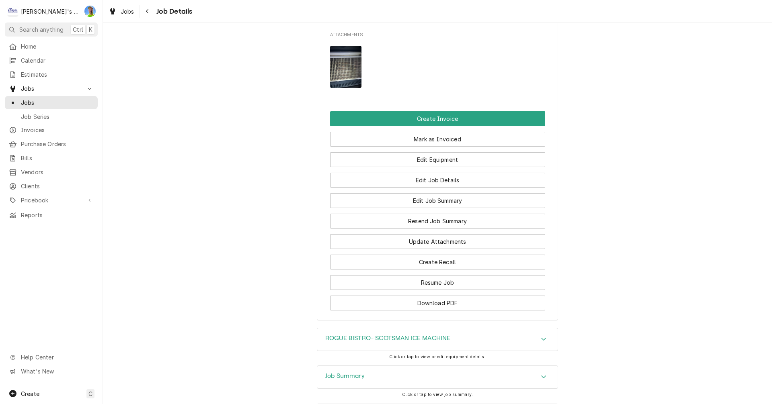
click at [334, 373] on h3 "Job Summary" at bounding box center [344, 377] width 39 height 8
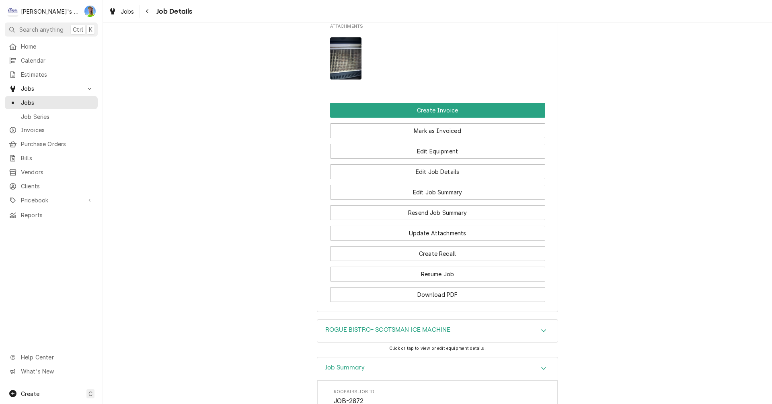
scroll to position [758, 0]
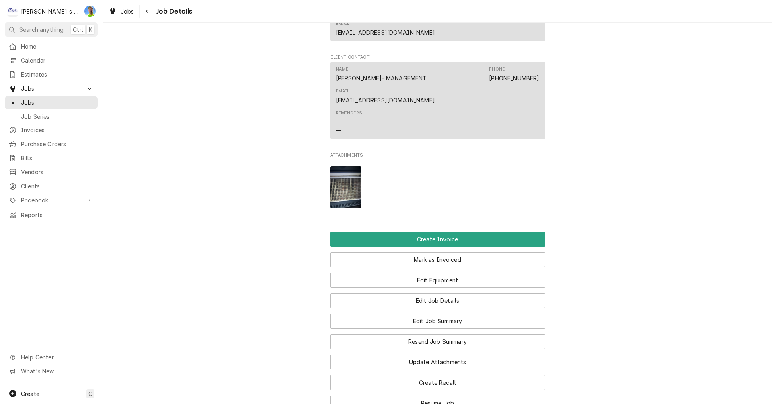
click at [342, 166] on img "Attachments" at bounding box center [346, 187] width 32 height 42
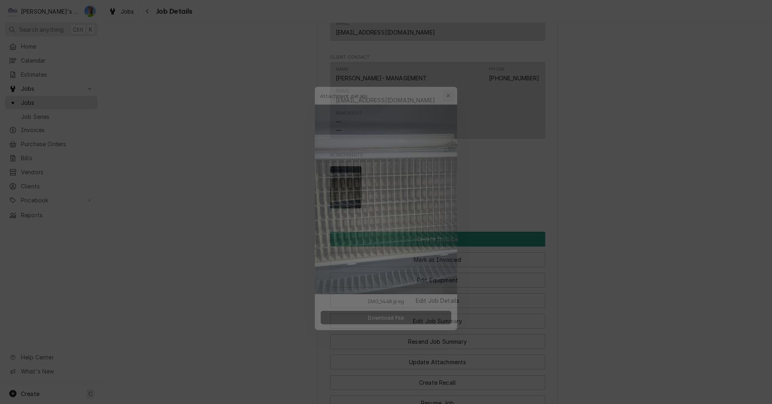
click at [454, 82] on icon "button" at bounding box center [454, 80] width 4 height 6
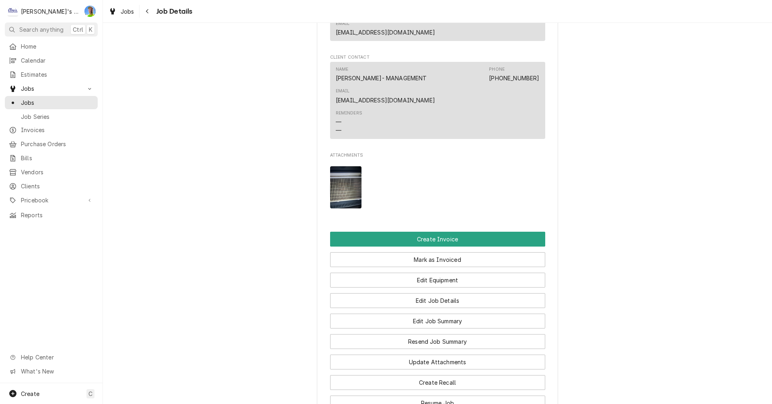
click at [339, 166] on img "Attachments" at bounding box center [346, 187] width 32 height 42
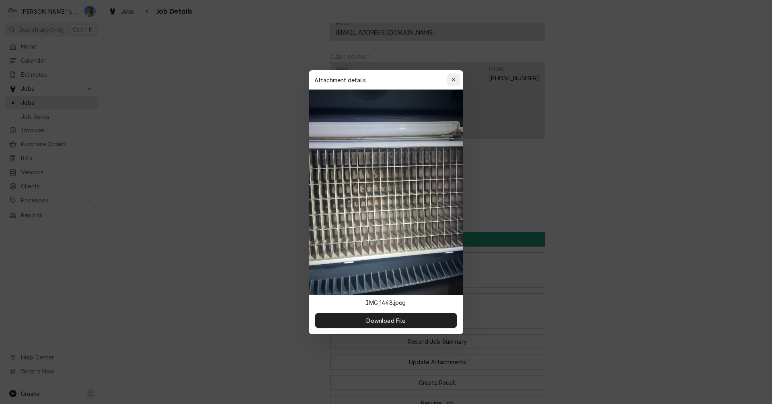
click at [452, 78] on icon "button" at bounding box center [454, 80] width 4 height 6
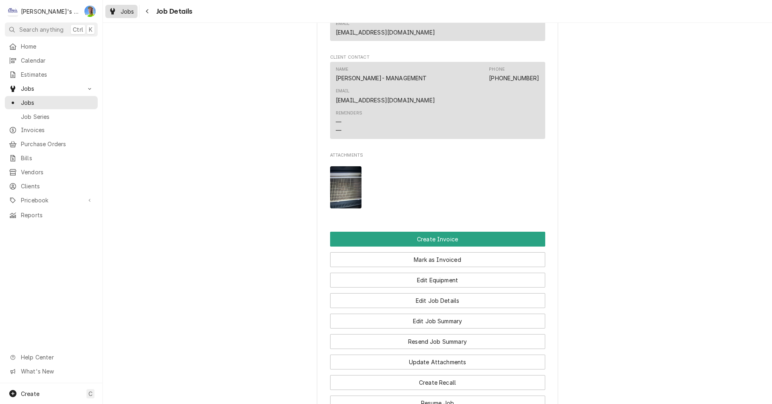
click at [115, 11] on div "Dynamic Content Wrapper" at bounding box center [113, 11] width 8 height 10
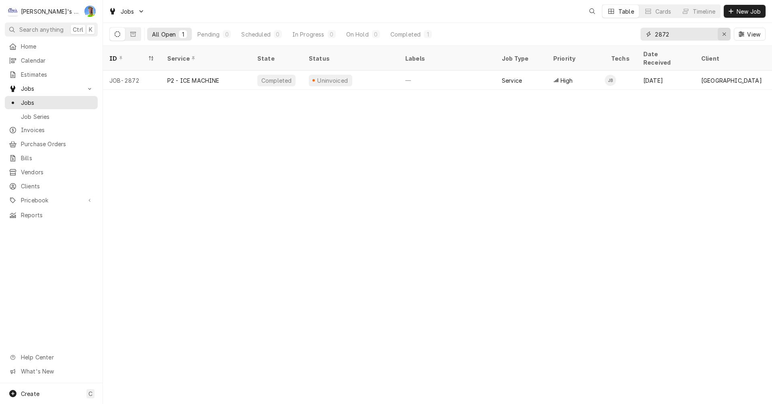
click at [725, 35] on icon "Erase input" at bounding box center [724, 34] width 4 height 6
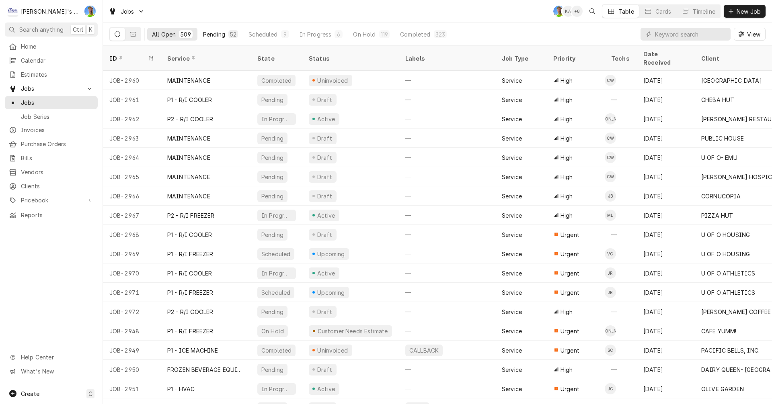
click at [216, 30] on button "Pending 52" at bounding box center [220, 34] width 45 height 13
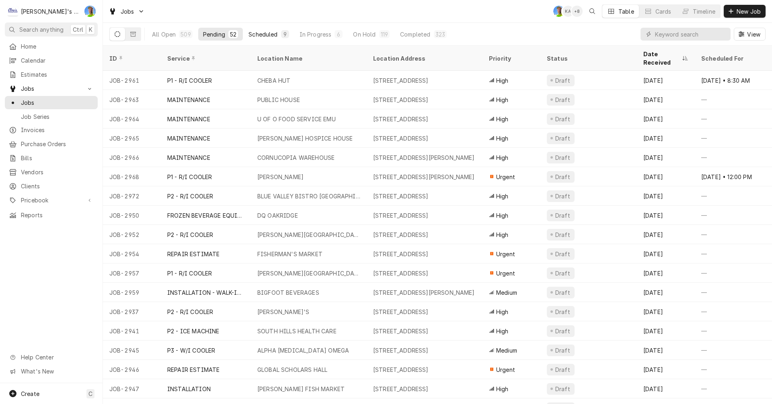
click at [258, 33] on div "Scheduled" at bounding box center [262, 34] width 29 height 8
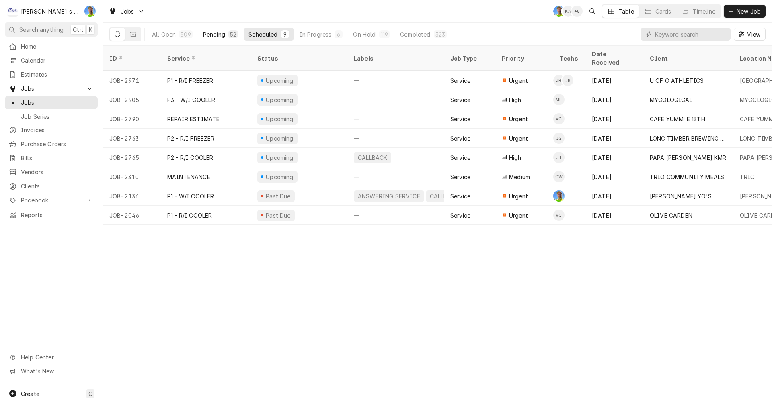
click at [208, 31] on div "Pending" at bounding box center [214, 34] width 22 height 8
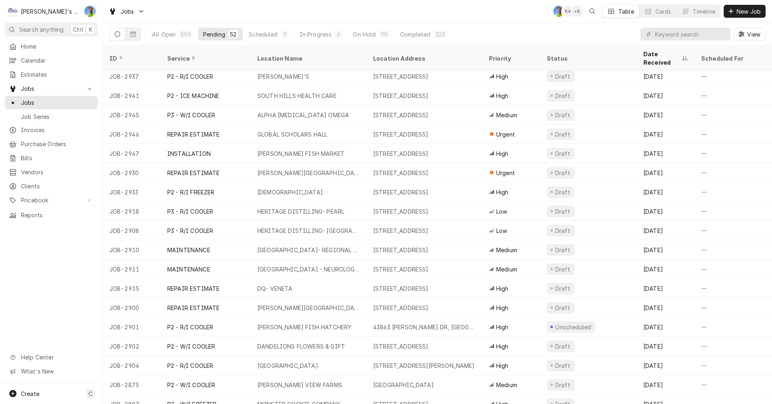
scroll to position [226, 0]
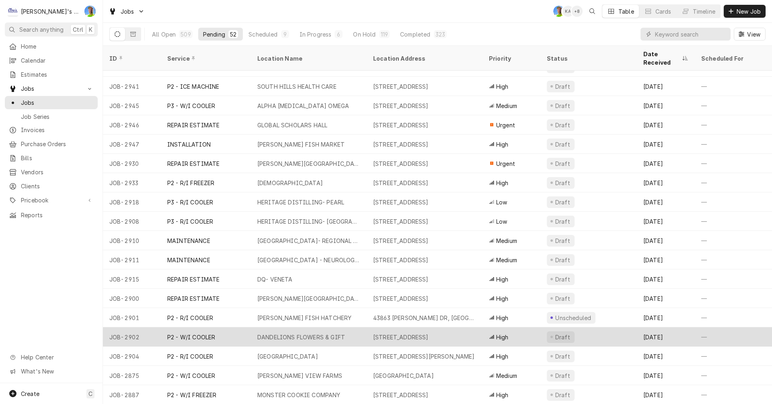
click at [317, 333] on div "DANDELIONS FLOWERS & GIFT" at bounding box center [301, 337] width 88 height 8
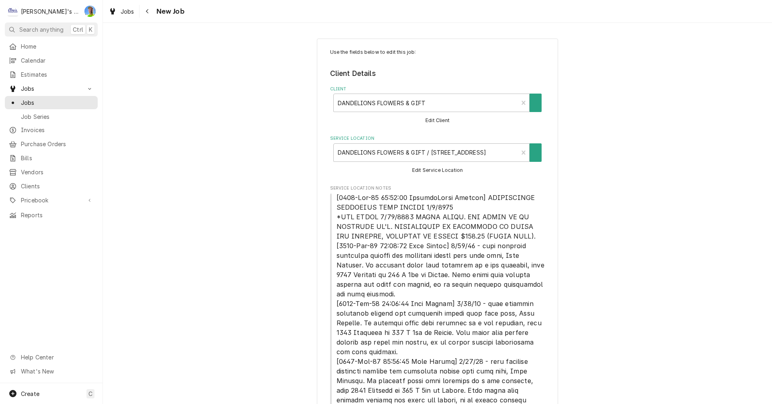
type textarea "x"
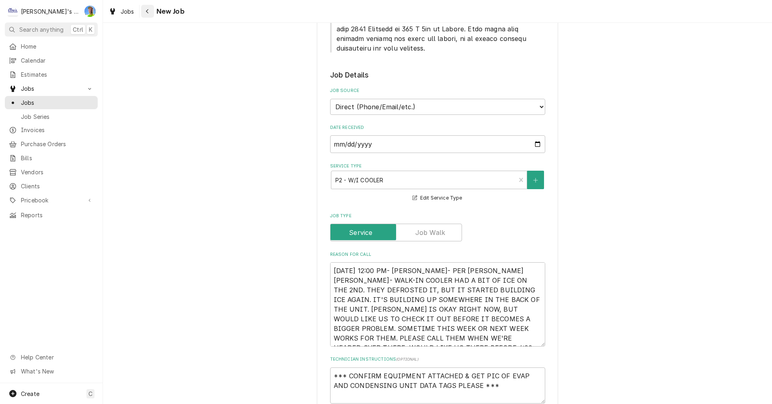
click at [144, 11] on div "Navigate back" at bounding box center [148, 11] width 8 height 8
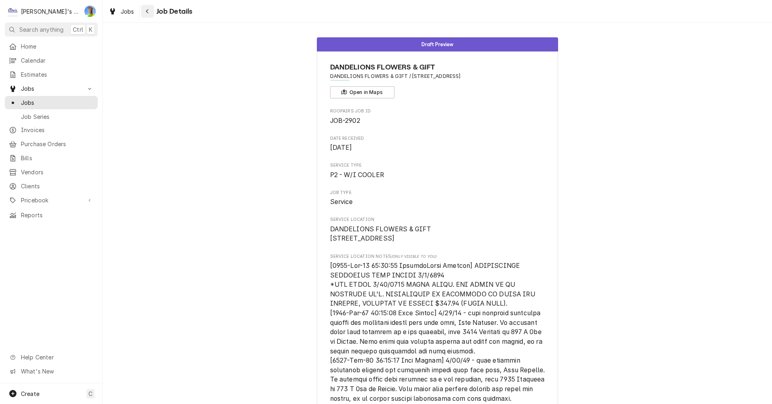
click at [147, 12] on icon "Navigate back" at bounding box center [147, 11] width 2 height 4
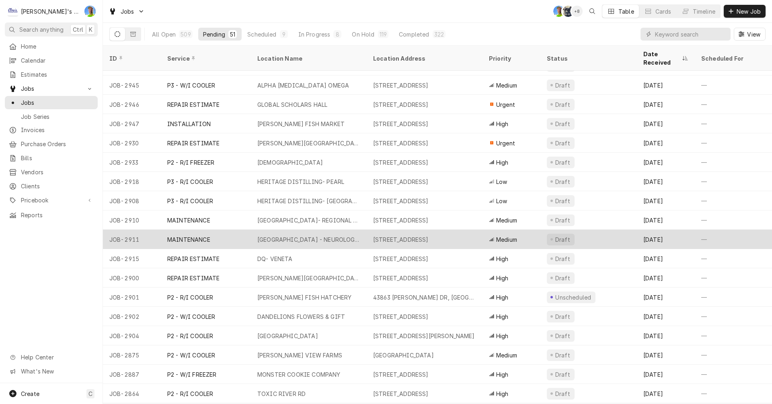
scroll to position [261, 0]
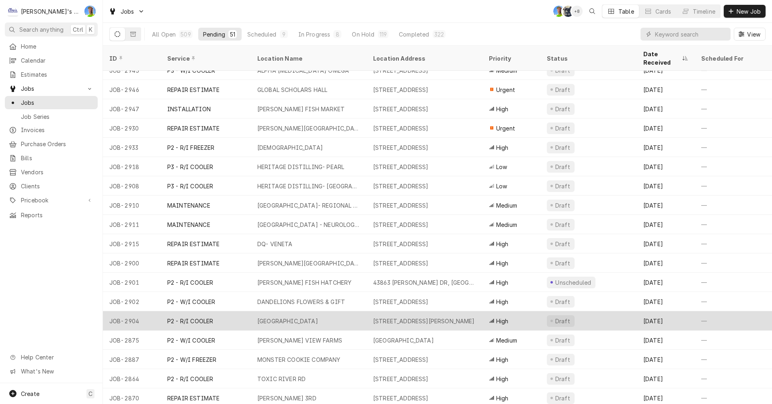
click at [244, 312] on div "P2 - R/I COOLER" at bounding box center [206, 321] width 90 height 19
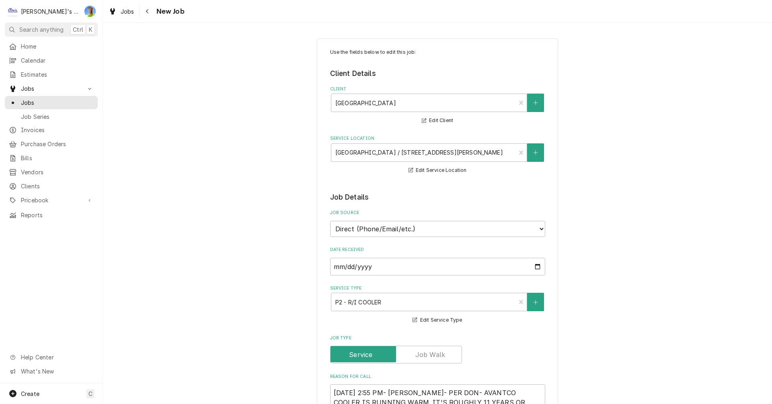
type textarea "x"
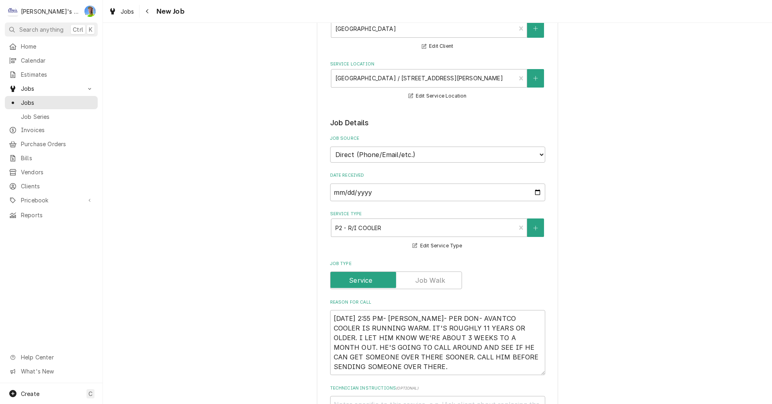
scroll to position [80, 0]
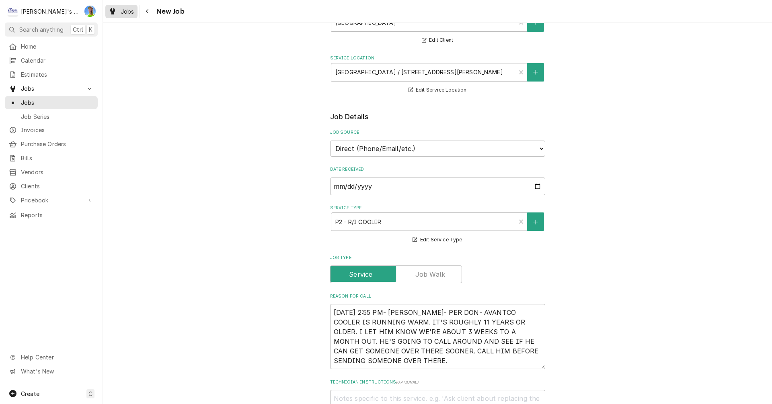
click at [123, 12] on span "Jobs" at bounding box center [128, 11] width 14 height 8
click at [119, 12] on div "Jobs" at bounding box center [121, 11] width 29 height 10
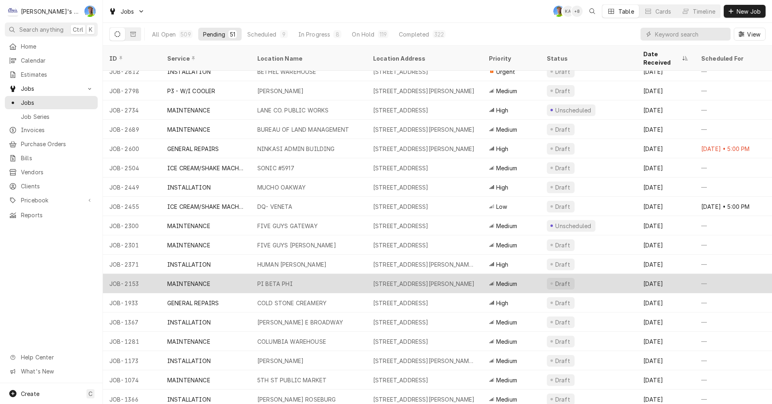
scroll to position [647, 0]
